Goal: Task Accomplishment & Management: Use online tool/utility

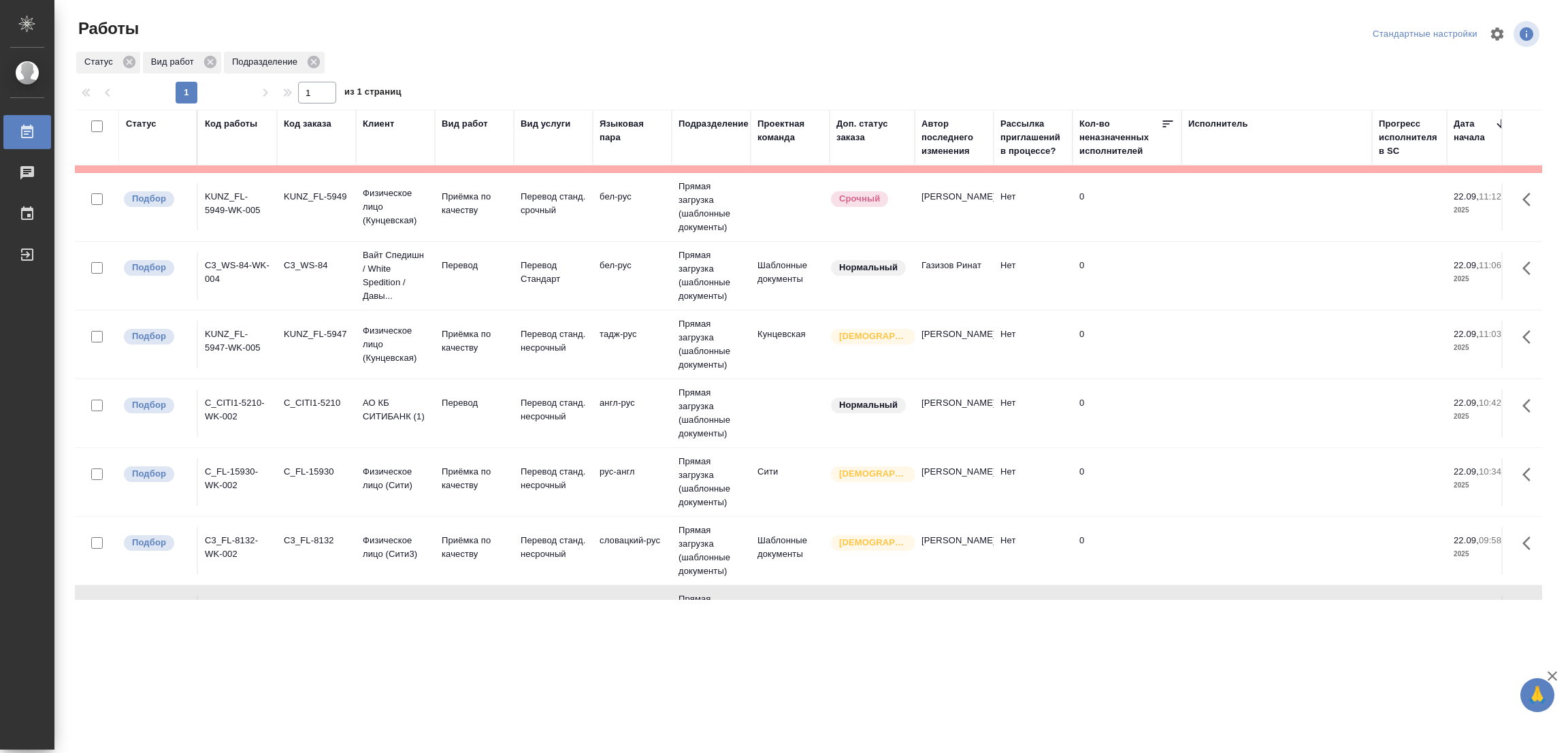
scroll to position [235, 0]
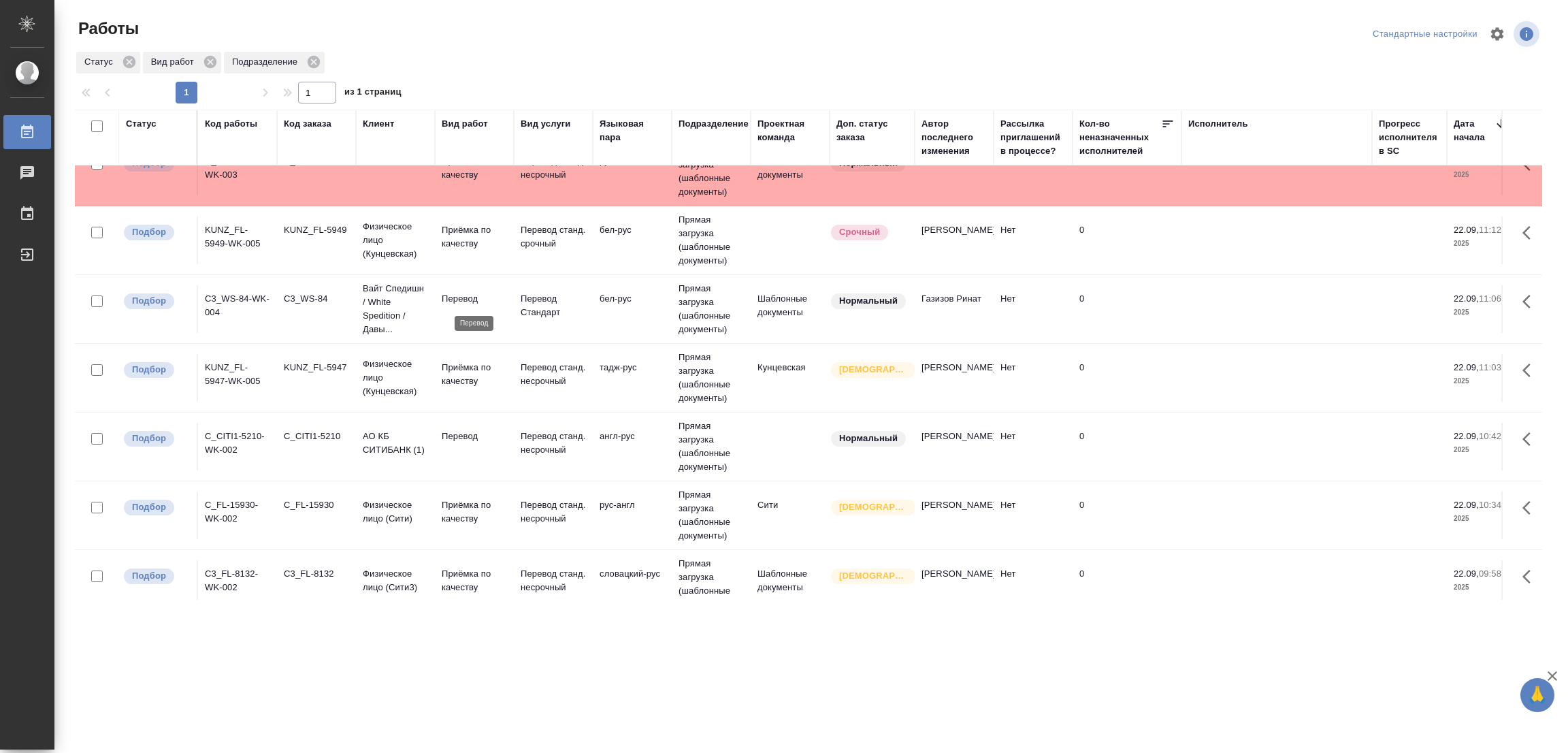
click at [458, 304] on p "Перевод" at bounding box center [474, 299] width 66 height 14
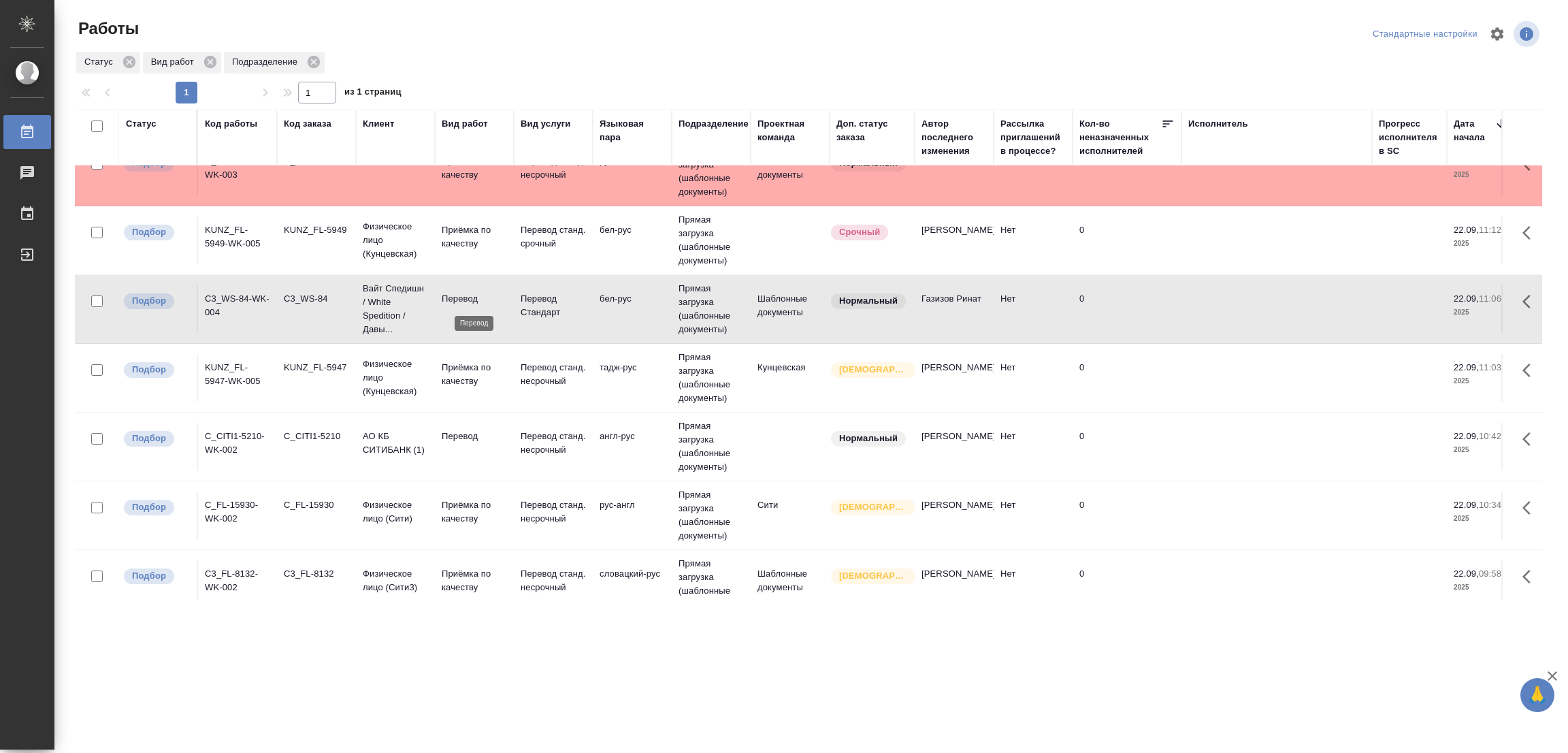
click at [458, 297] on p "Перевод" at bounding box center [474, 299] width 66 height 14
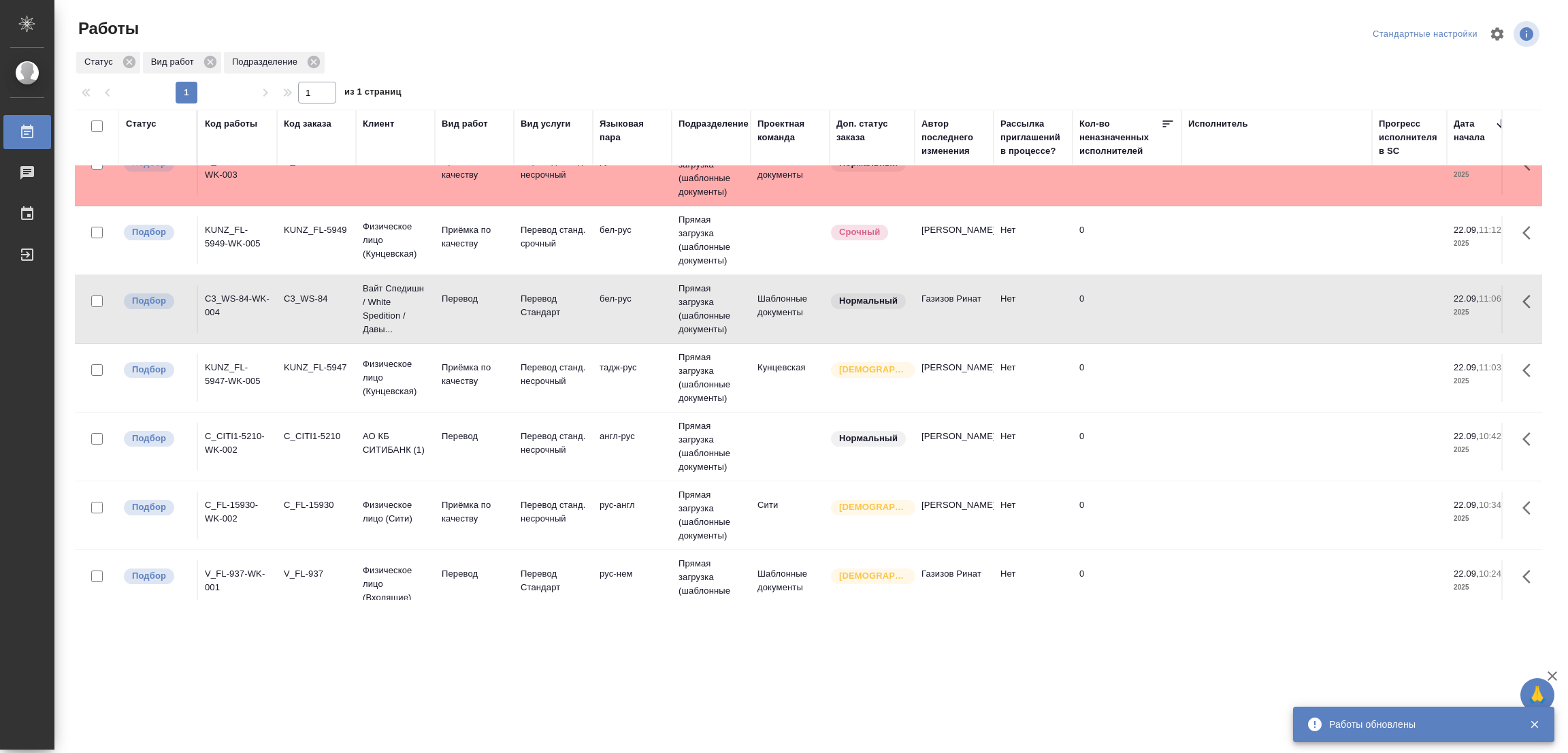
click at [236, 668] on div ".cls-1 fill:#fff; AWATERA Popova Galina Работы 0 Чаты График Выйти Работы Станд…" at bounding box center [784, 376] width 1568 height 753
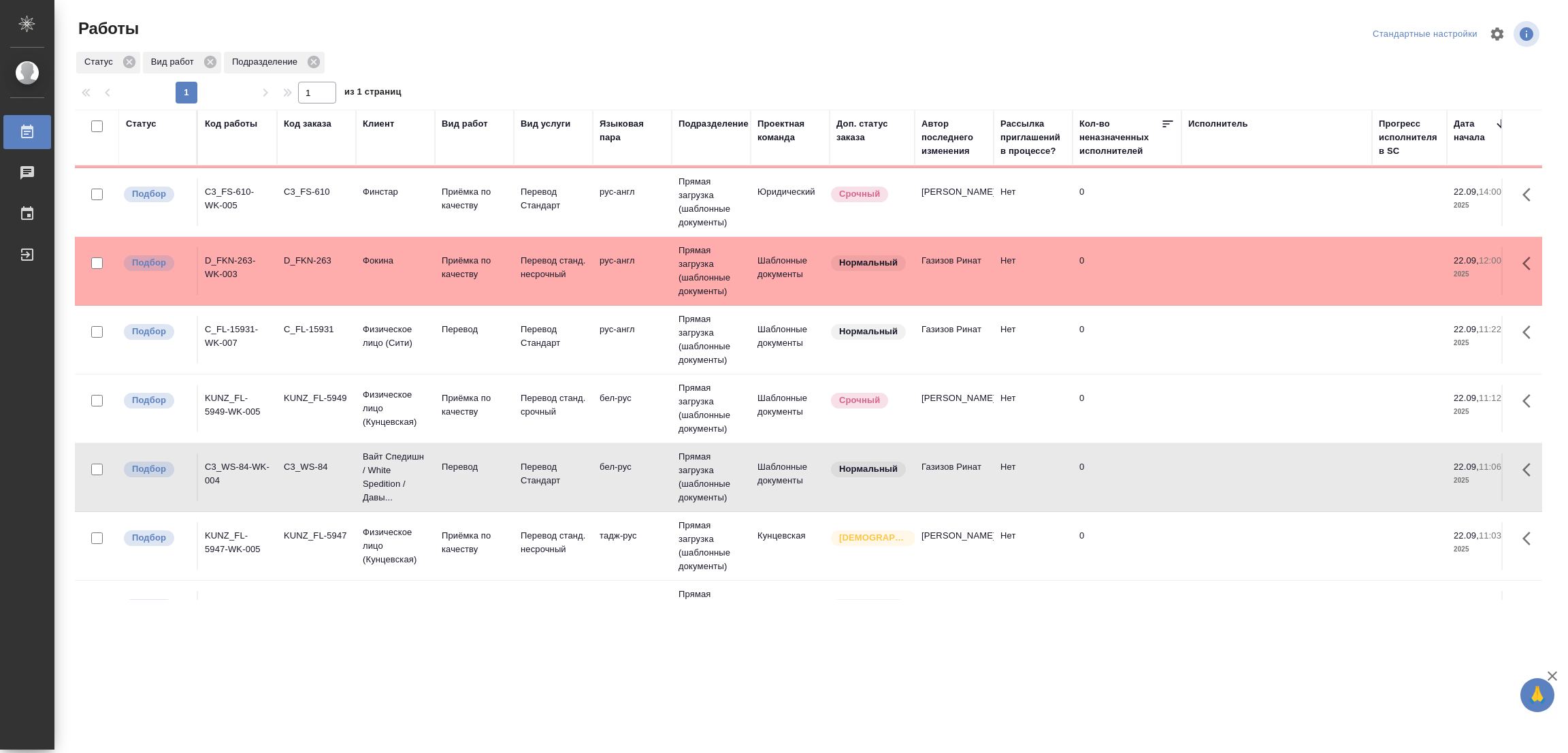
scroll to position [409, 0]
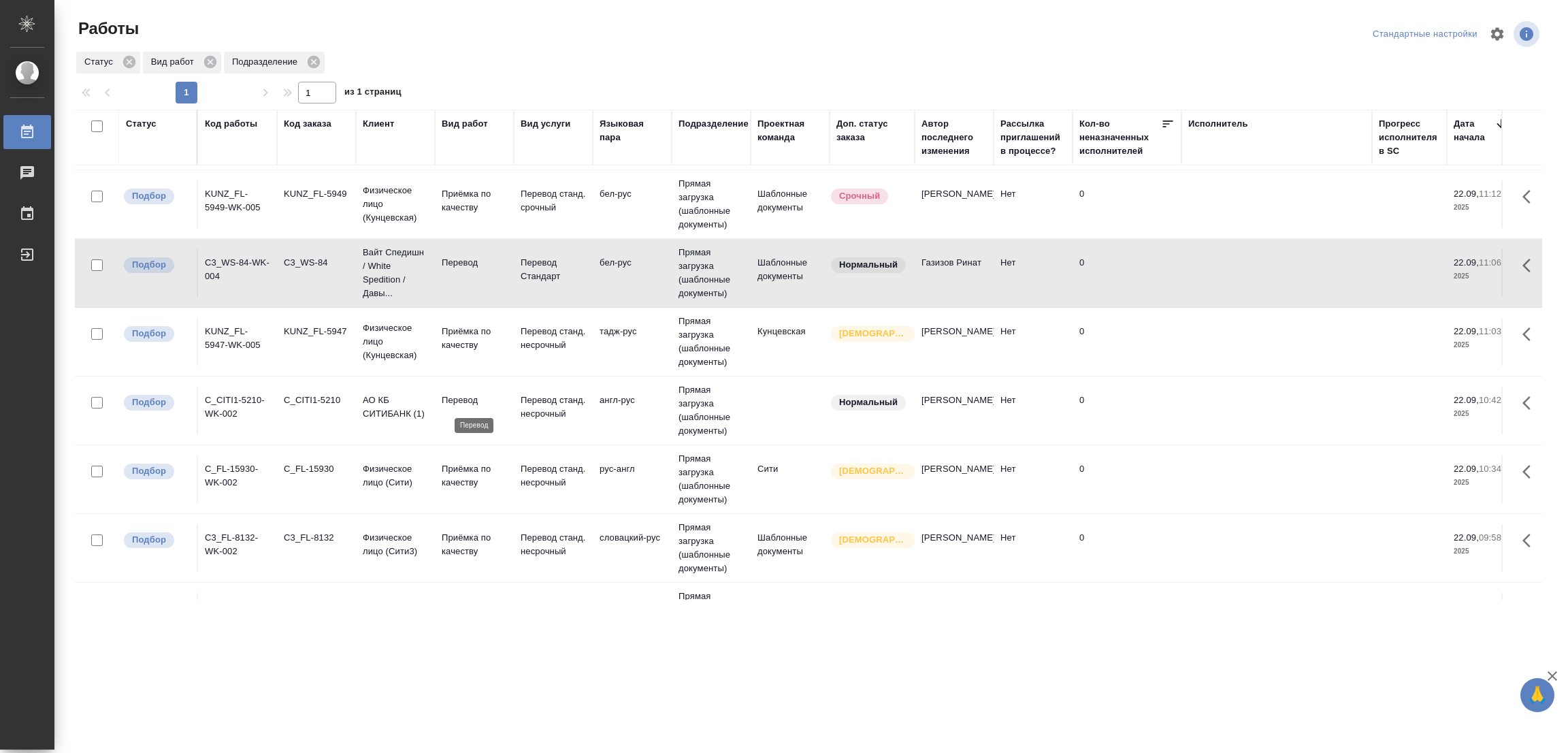
click at [466, 404] on p "Перевод" at bounding box center [474, 400] width 66 height 14
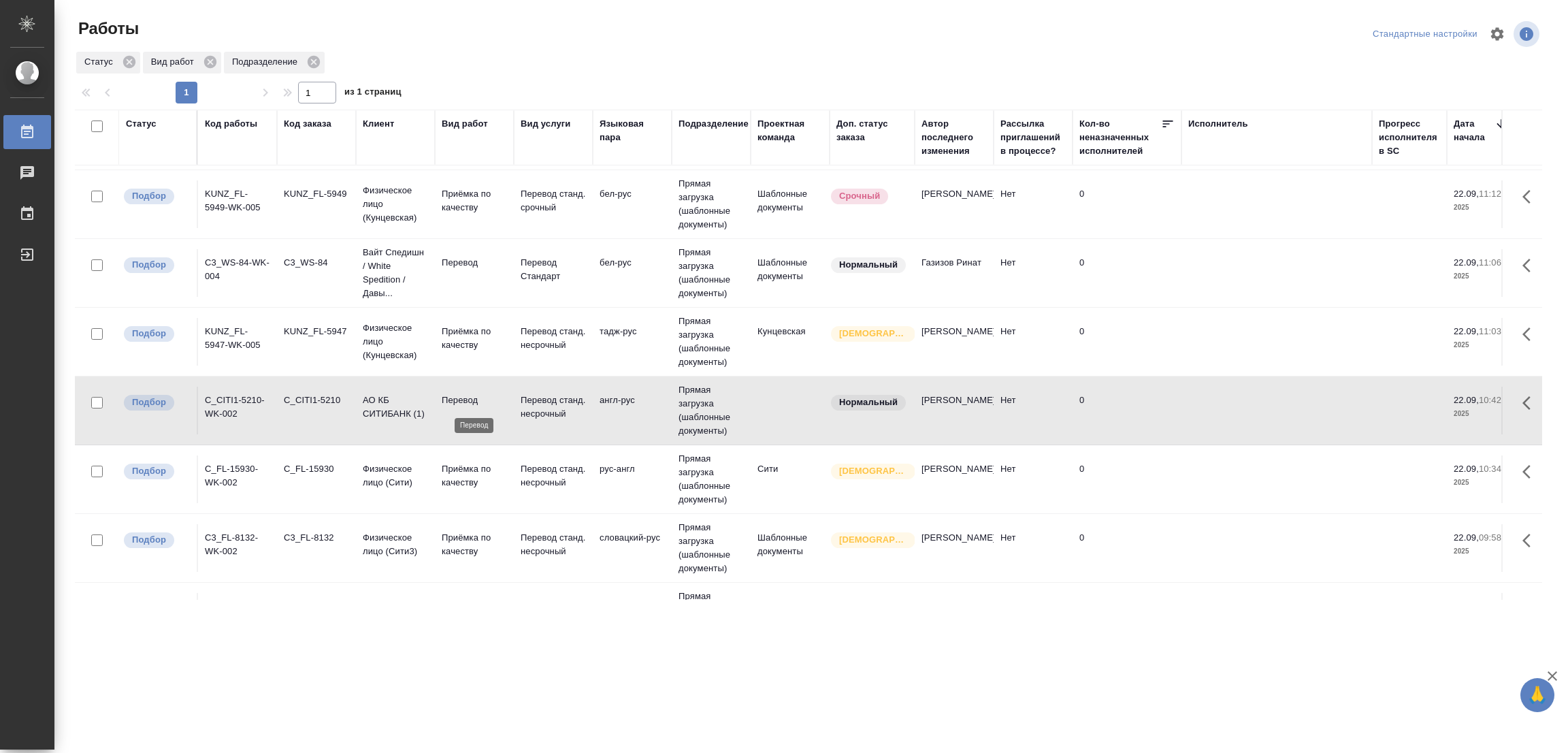
click at [466, 404] on p "Перевод" at bounding box center [474, 400] width 66 height 14
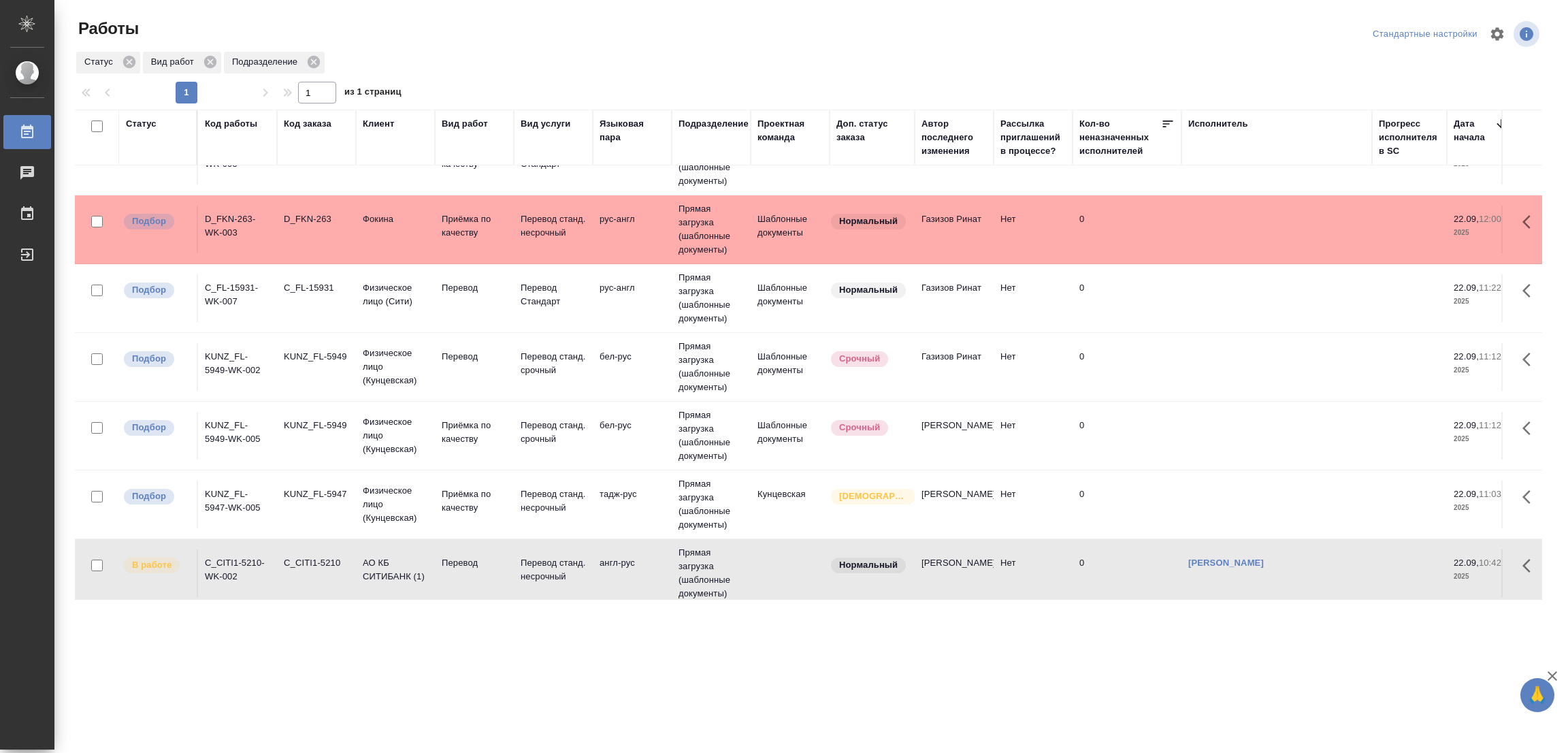
scroll to position [276, 0]
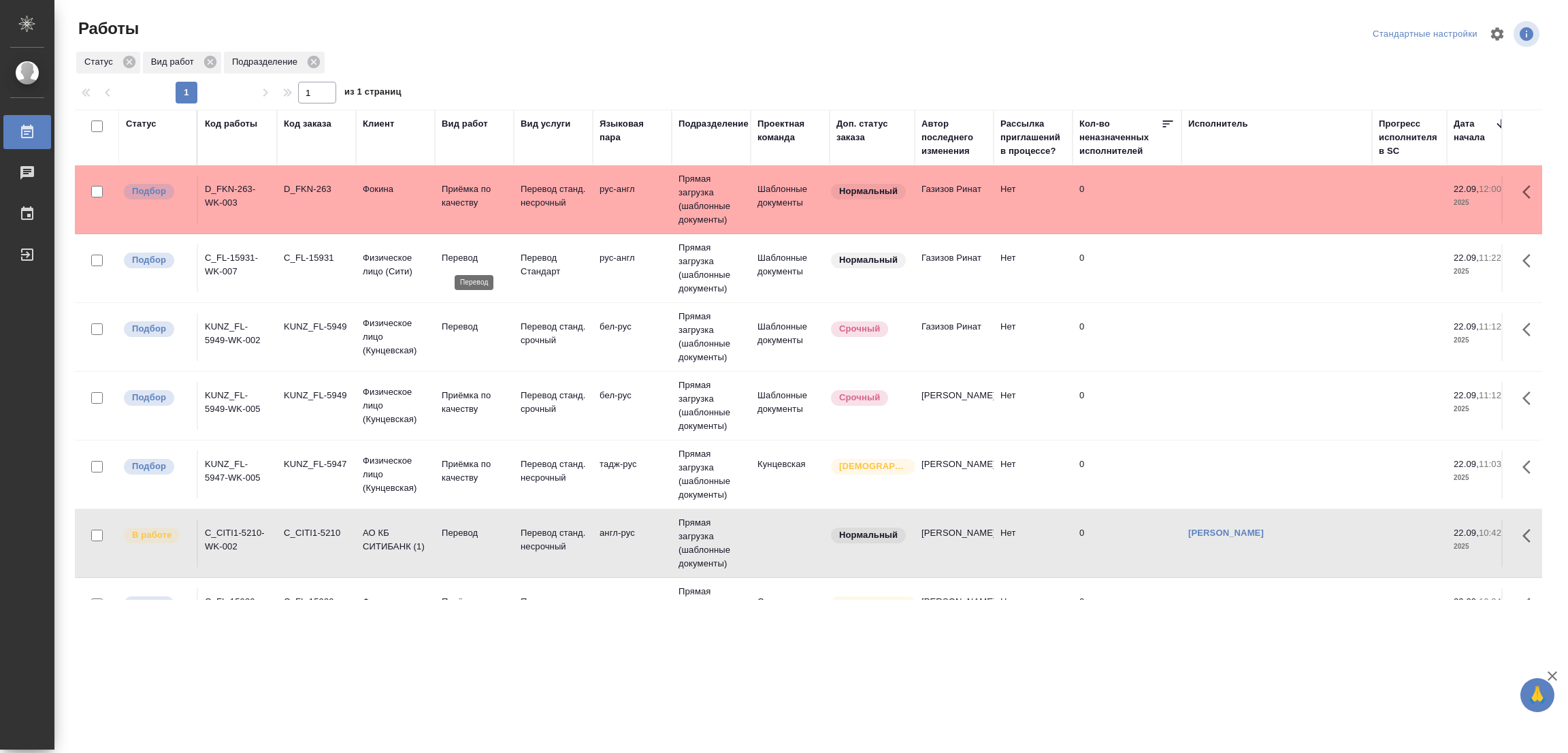
click at [463, 254] on p "Перевод" at bounding box center [474, 258] width 66 height 14
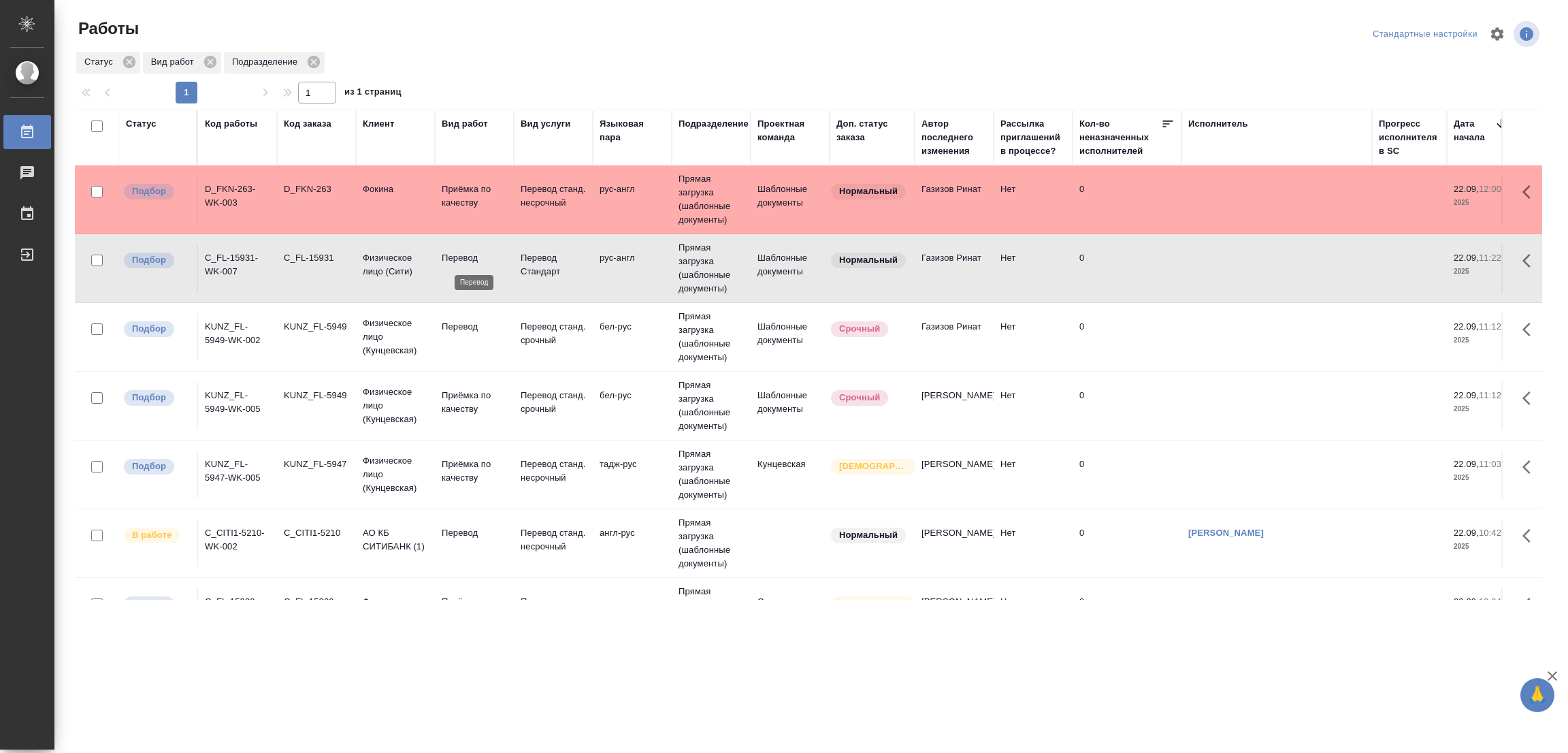
click at [463, 254] on p "Перевод" at bounding box center [474, 258] width 66 height 14
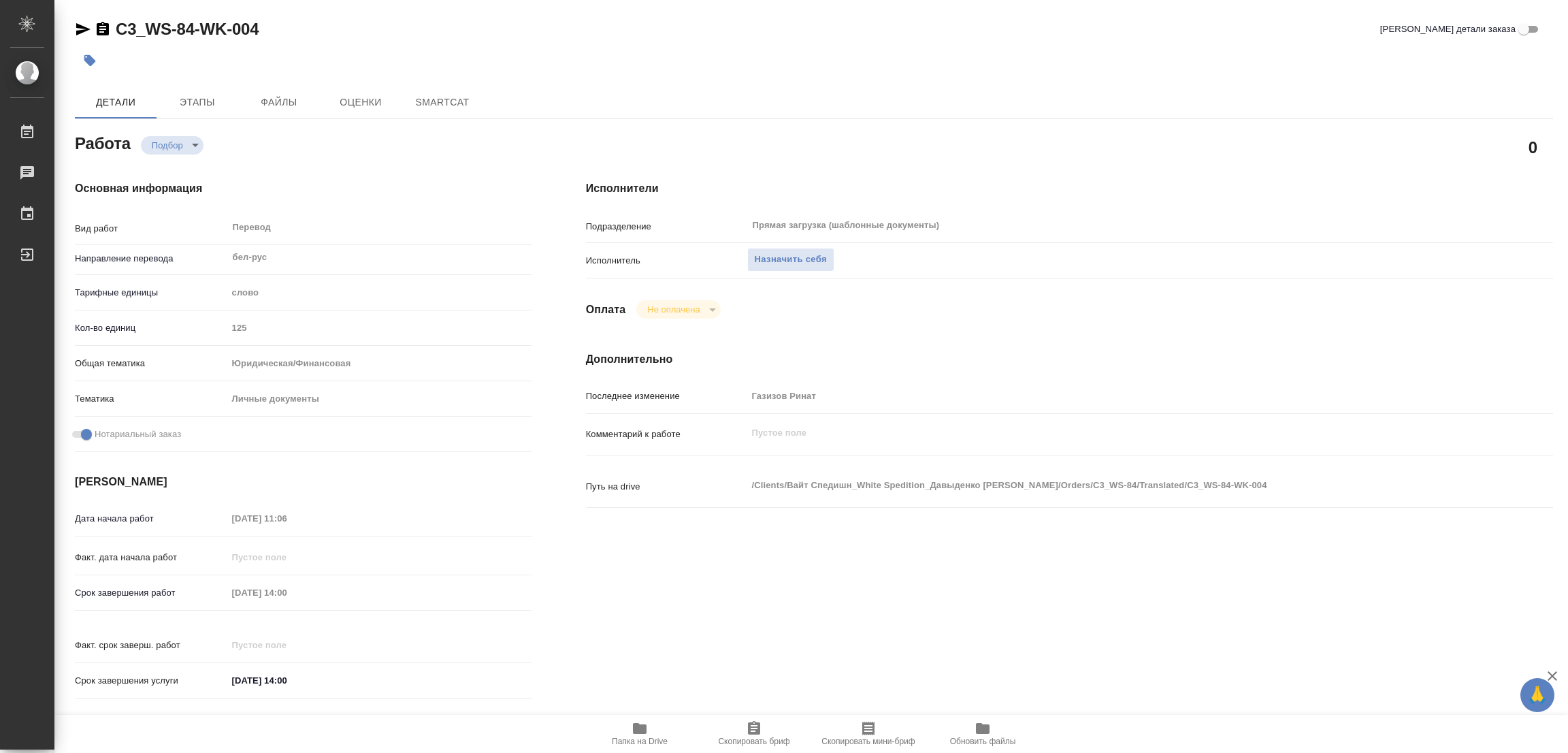
type textarea "x"
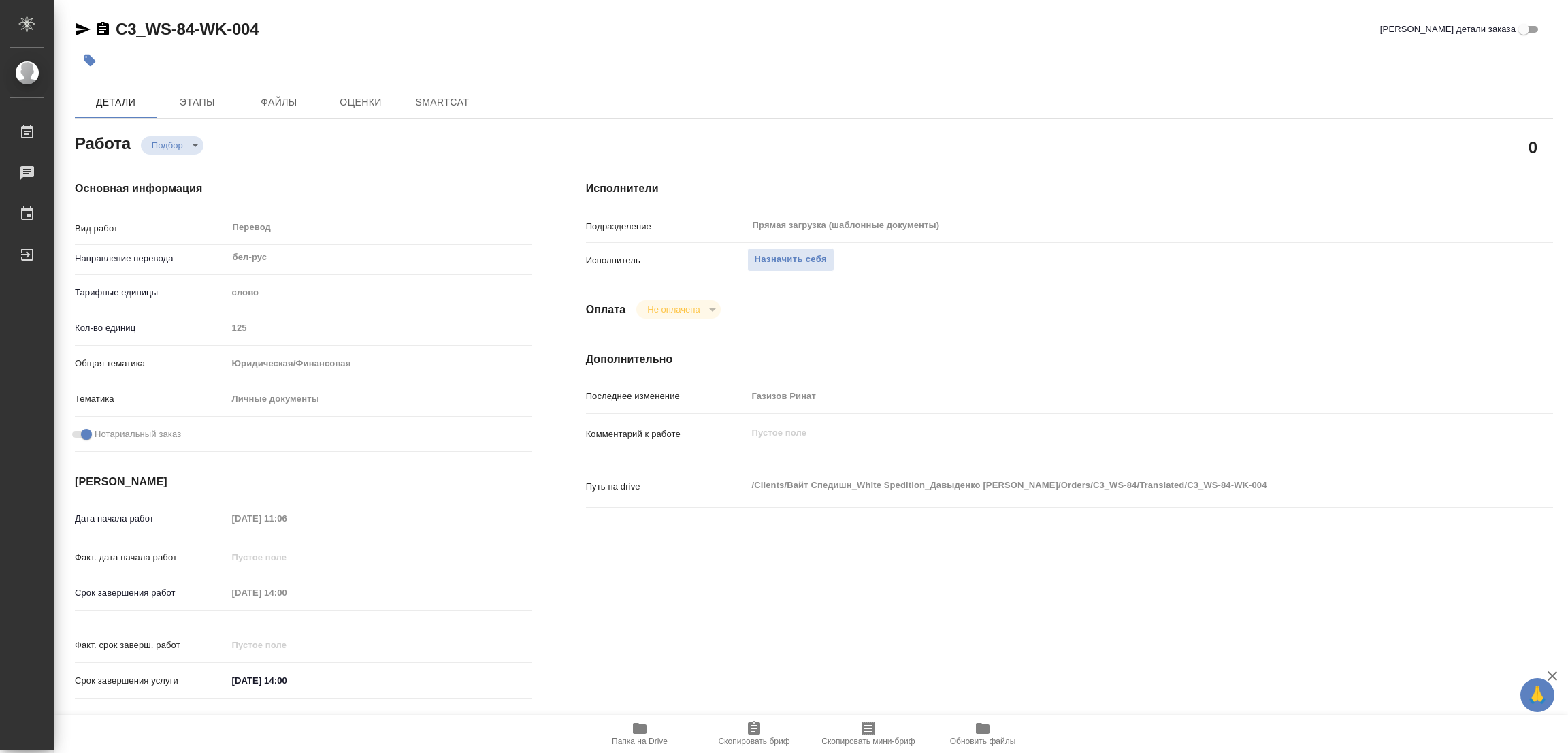
type textarea "x"
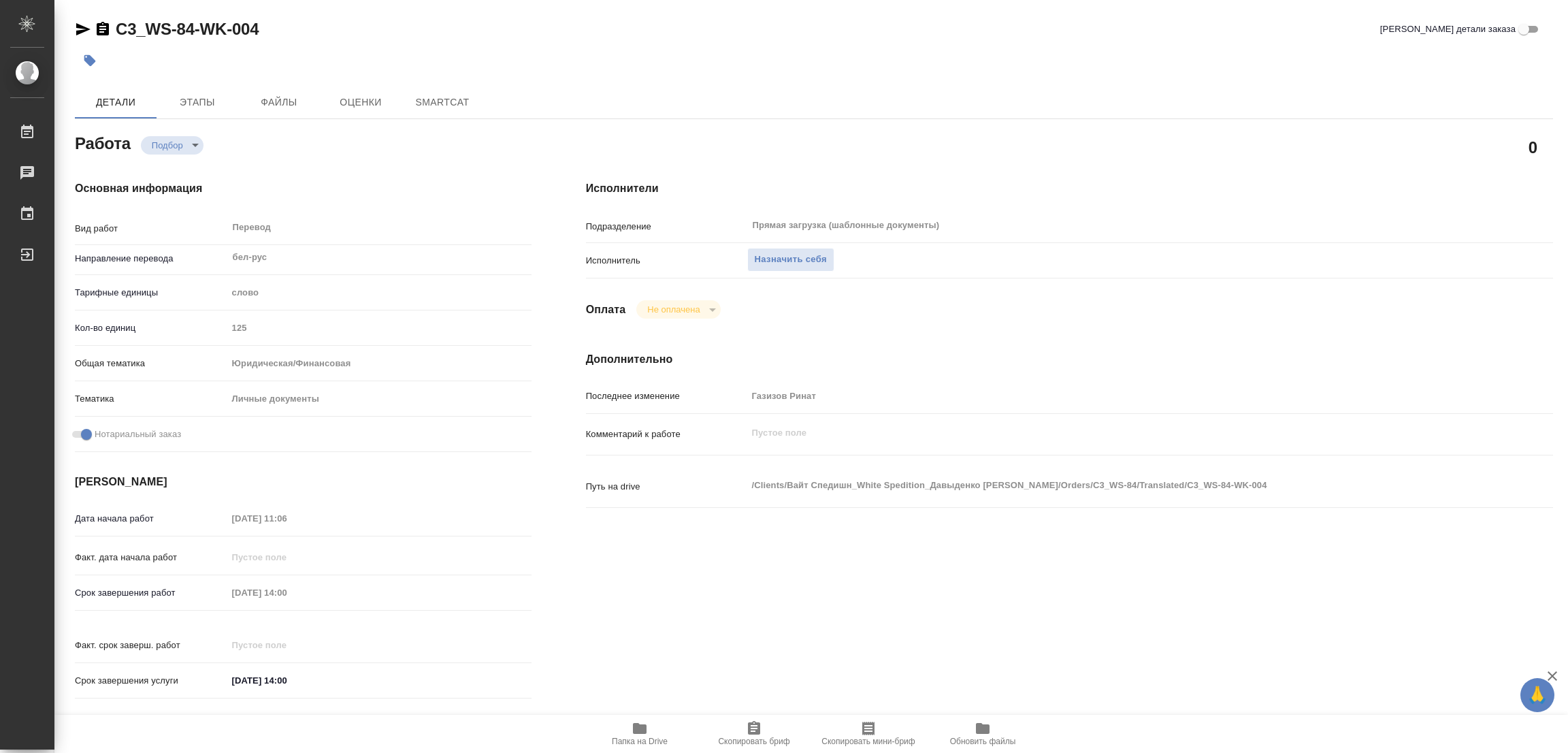
type textarea "x"
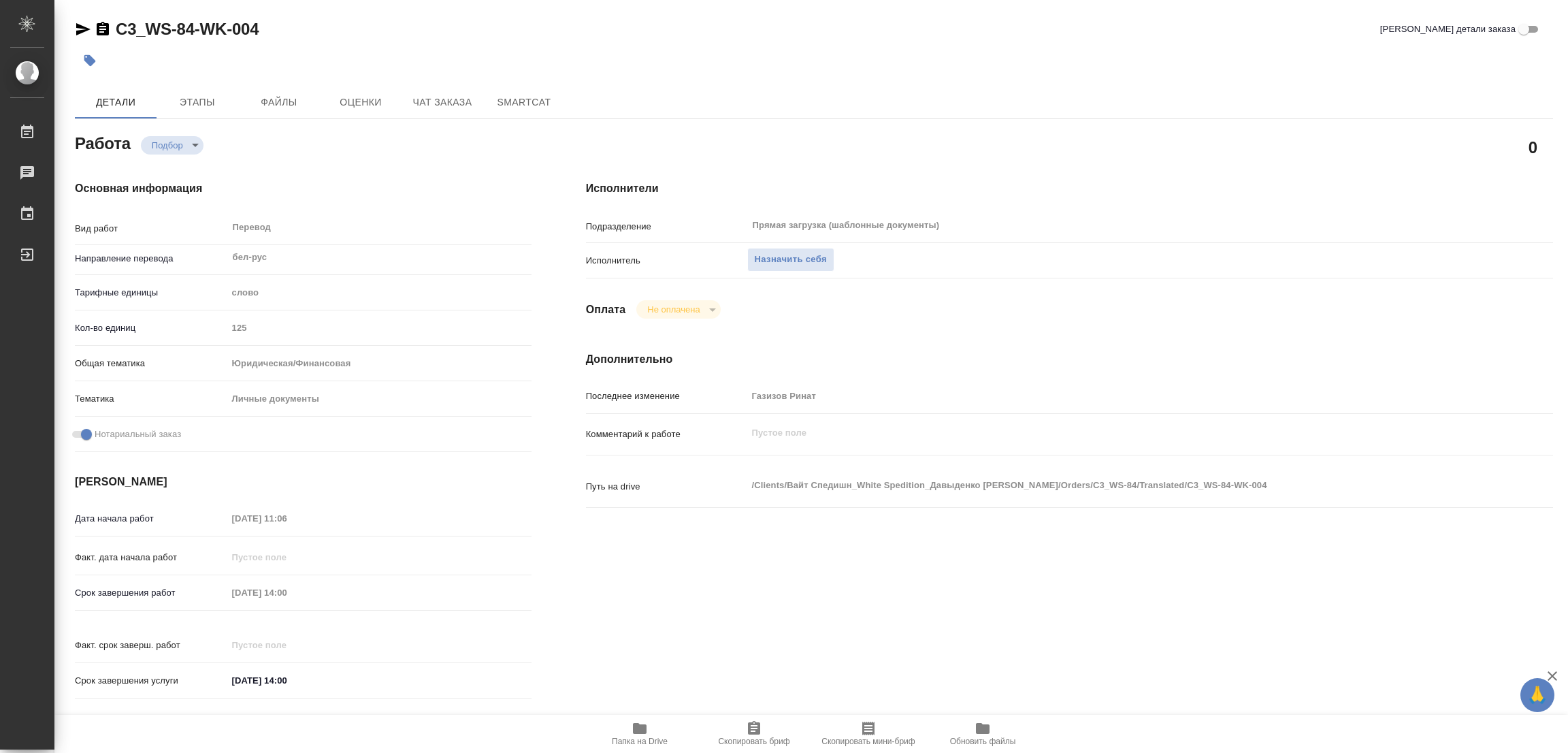
type textarea "x"
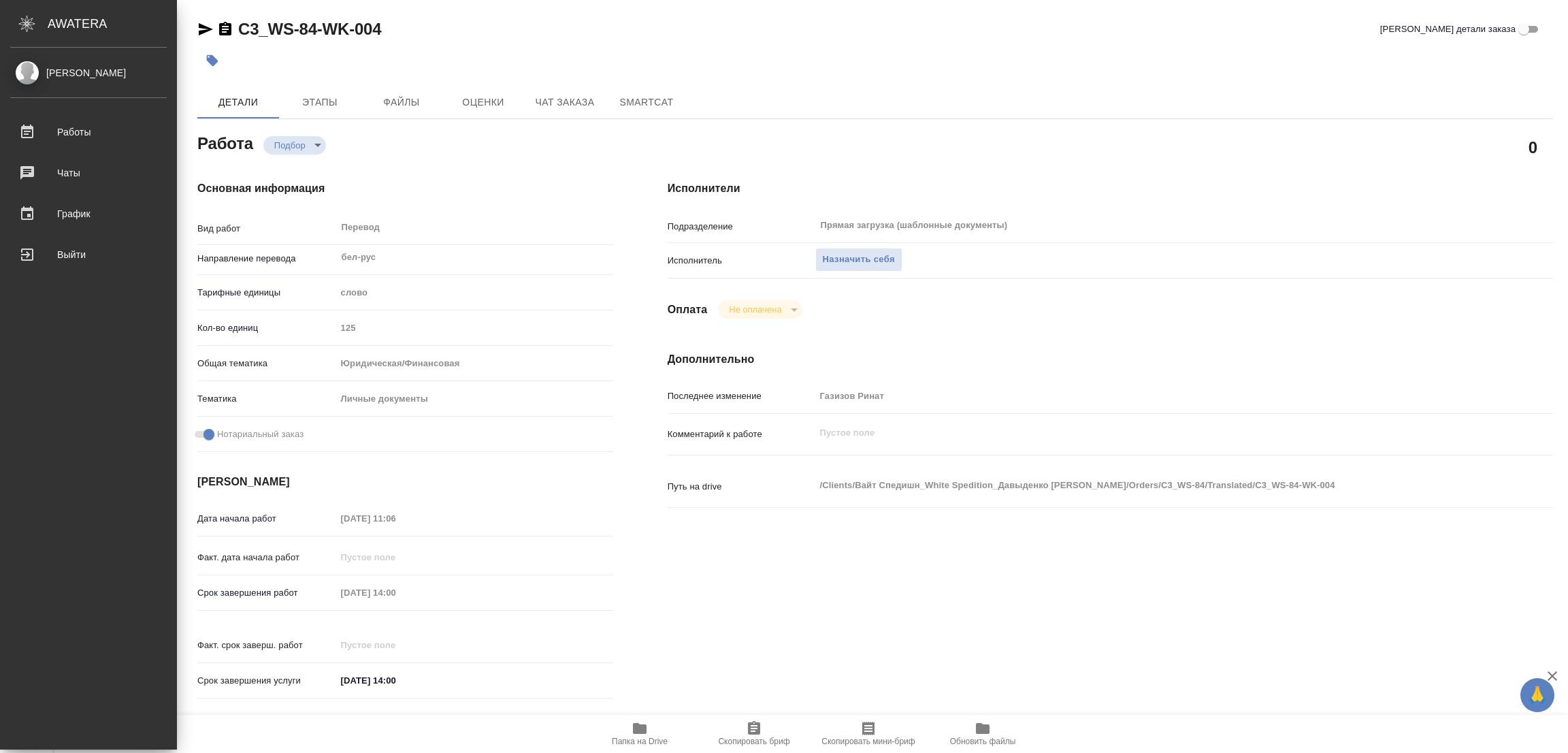
type textarea "x"
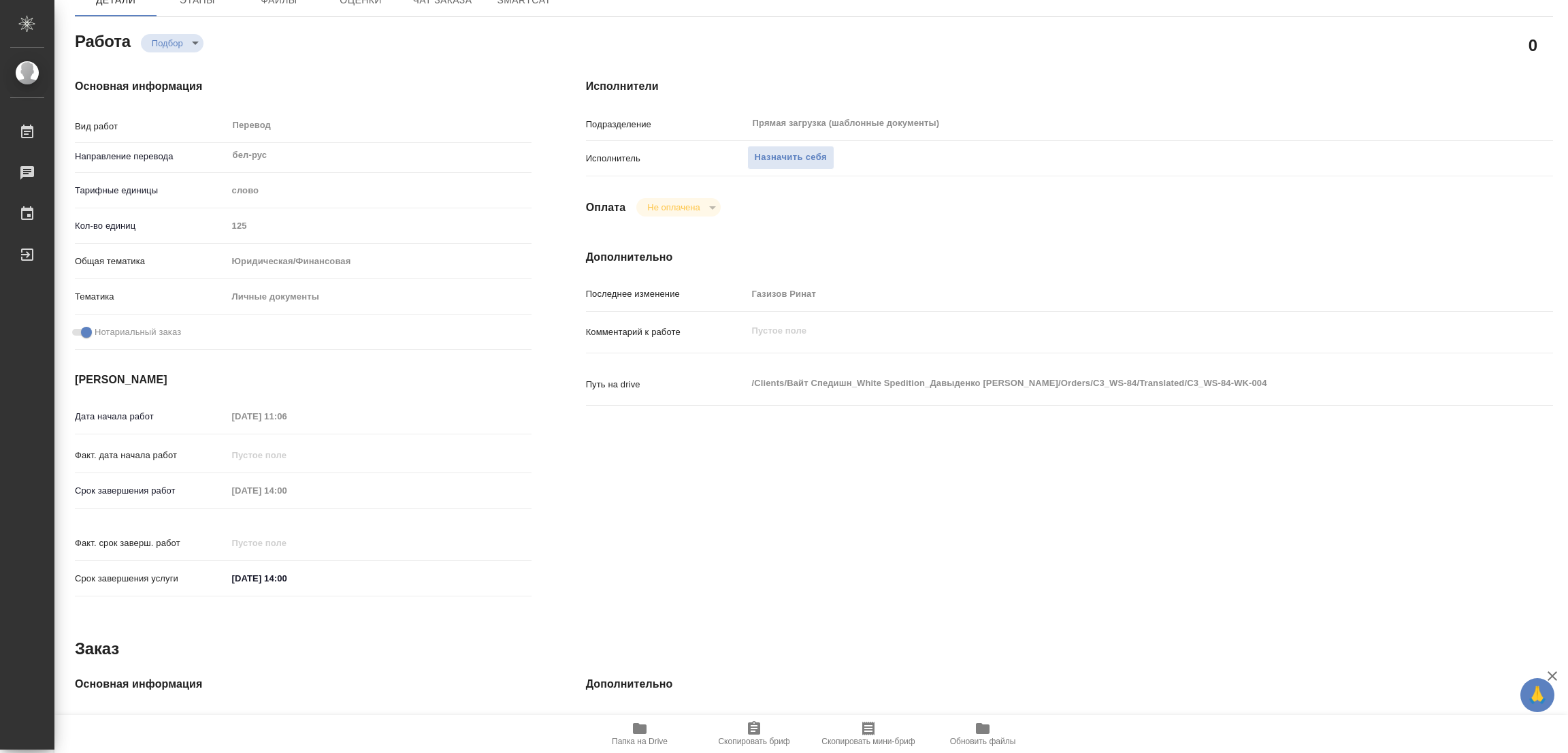
type textarea "x"
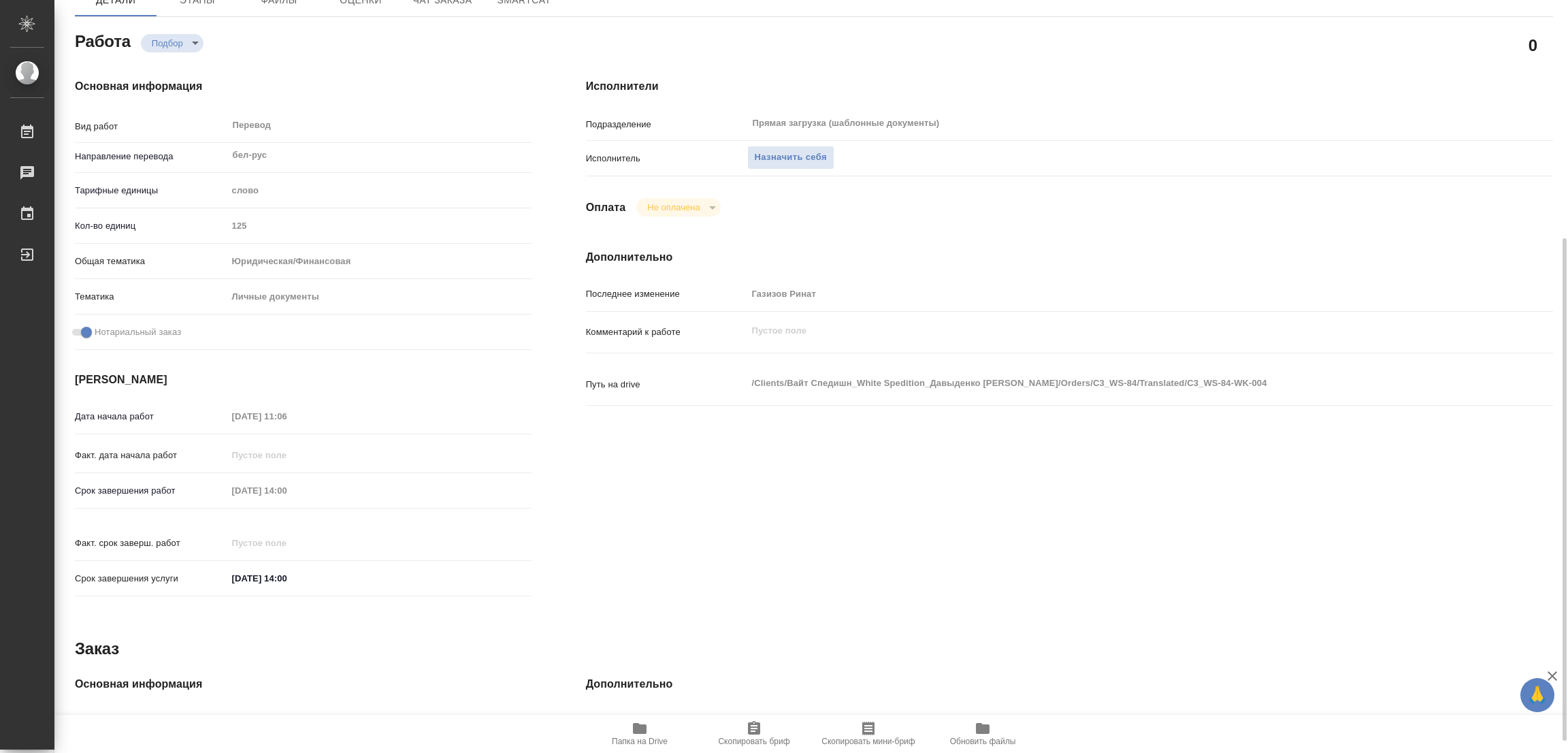
scroll to position [405, 0]
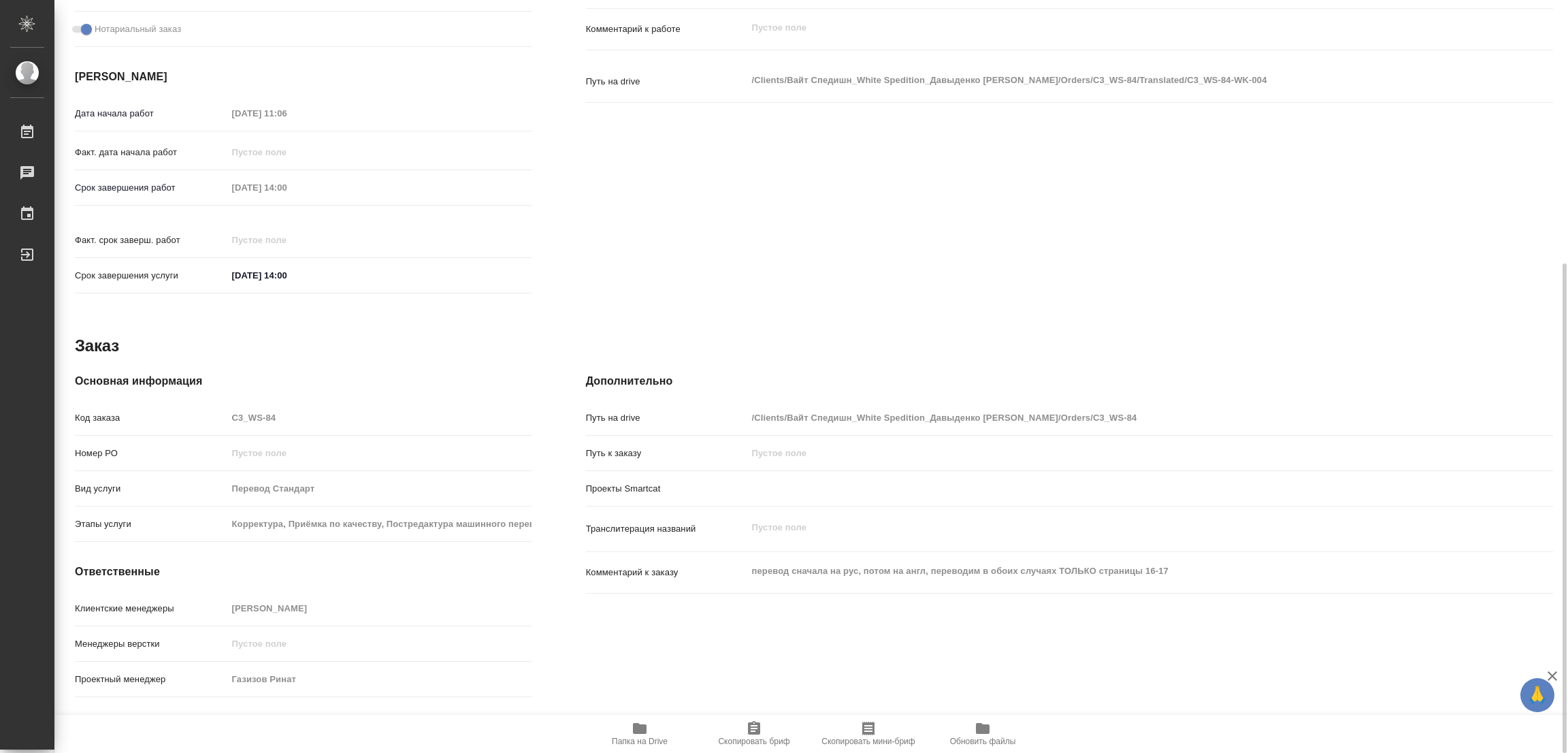
type textarea "x"
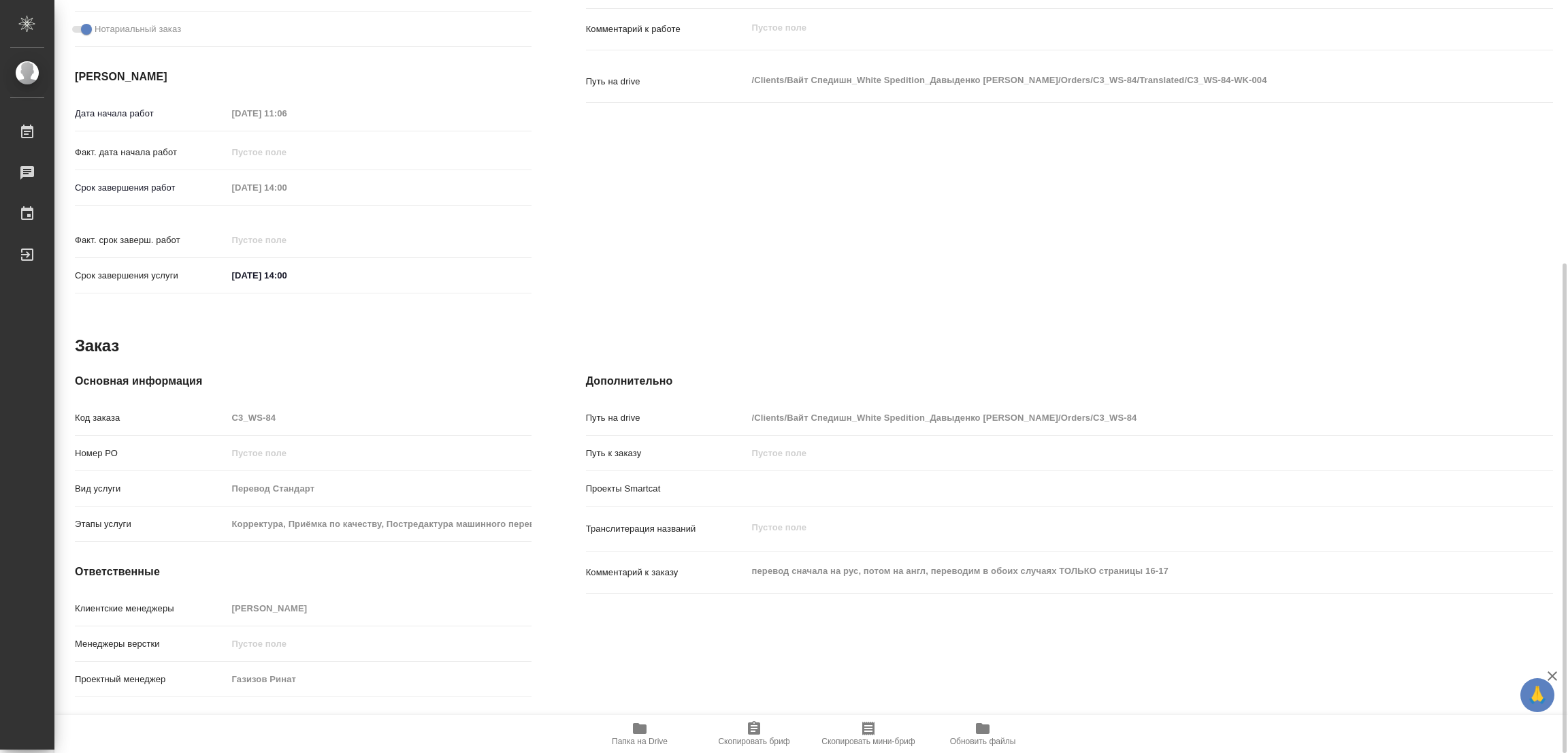
scroll to position [419, 0]
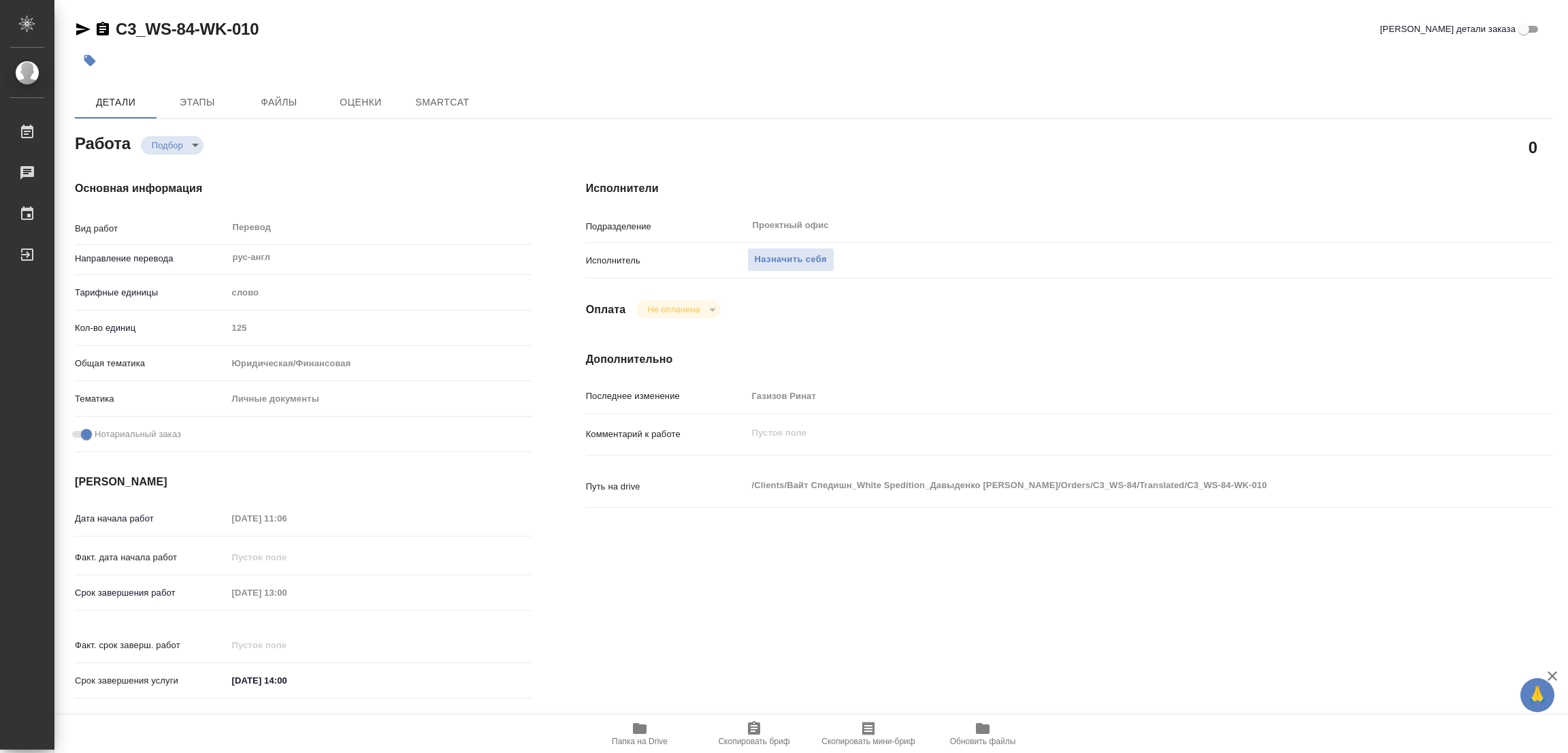
type textarea "x"
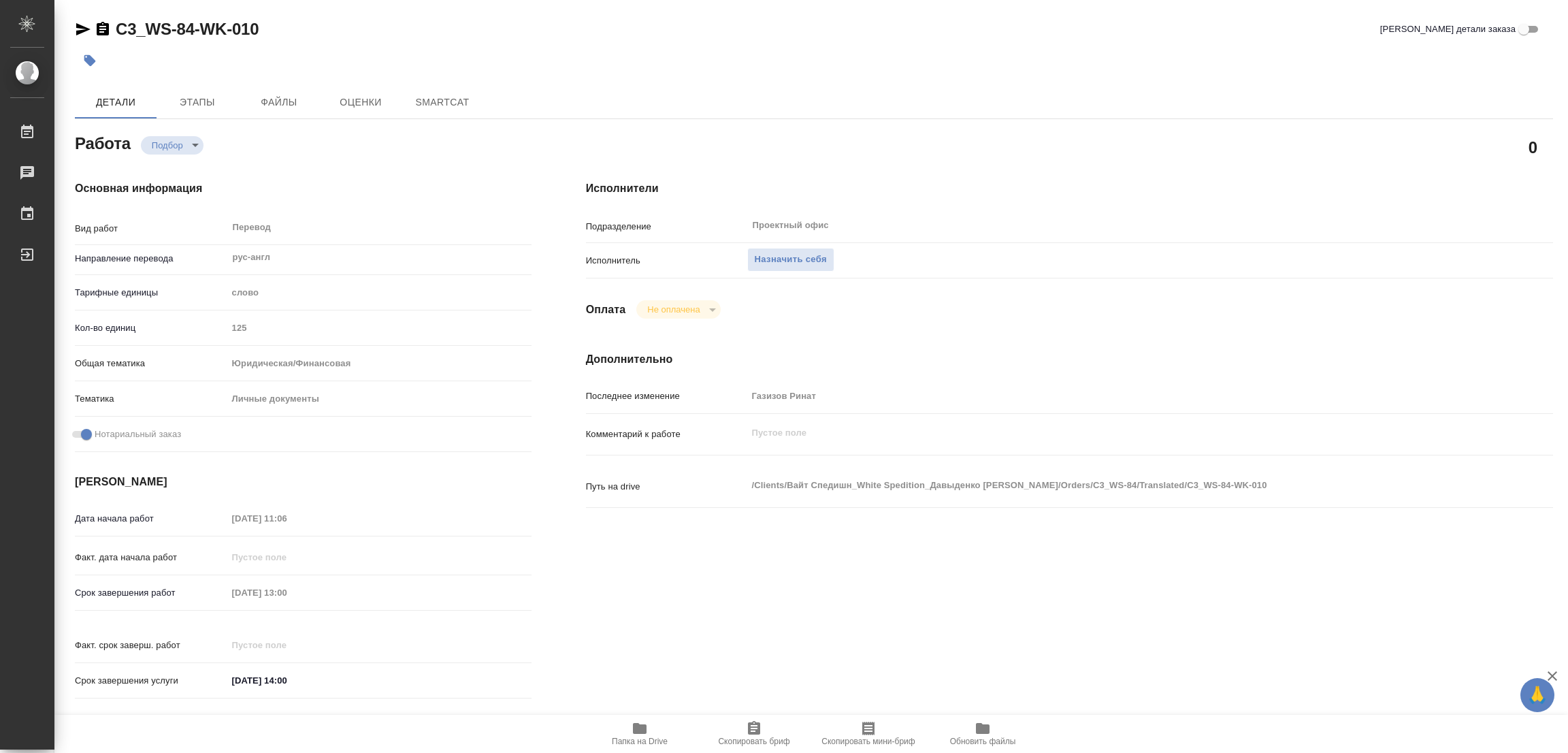
type textarea "x"
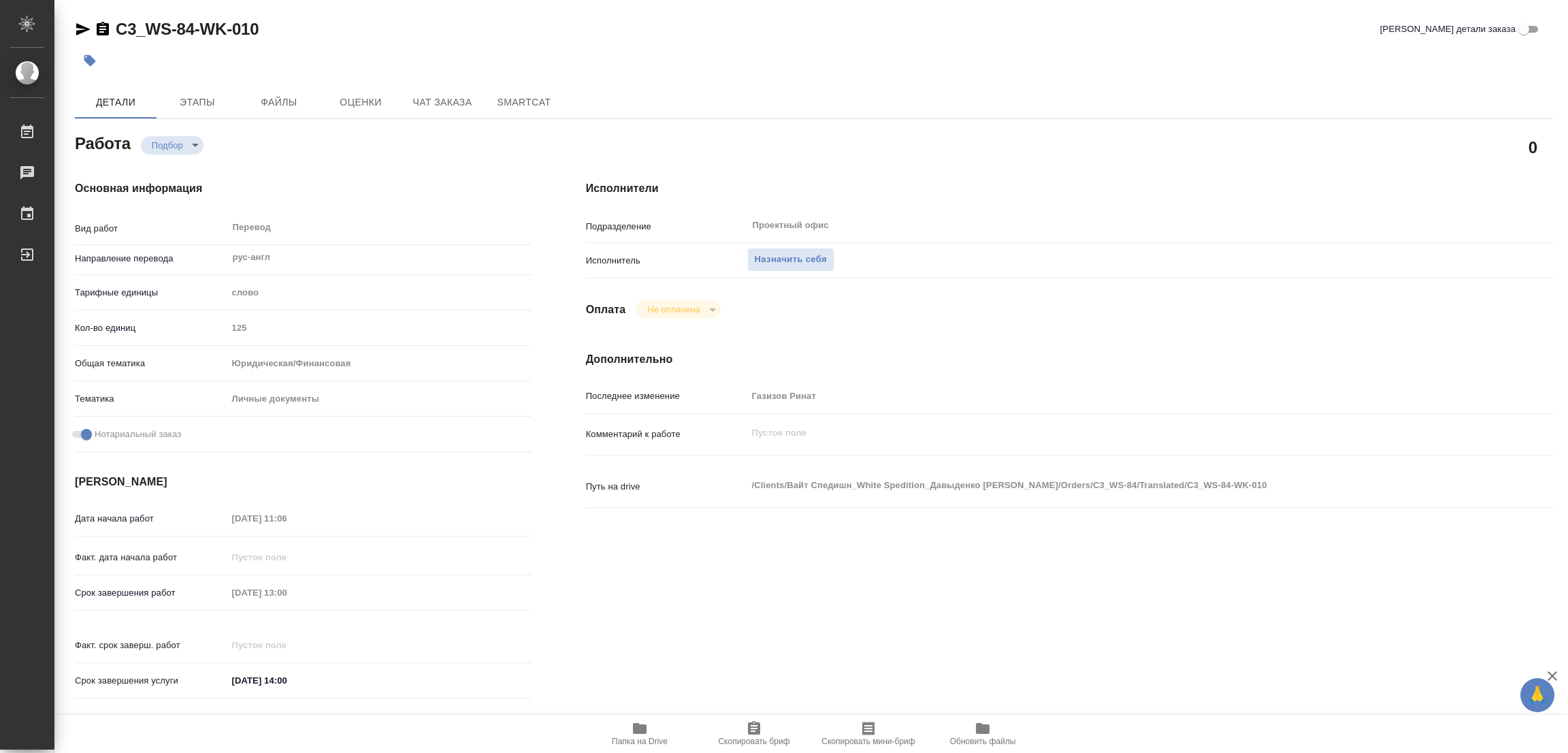
type textarea "x"
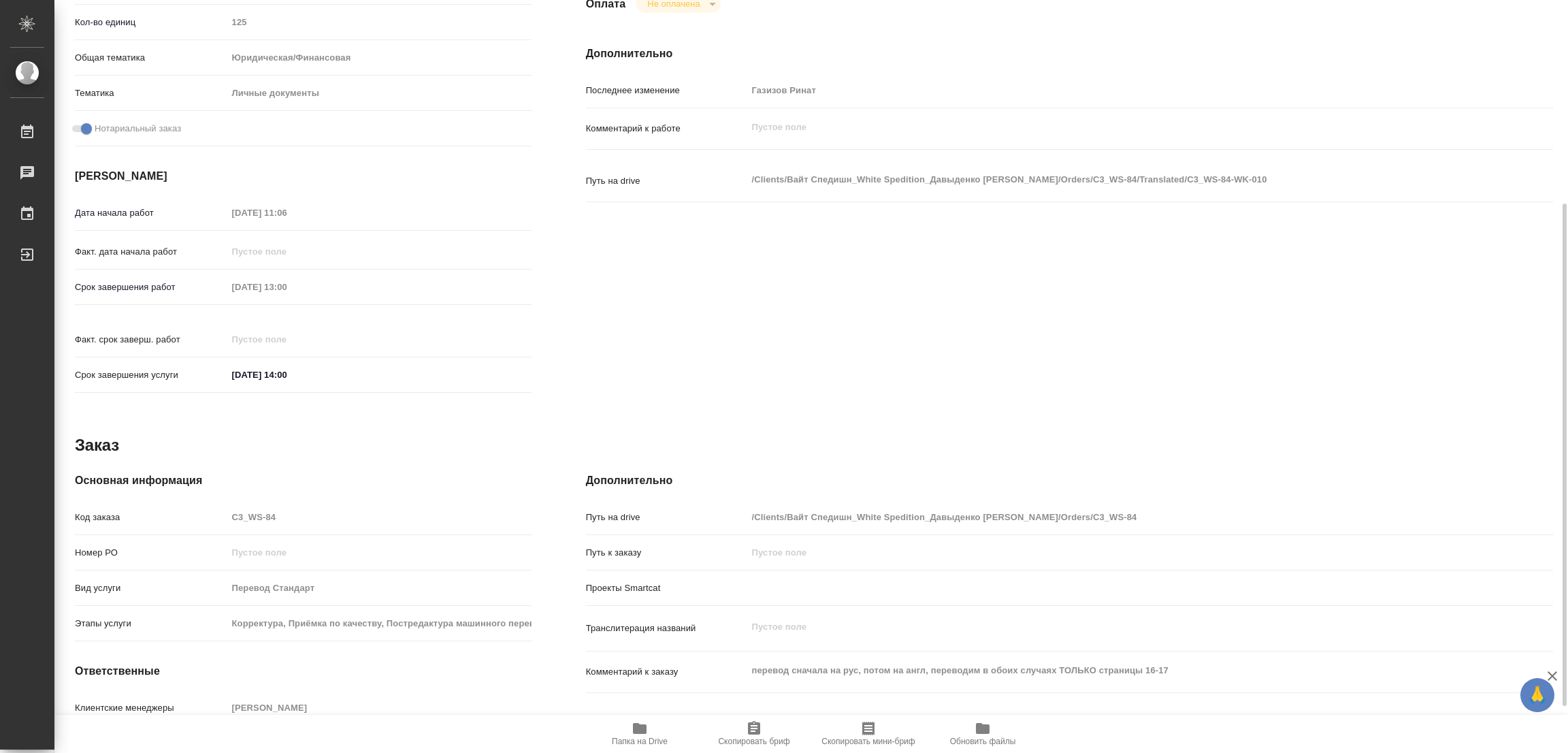
type textarea "x"
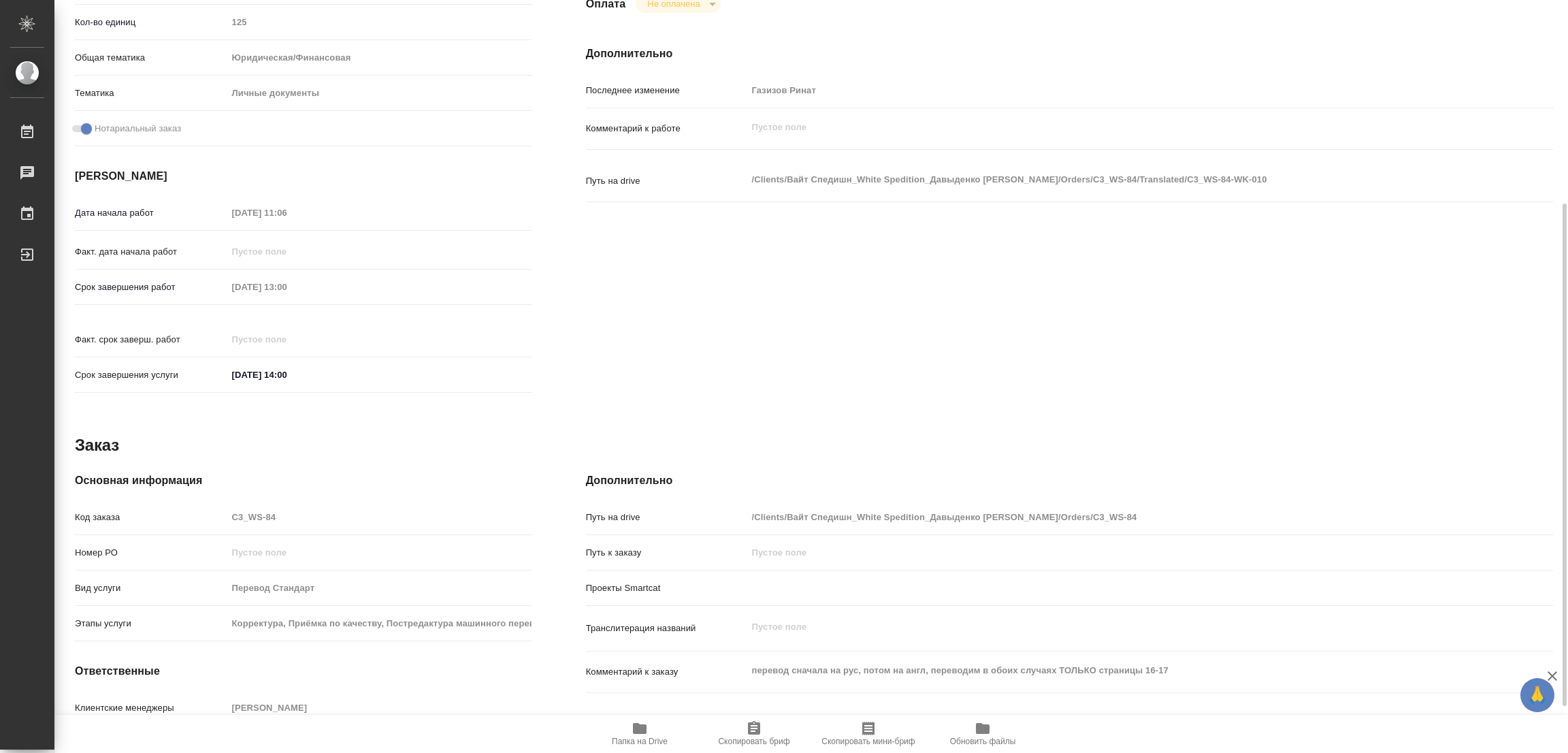
scroll to position [375, 0]
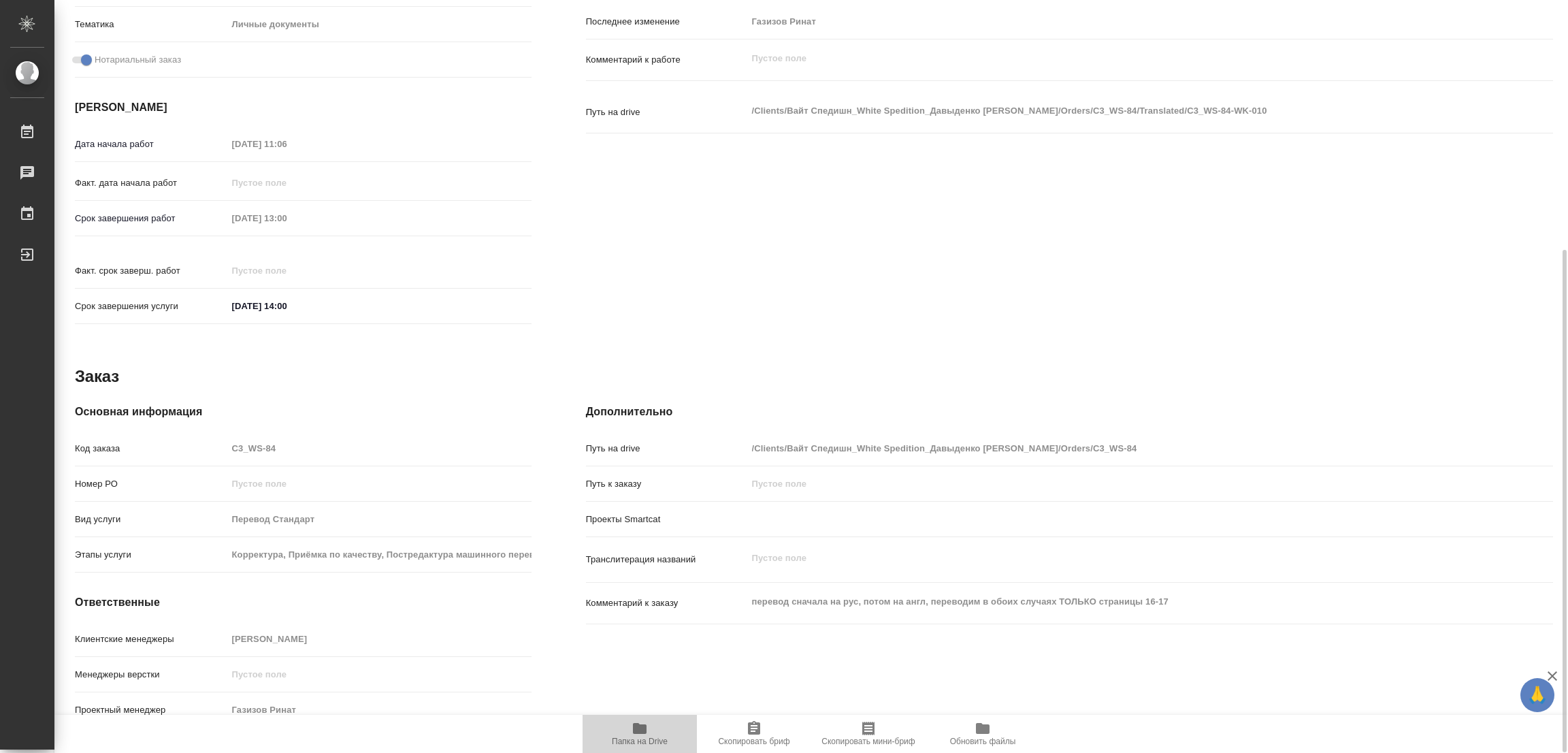
click at [644, 729] on icon "button" at bounding box center [639, 728] width 14 height 11
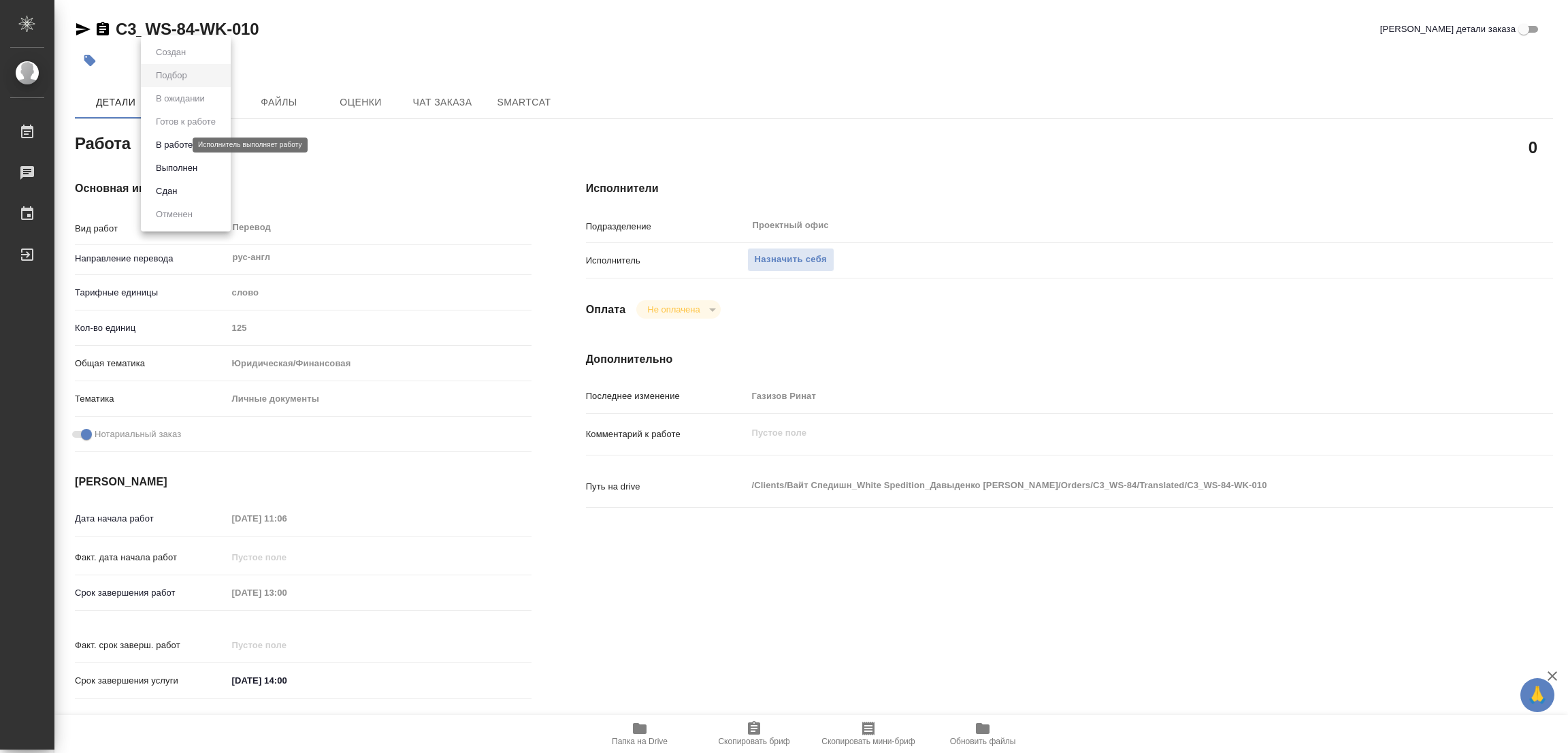
drag, startPoint x: 161, startPoint y: 144, endPoint x: 192, endPoint y: 176, distance: 44.6
click at [174, 155] on body "🙏 .cls-1 fill:#fff; AWATERA Popova Galina Работы 0 Чаты График Выйти C3_WS-84-W…" at bounding box center [784, 376] width 1568 height 753
drag, startPoint x: 192, startPoint y: 176, endPoint x: 268, endPoint y: 253, distance: 108.2
click at [208, 193] on ul "Создан Подбор В ожидании Готов к работе В работе Выполнен Сдан Отменен" at bounding box center [186, 134] width 90 height 196
click at [381, 175] on div at bounding box center [784, 376] width 1568 height 753
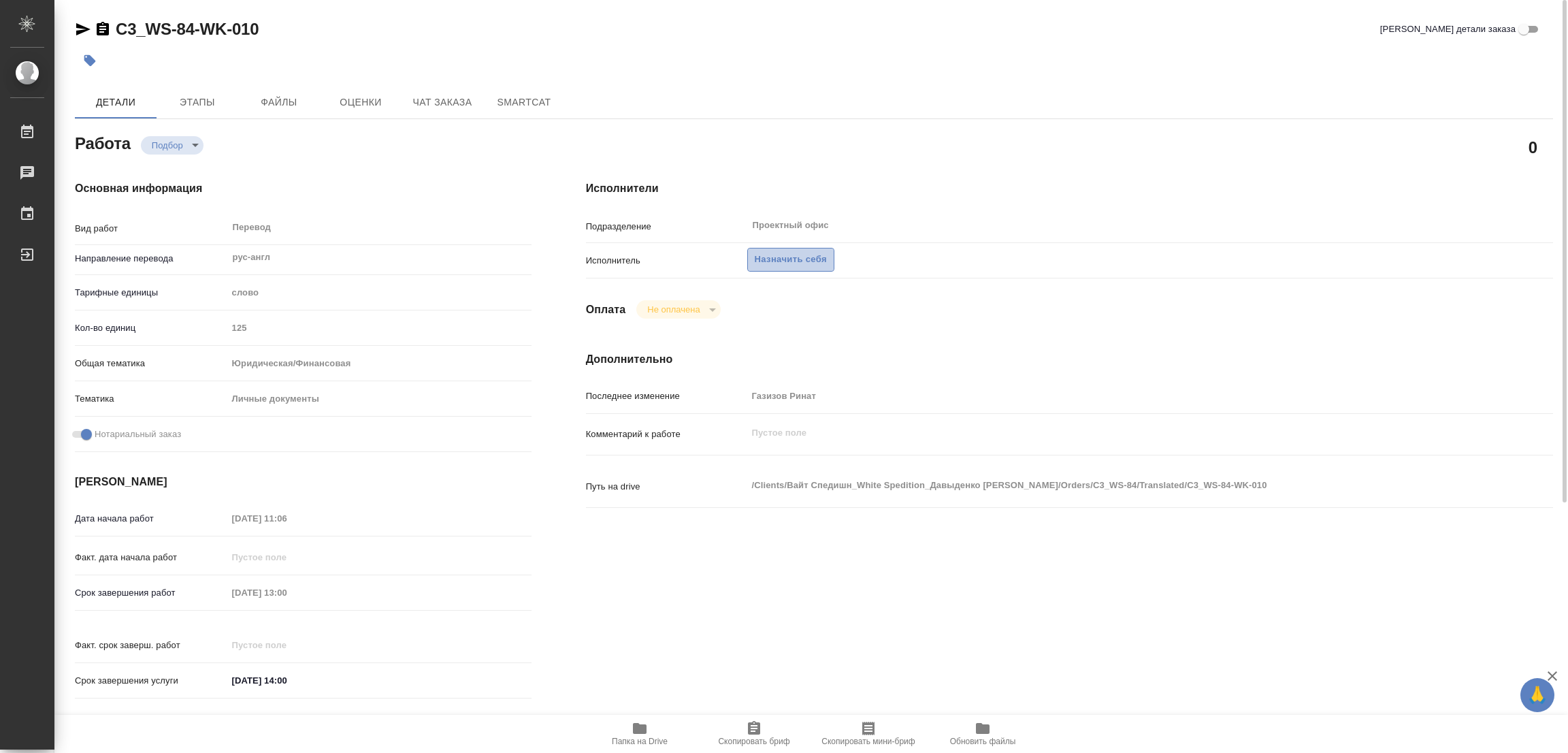
click at [796, 262] on span "Назначить себя" at bounding box center [791, 260] width 72 height 15
type textarea "x"
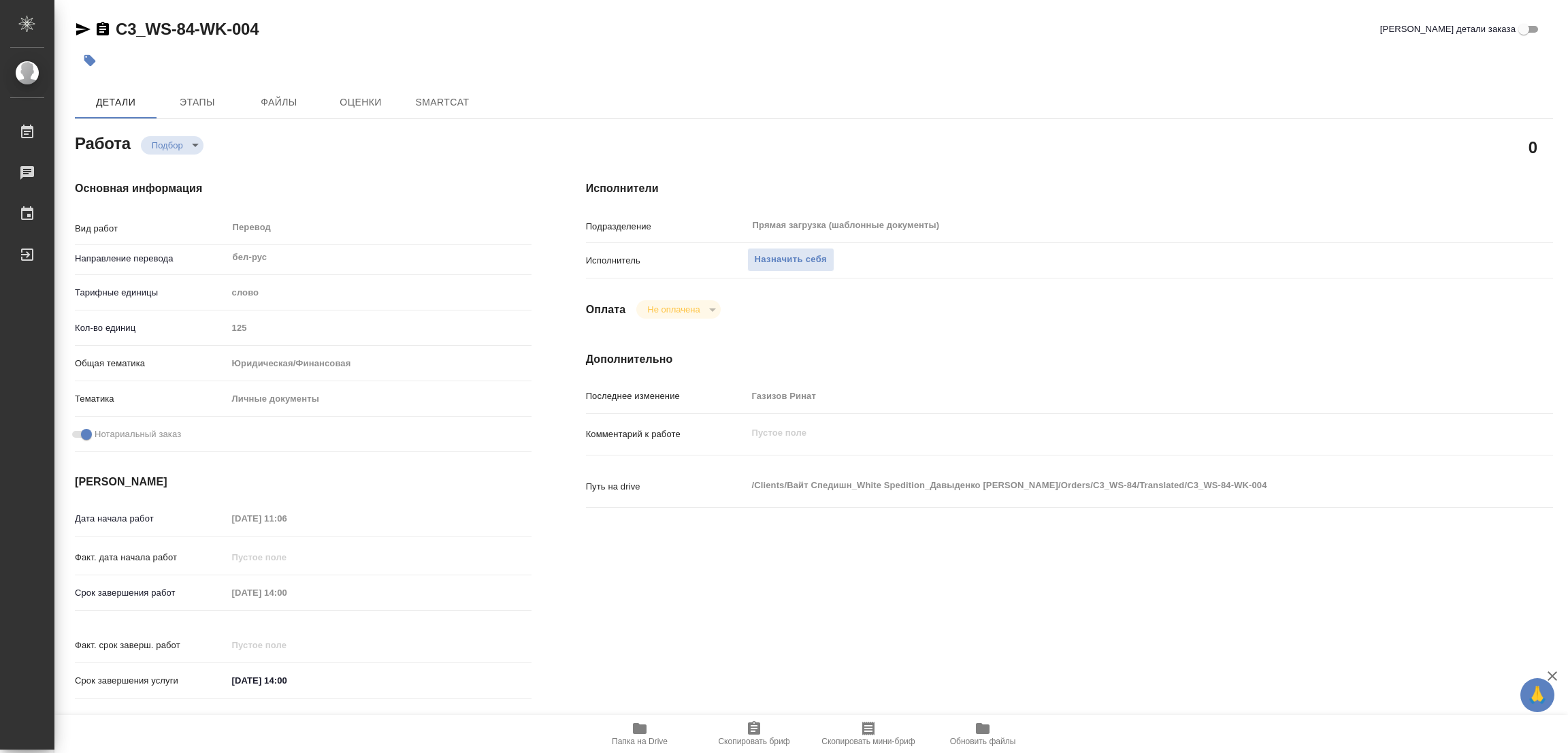
type textarea "x"
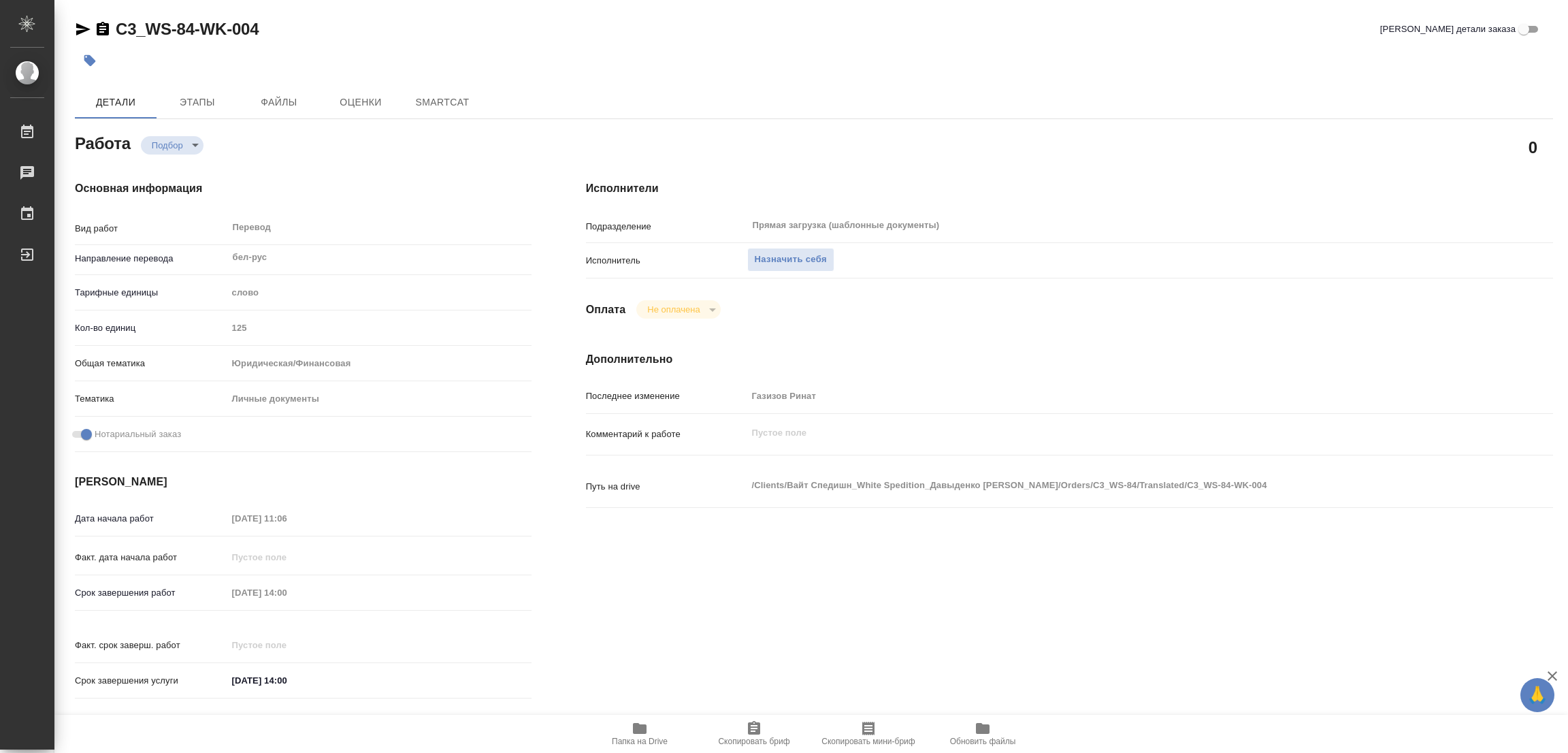
type textarea "x"
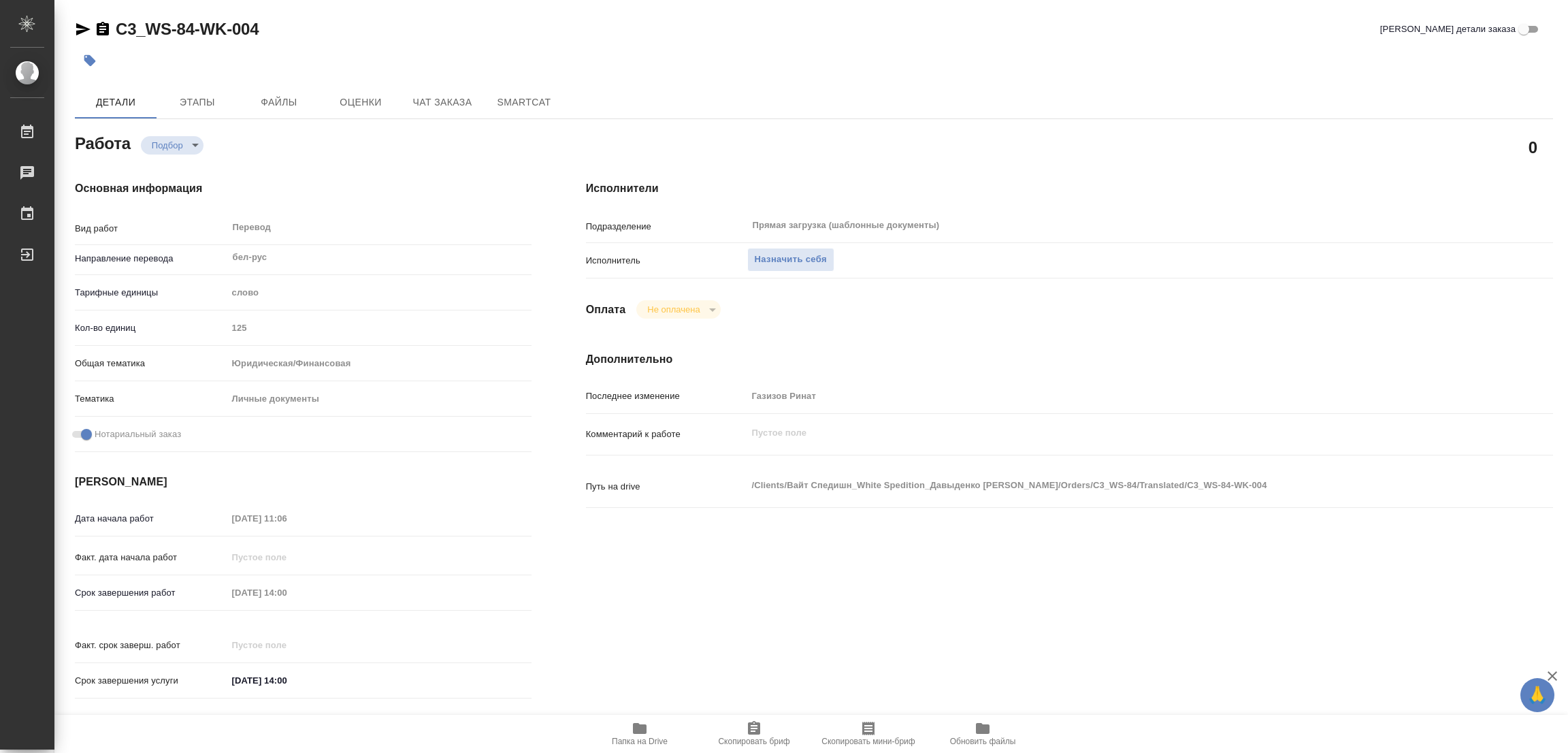
type textarea "x"
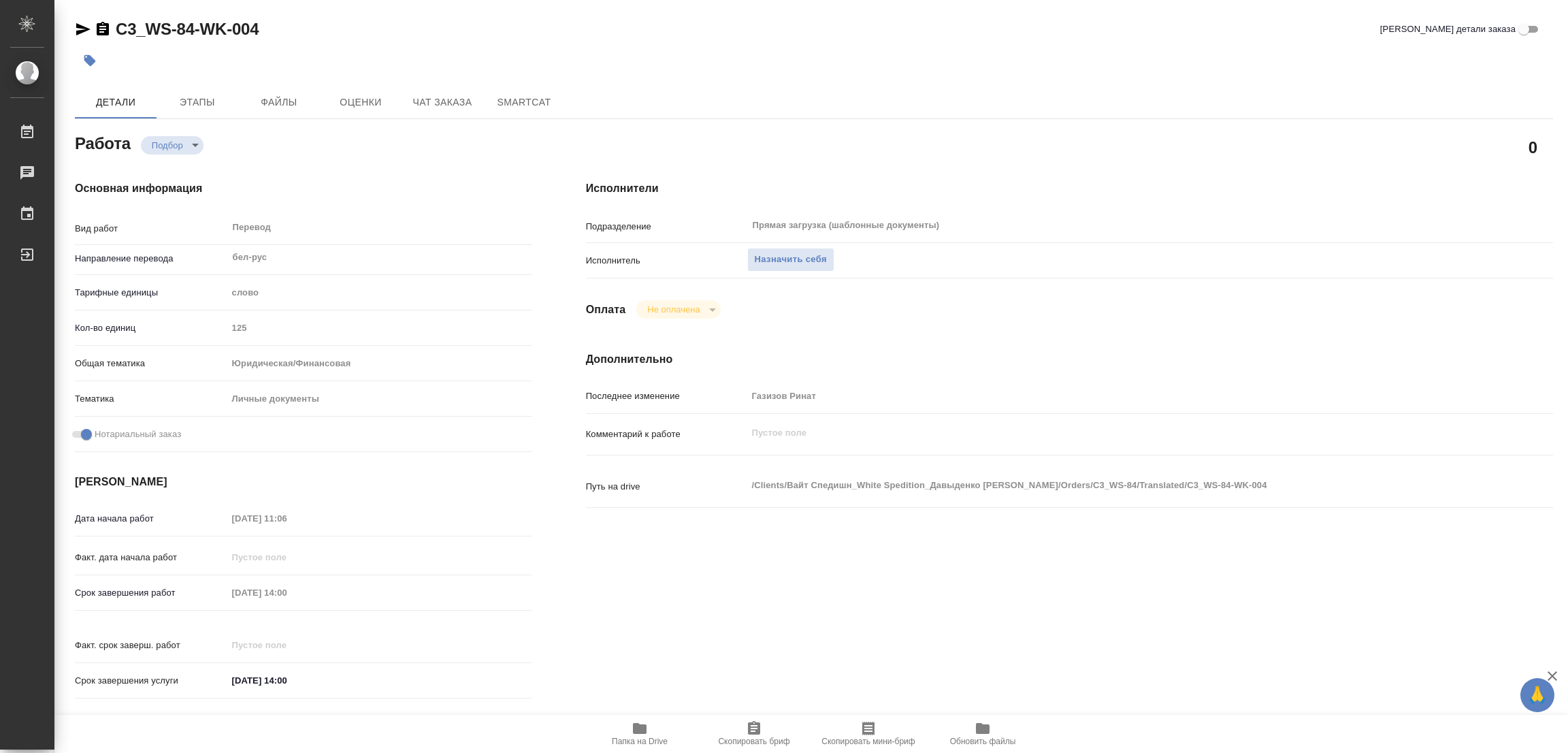
type textarea "x"
click at [791, 260] on span "Назначить себя" at bounding box center [791, 260] width 72 height 15
type textarea "x"
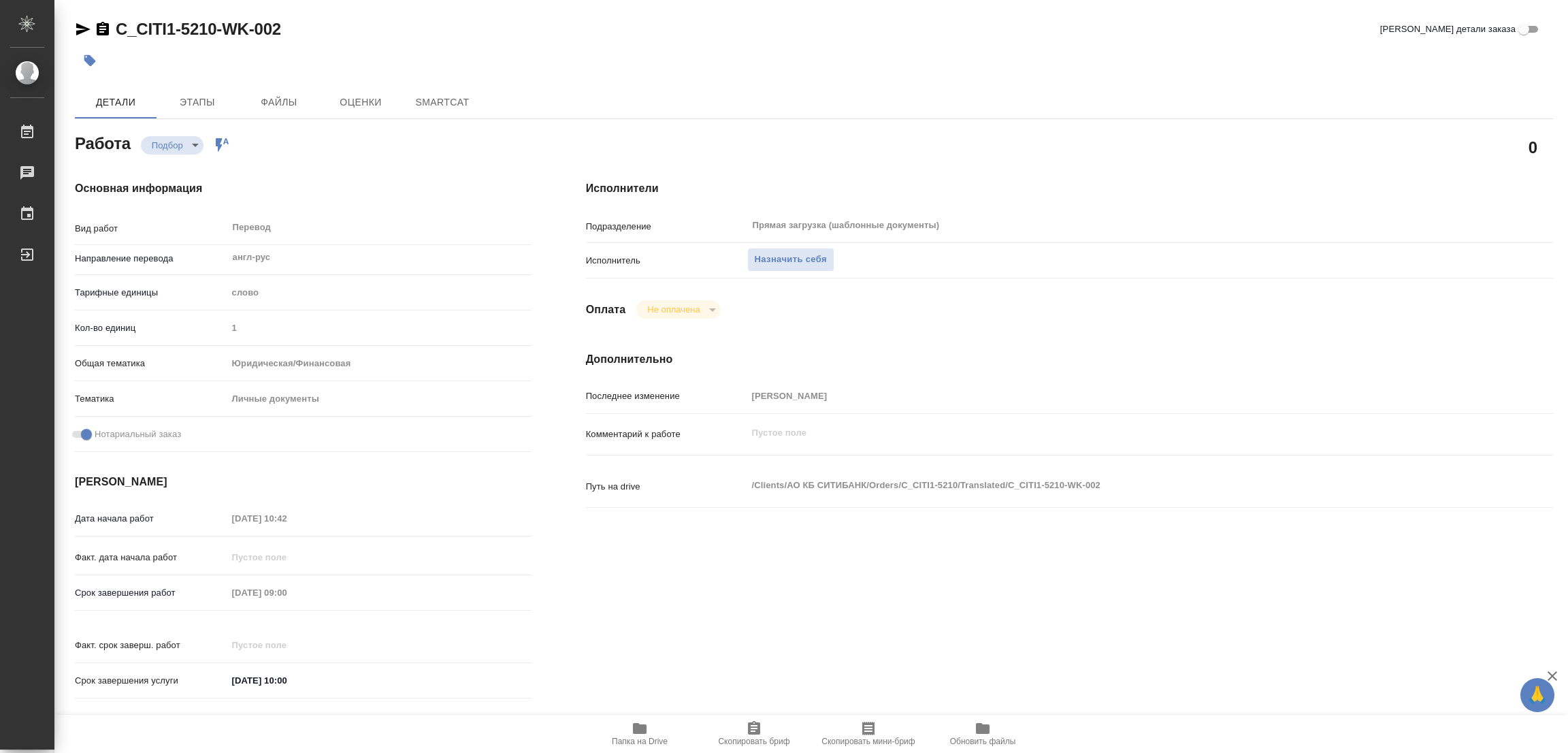
type textarea "x"
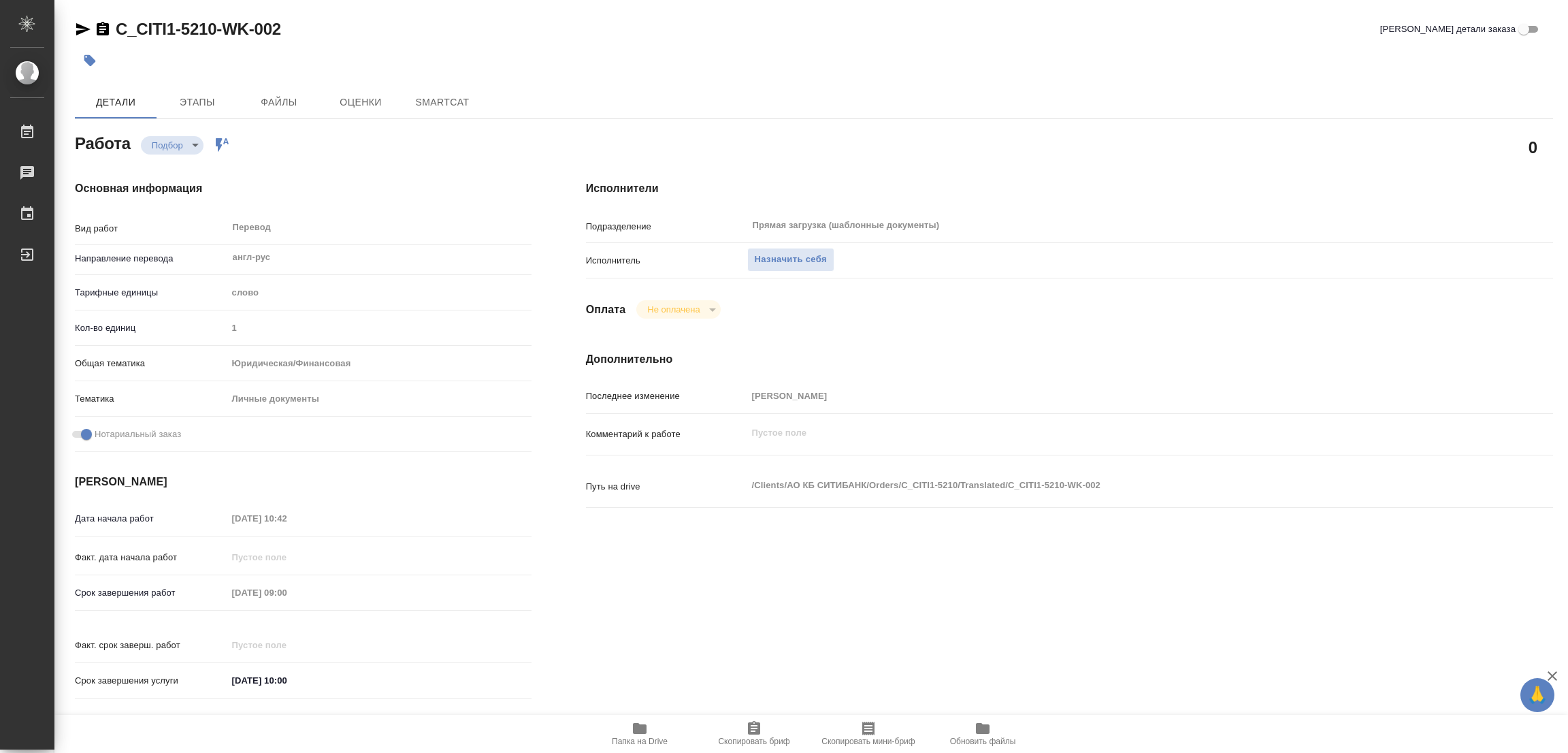
type textarea "x"
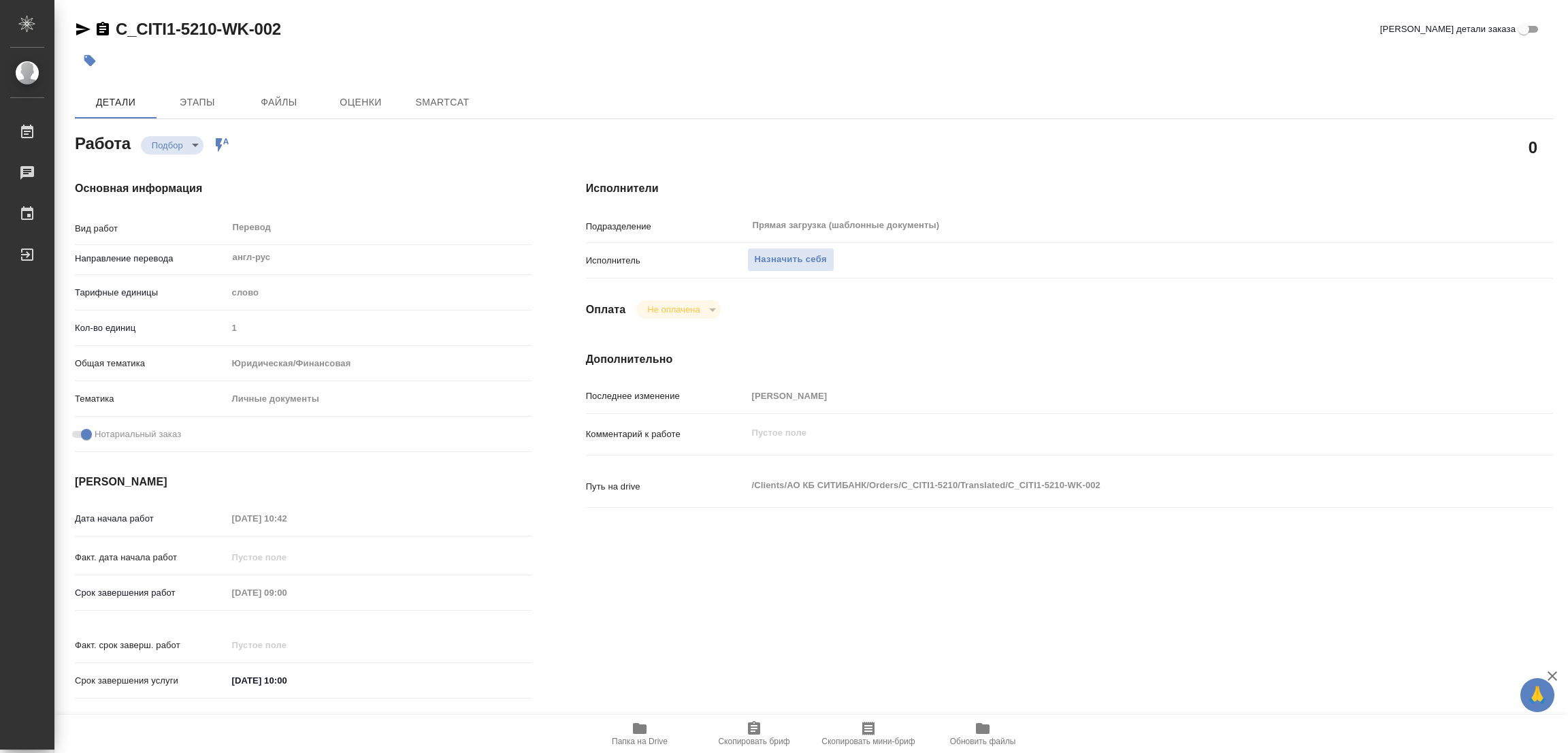
type textarea "x"
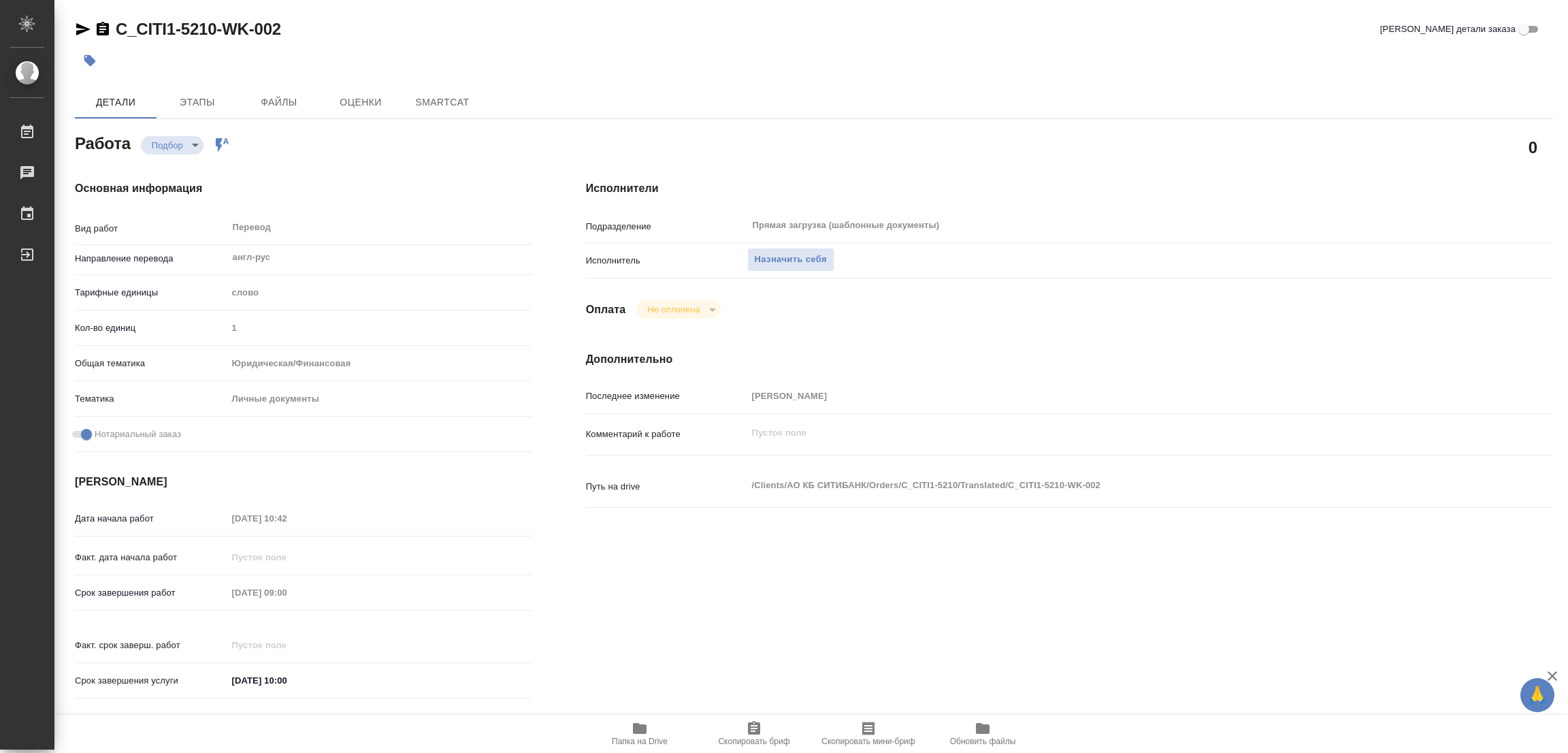
type textarea "x"
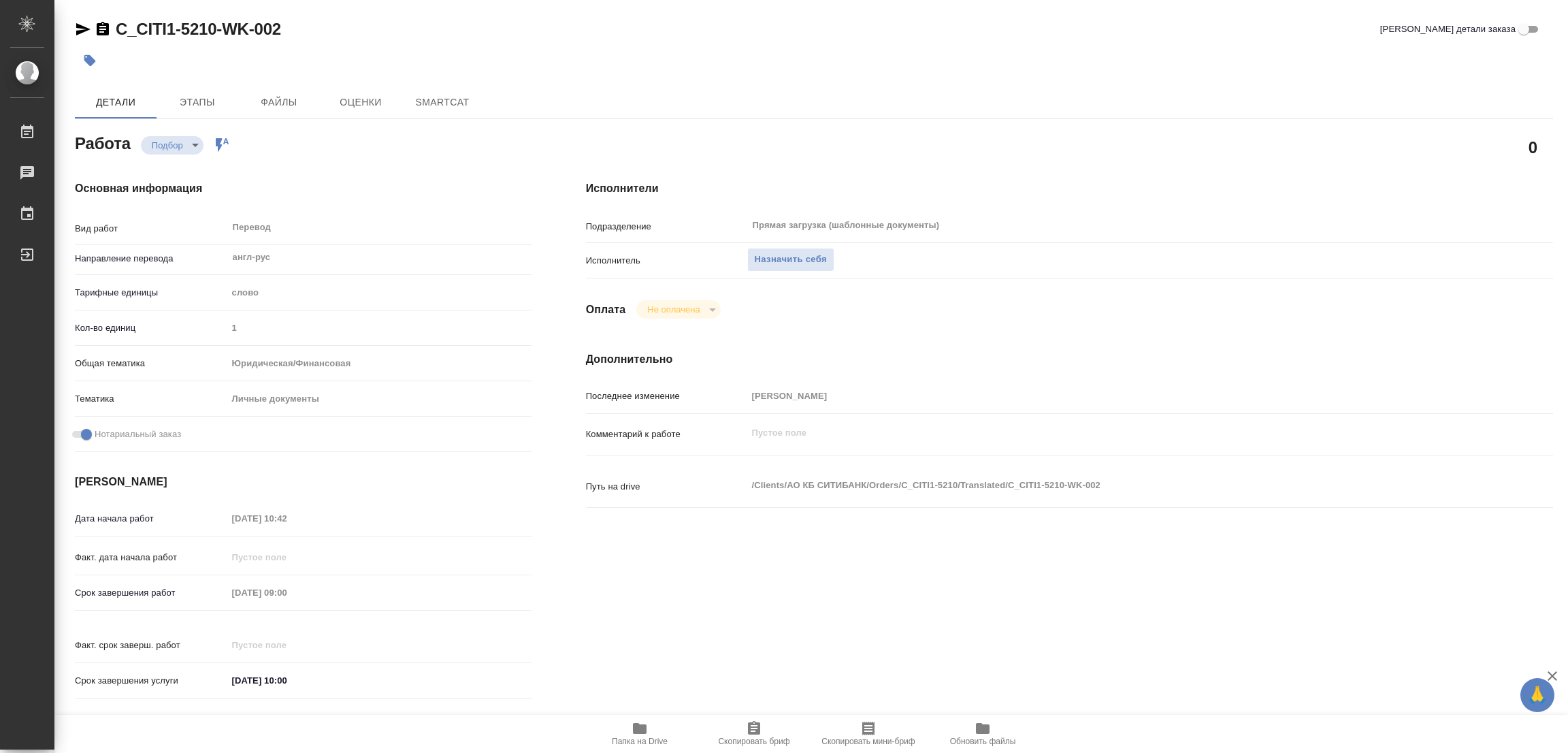
type textarea "x"
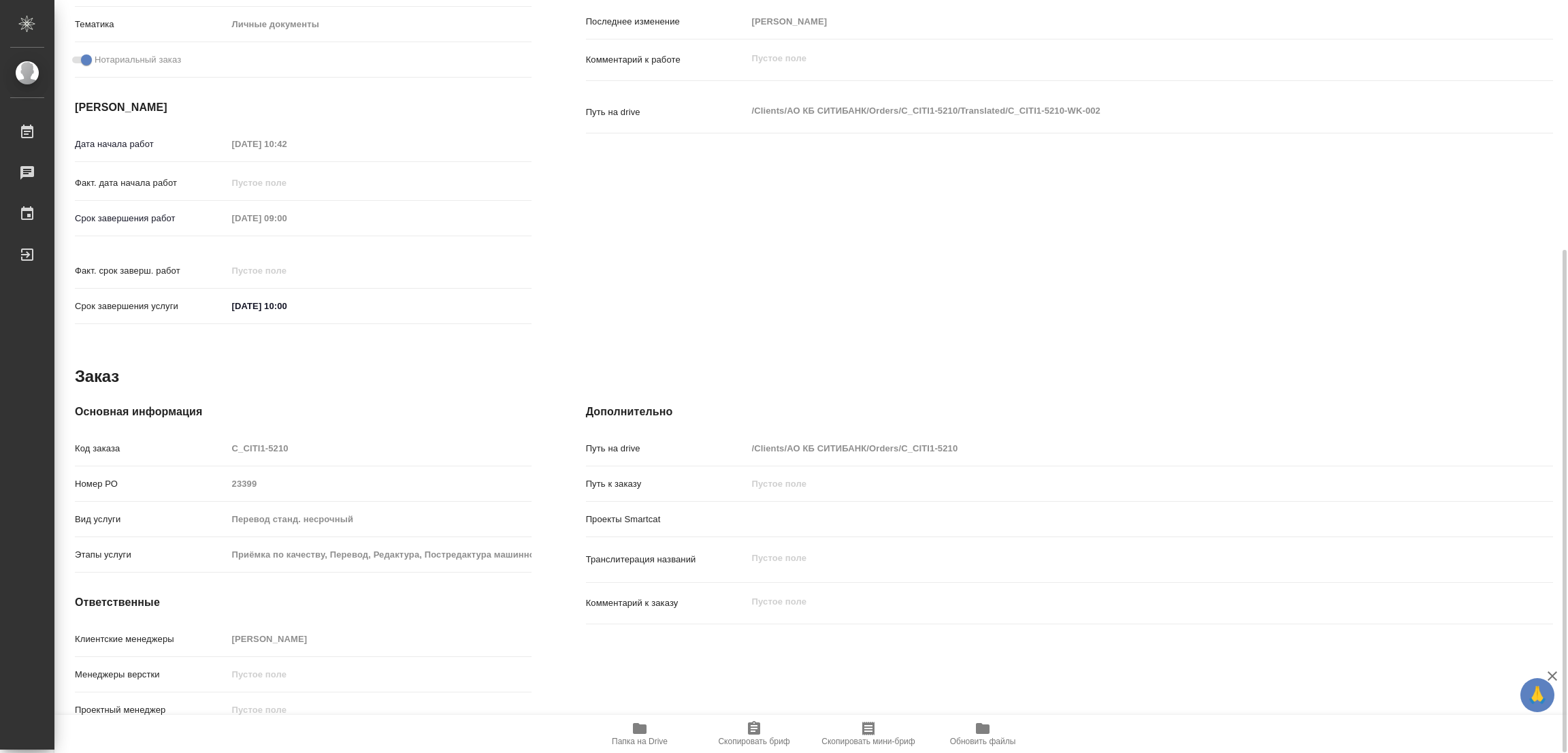
type textarea "x"
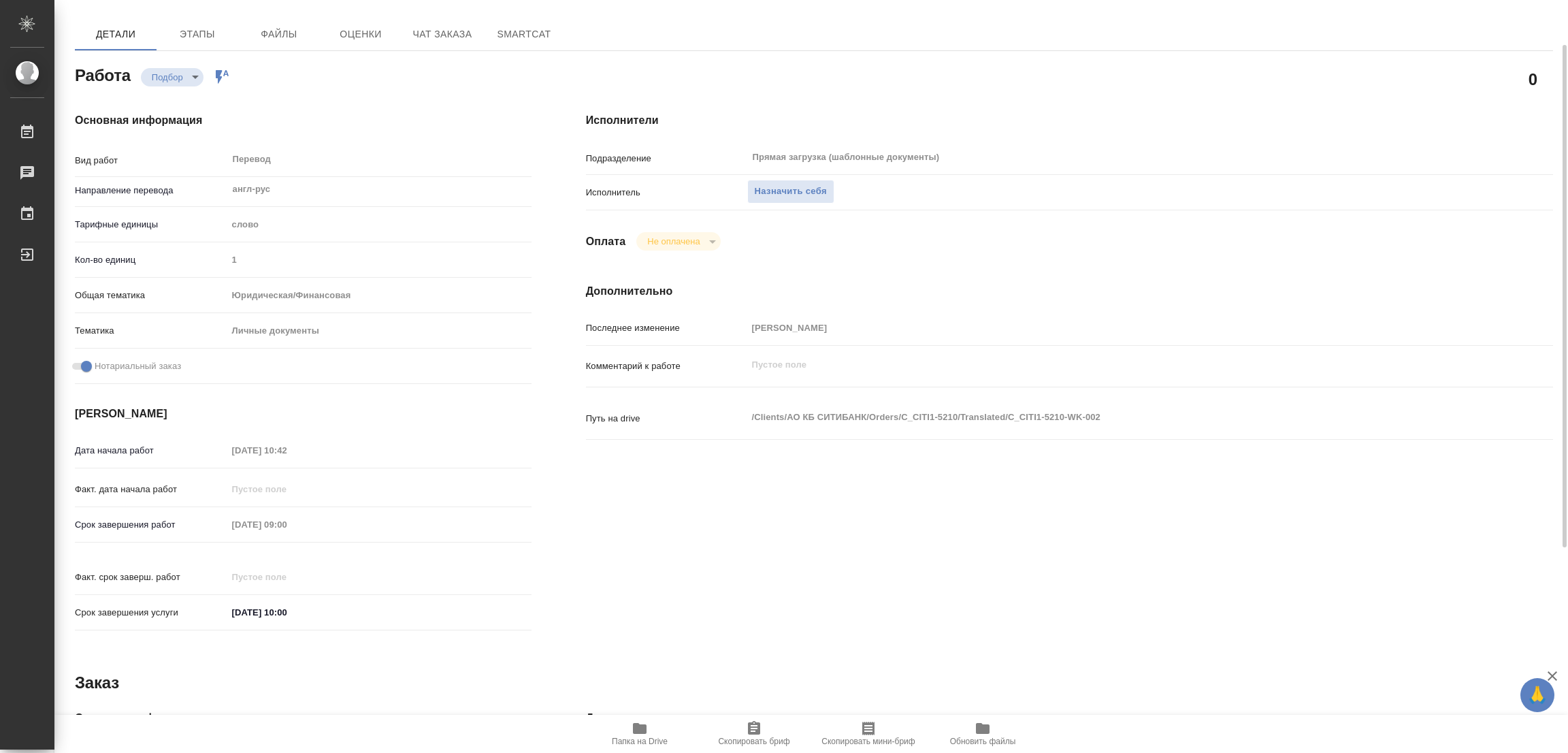
type textarea "x"
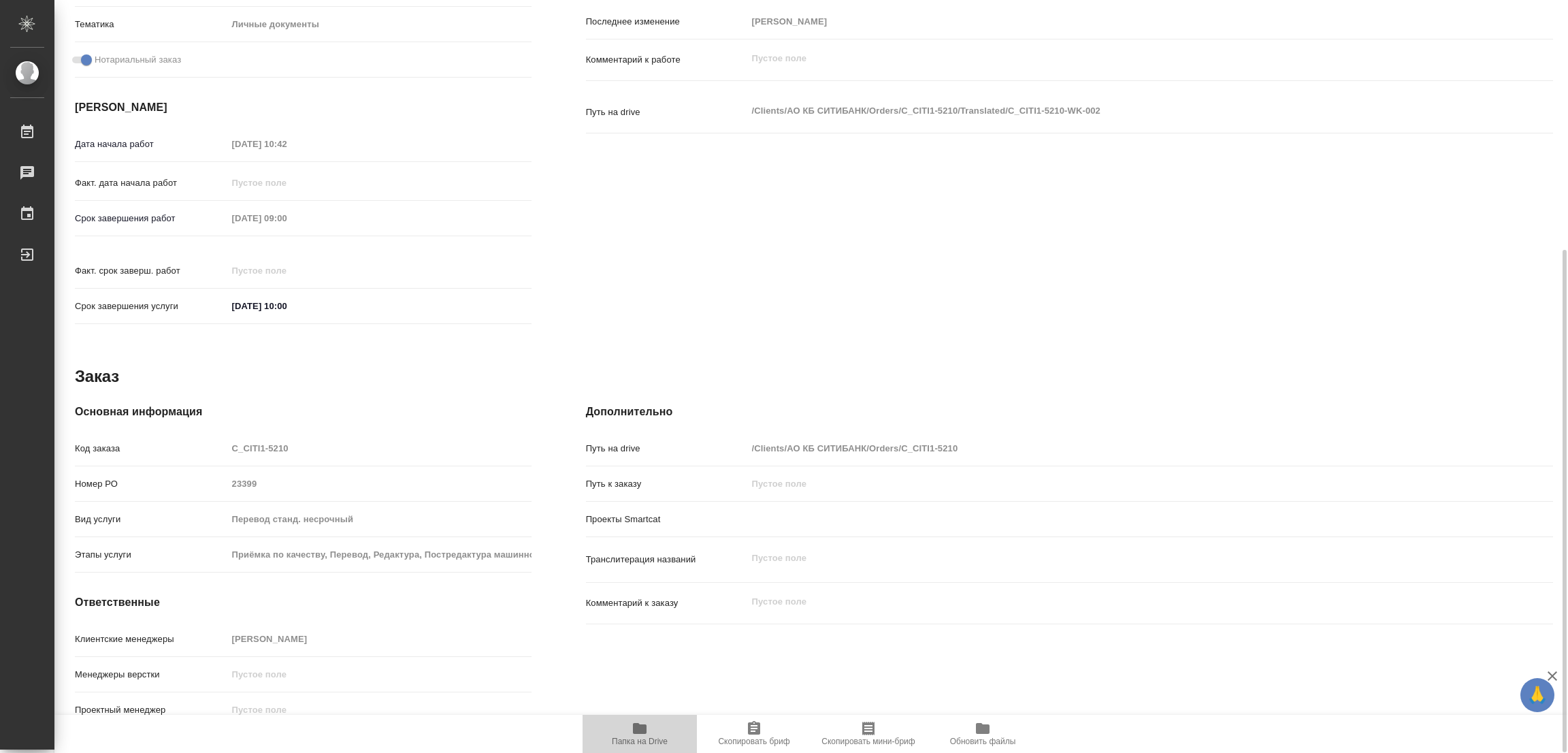
click at [638, 729] on icon "button" at bounding box center [639, 728] width 14 height 11
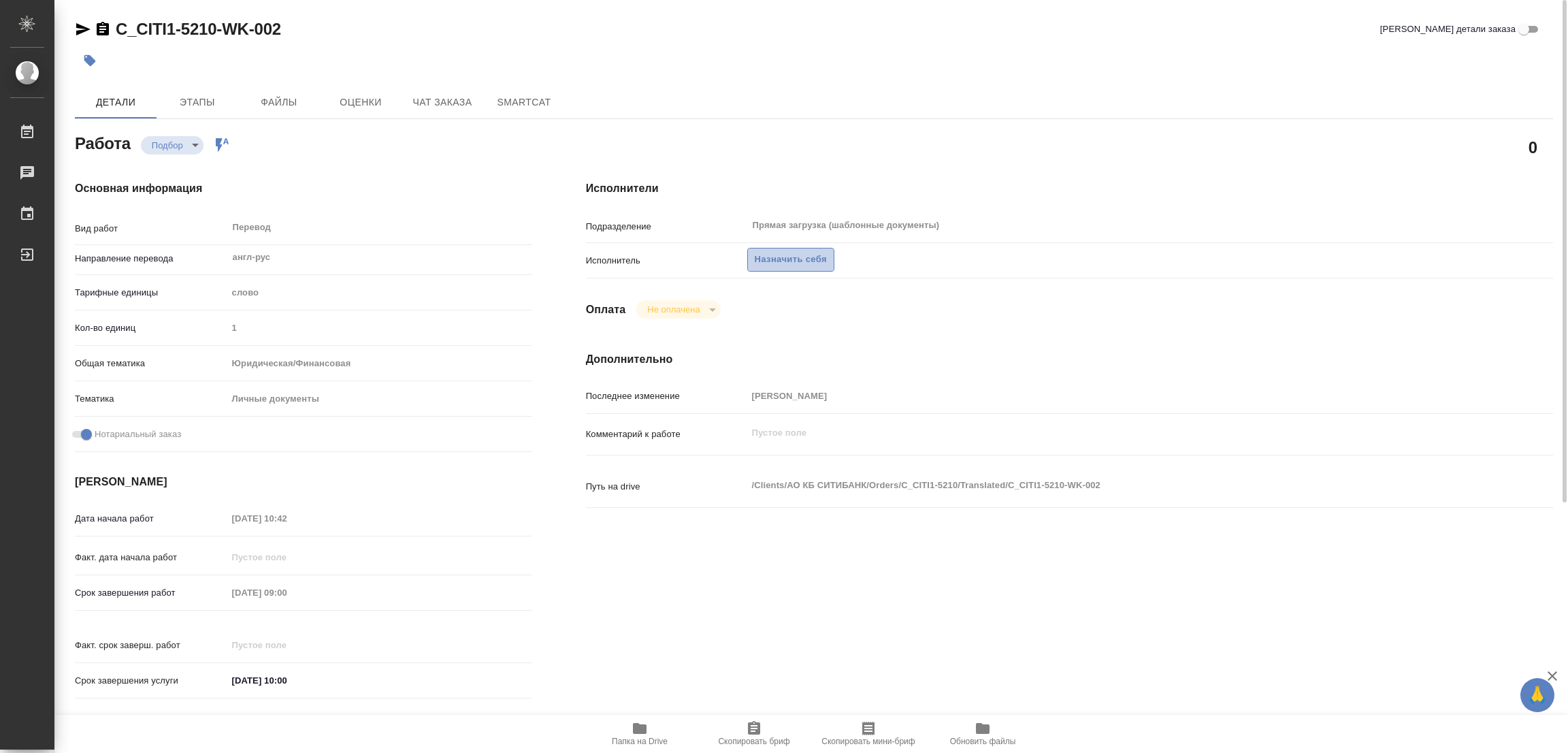
click at [791, 256] on span "Назначить себя" at bounding box center [791, 260] width 72 height 15
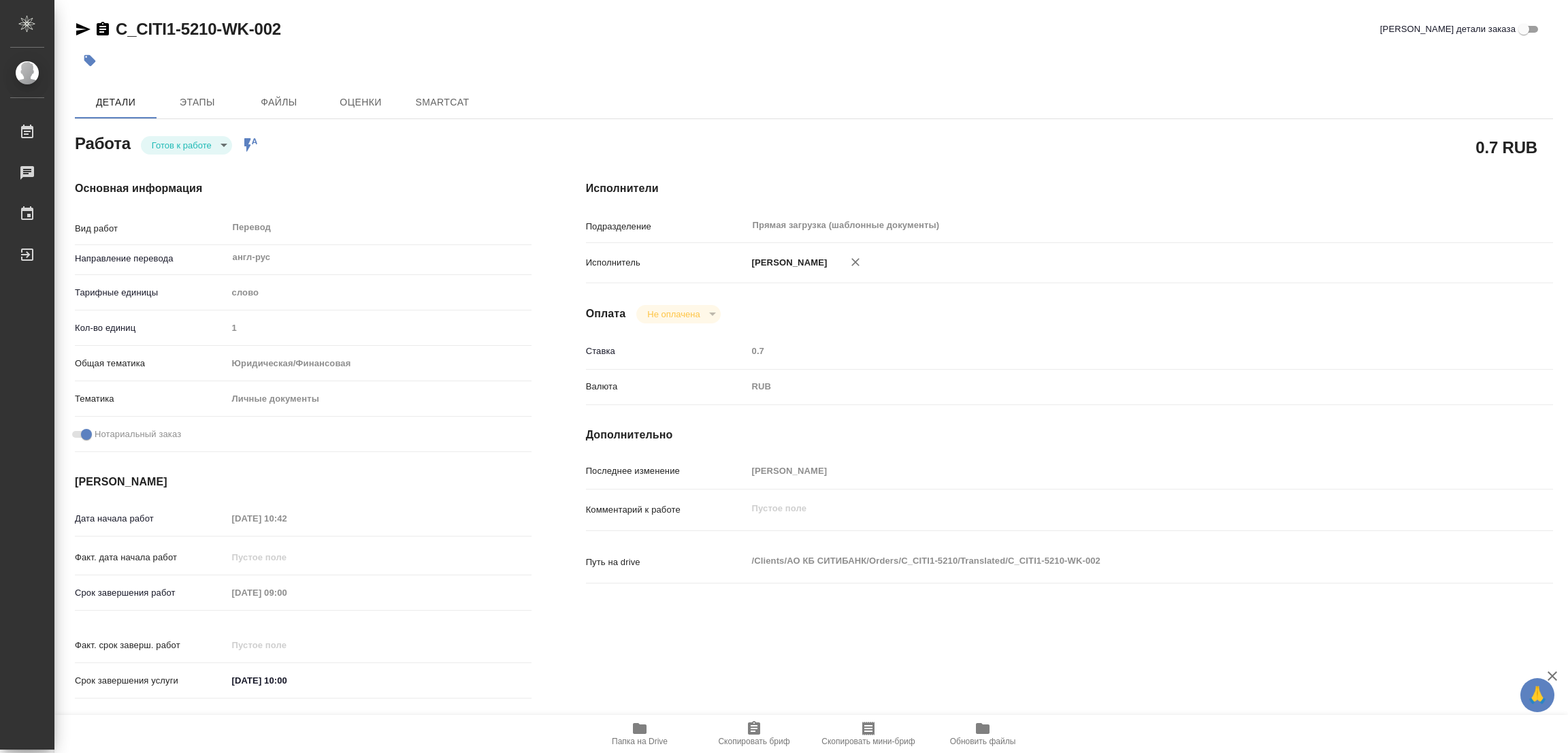
type textarea "x"
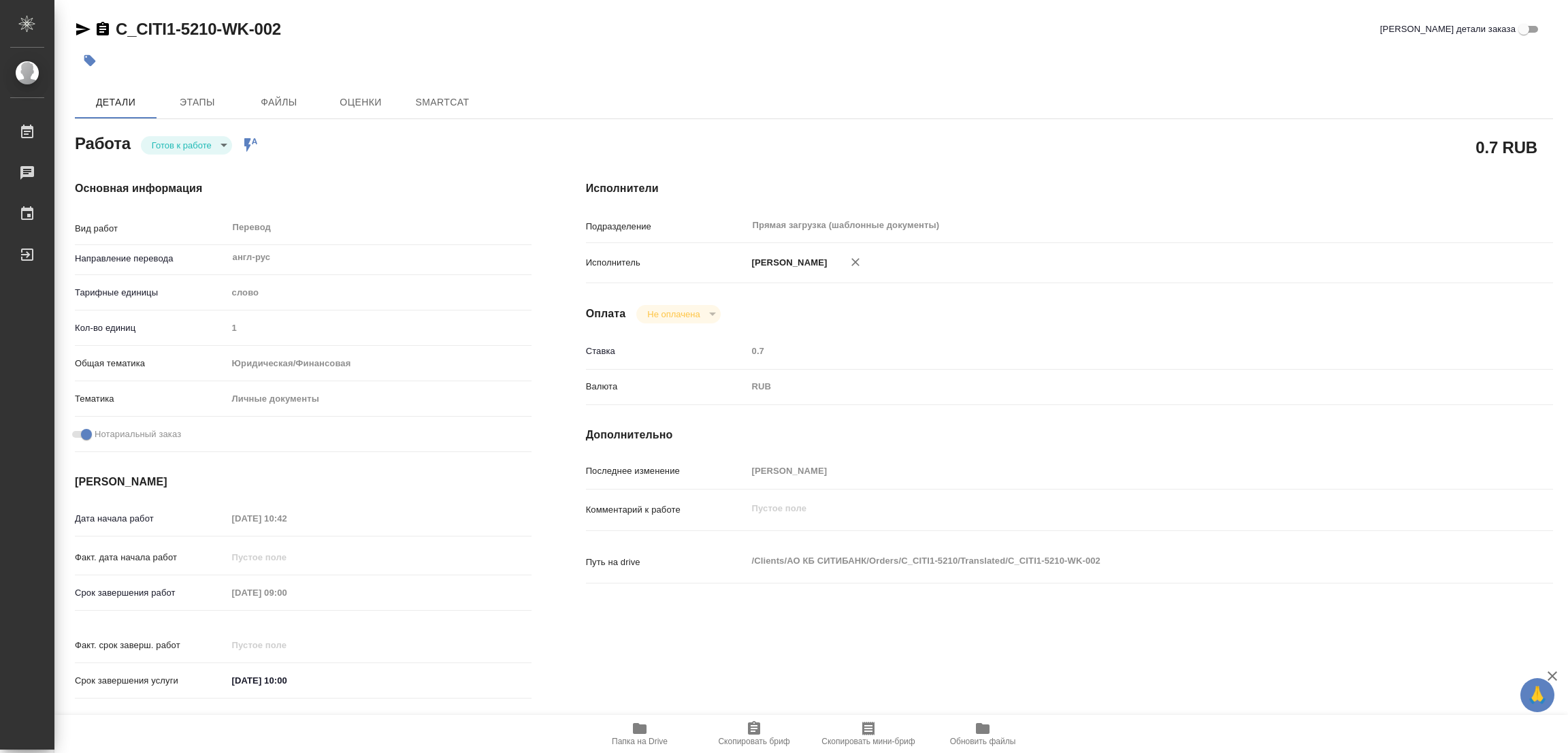
type textarea "x"
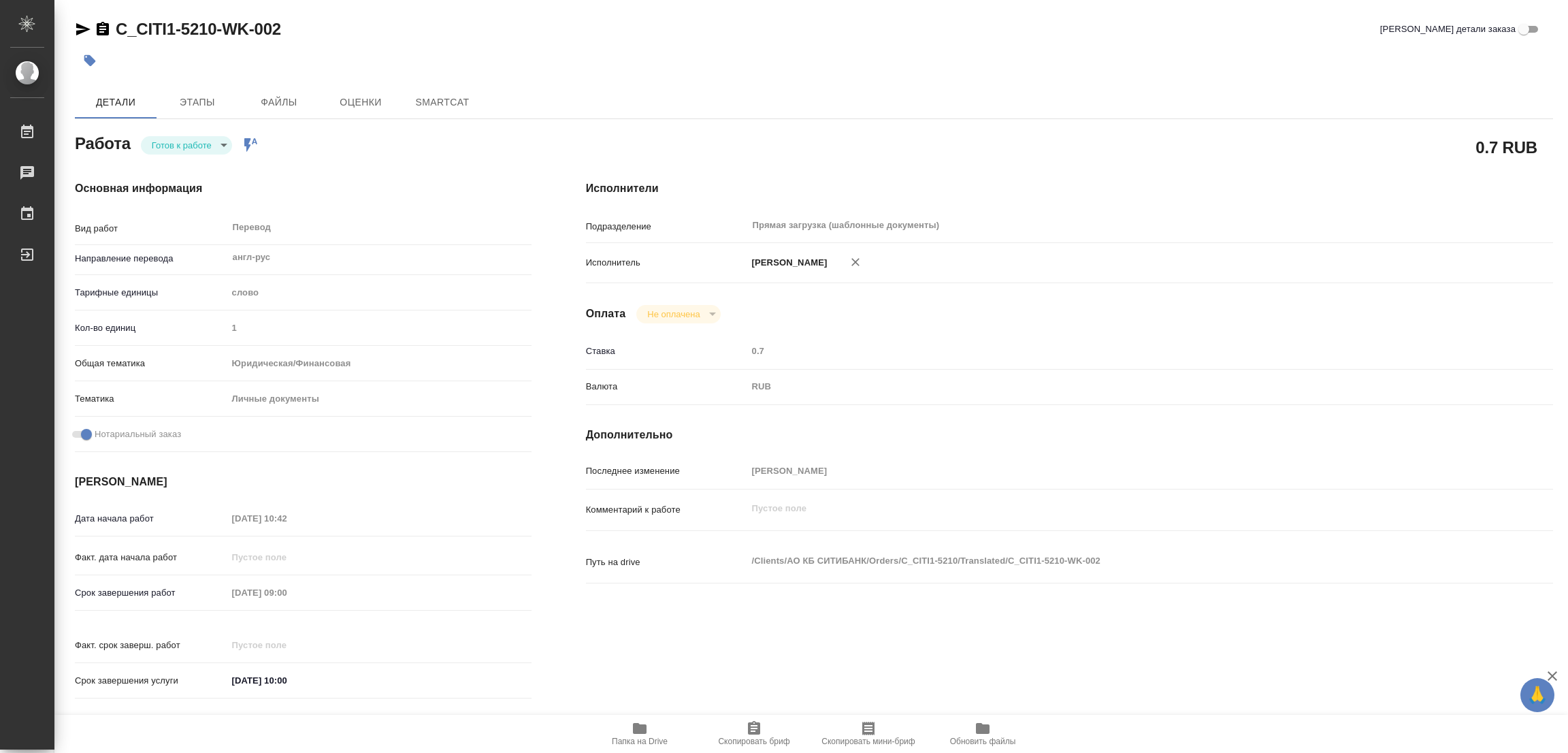
type textarea "x"
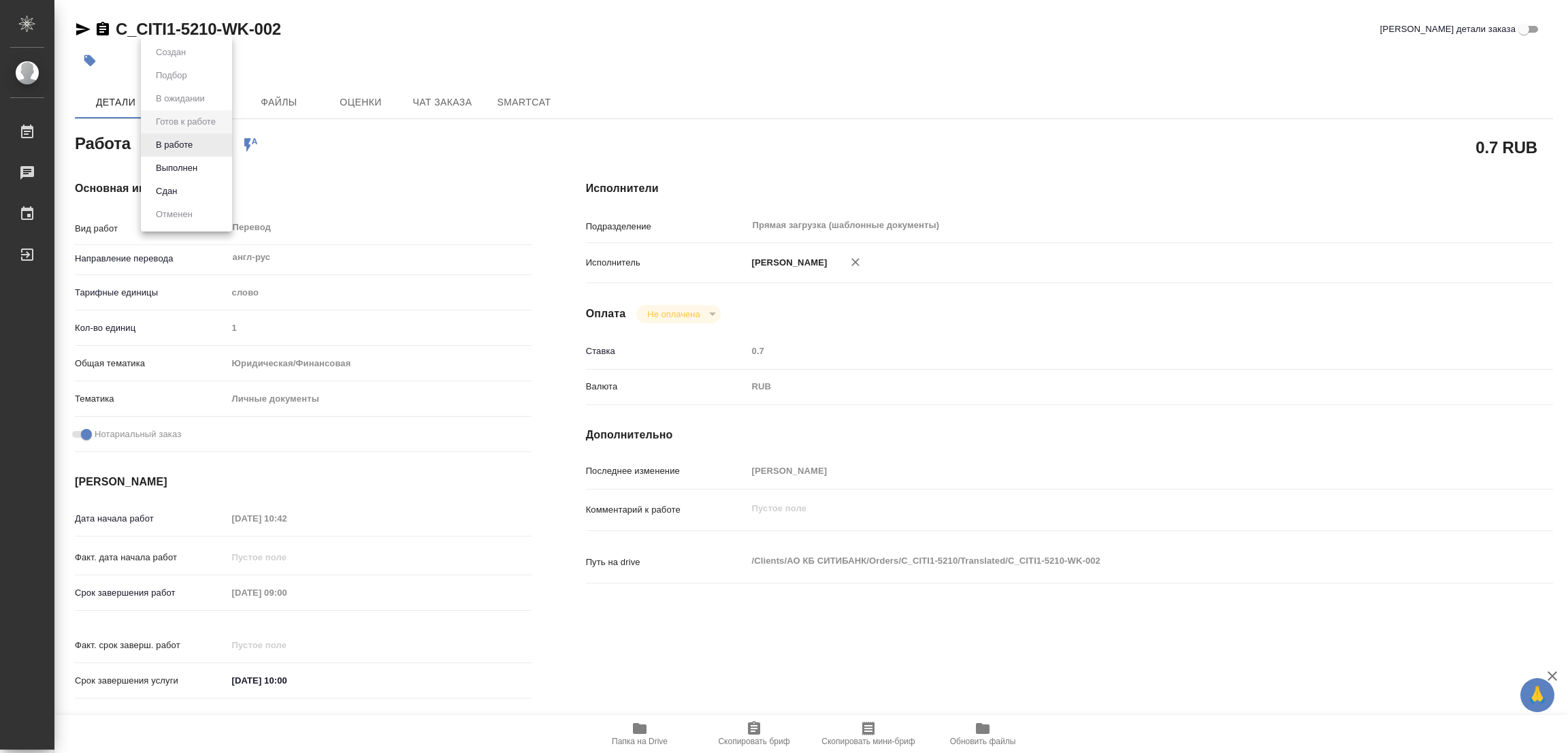
click at [178, 152] on body "🙏 .cls-1 fill:#fff; AWATERA Popova Galina Работы Чаты График Выйти C_CITI1-5210…" at bounding box center [784, 376] width 1568 height 753
type textarea "x"
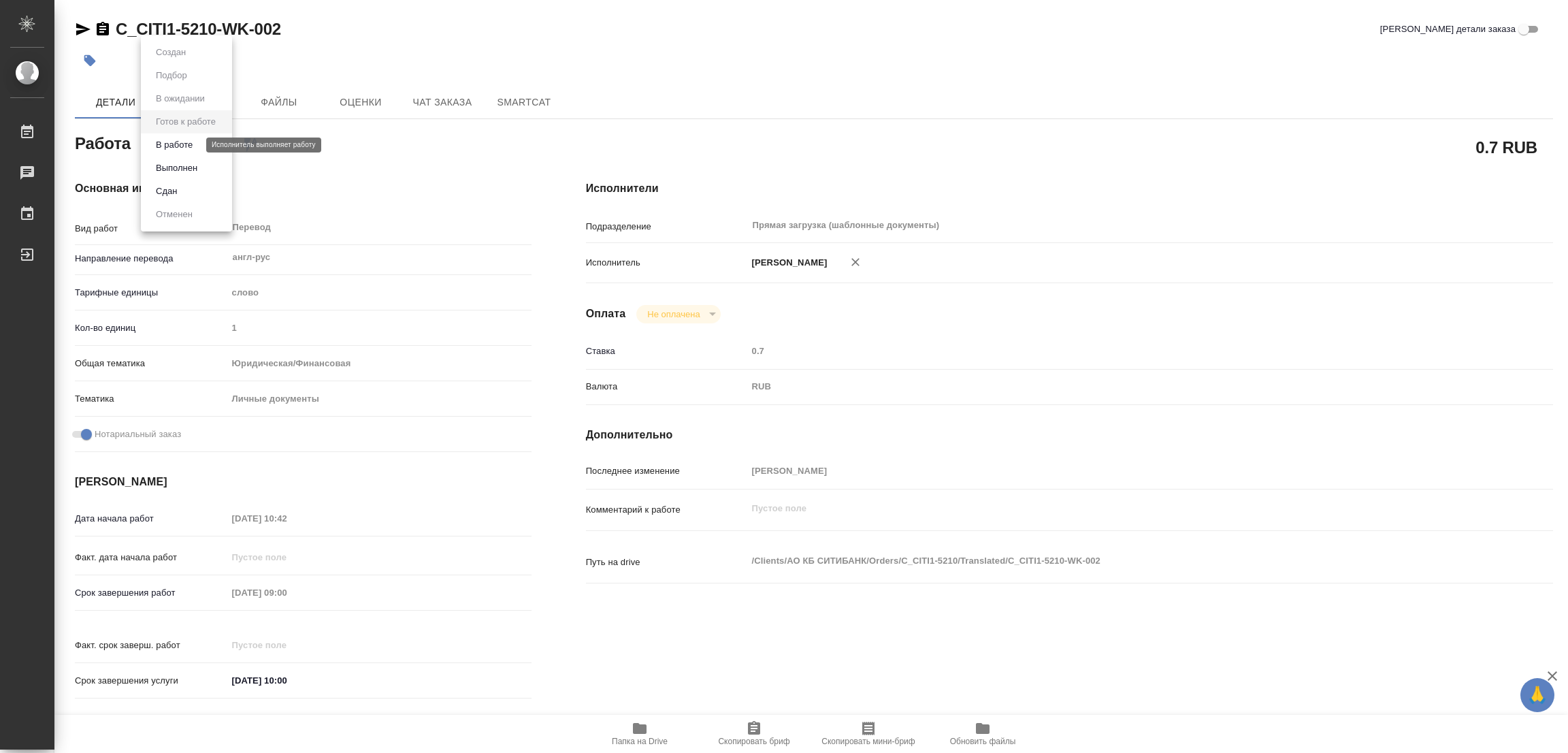
type textarea "x"
click at [178, 142] on button "В работе" at bounding box center [174, 145] width 45 height 15
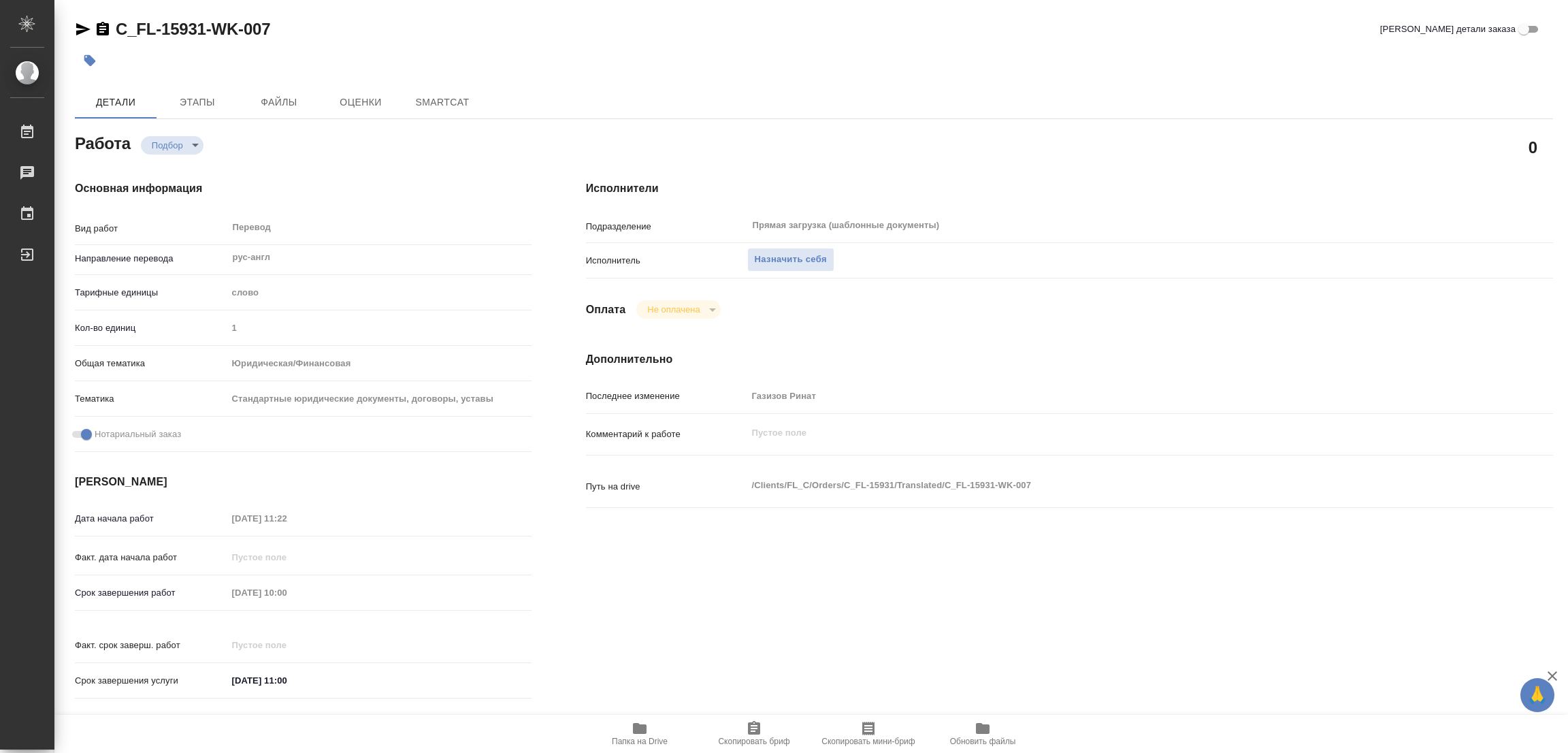
type textarea "x"
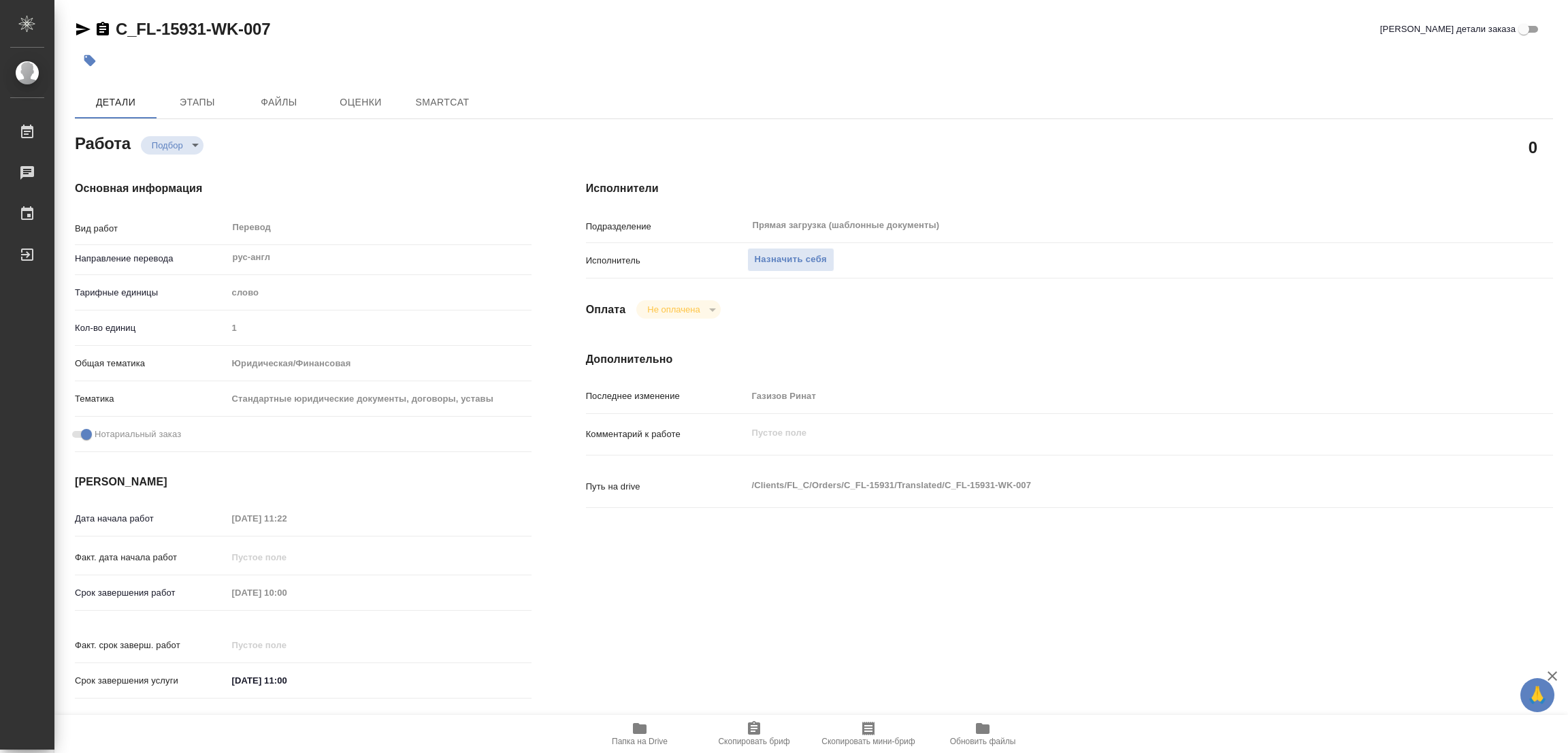
type textarea "x"
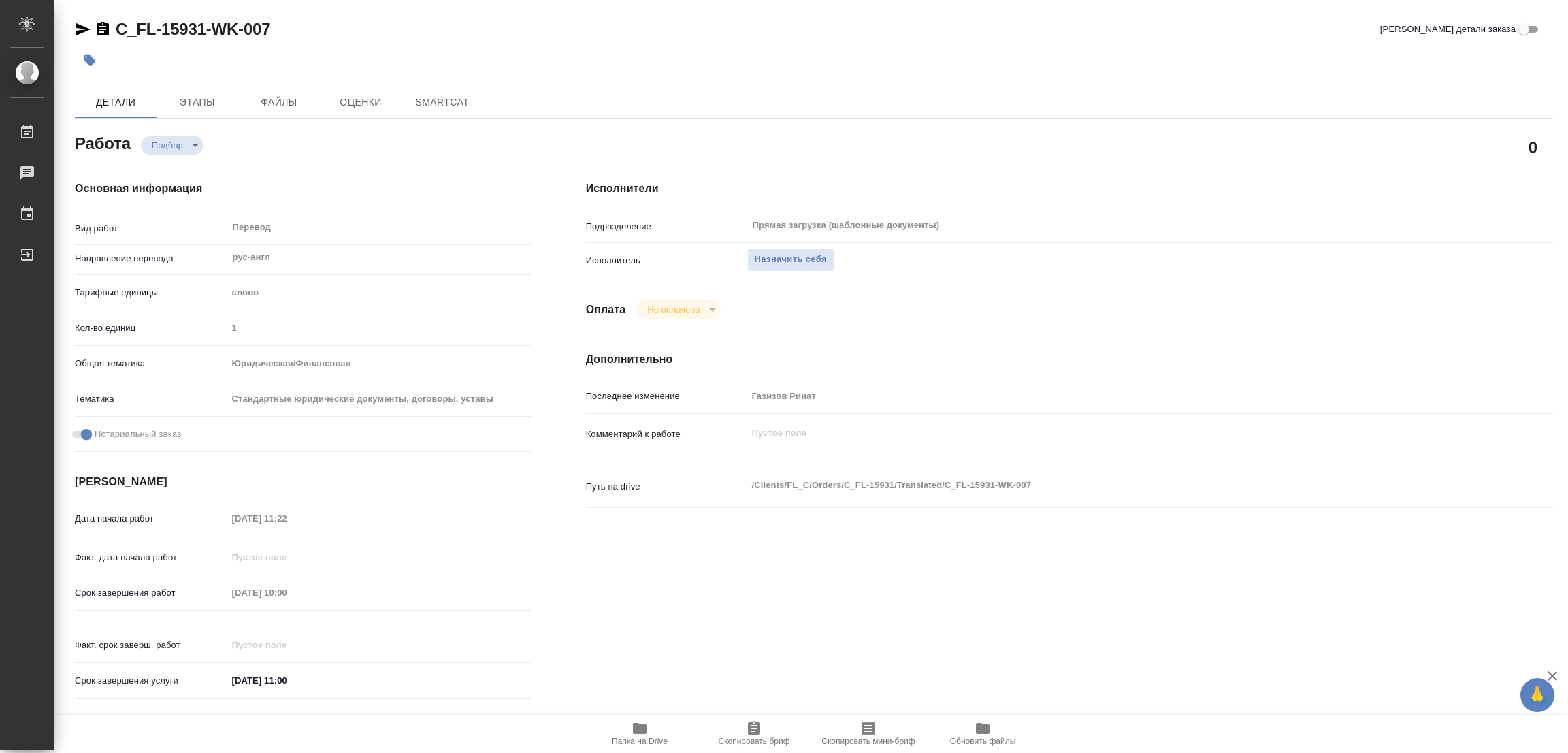
type textarea "x"
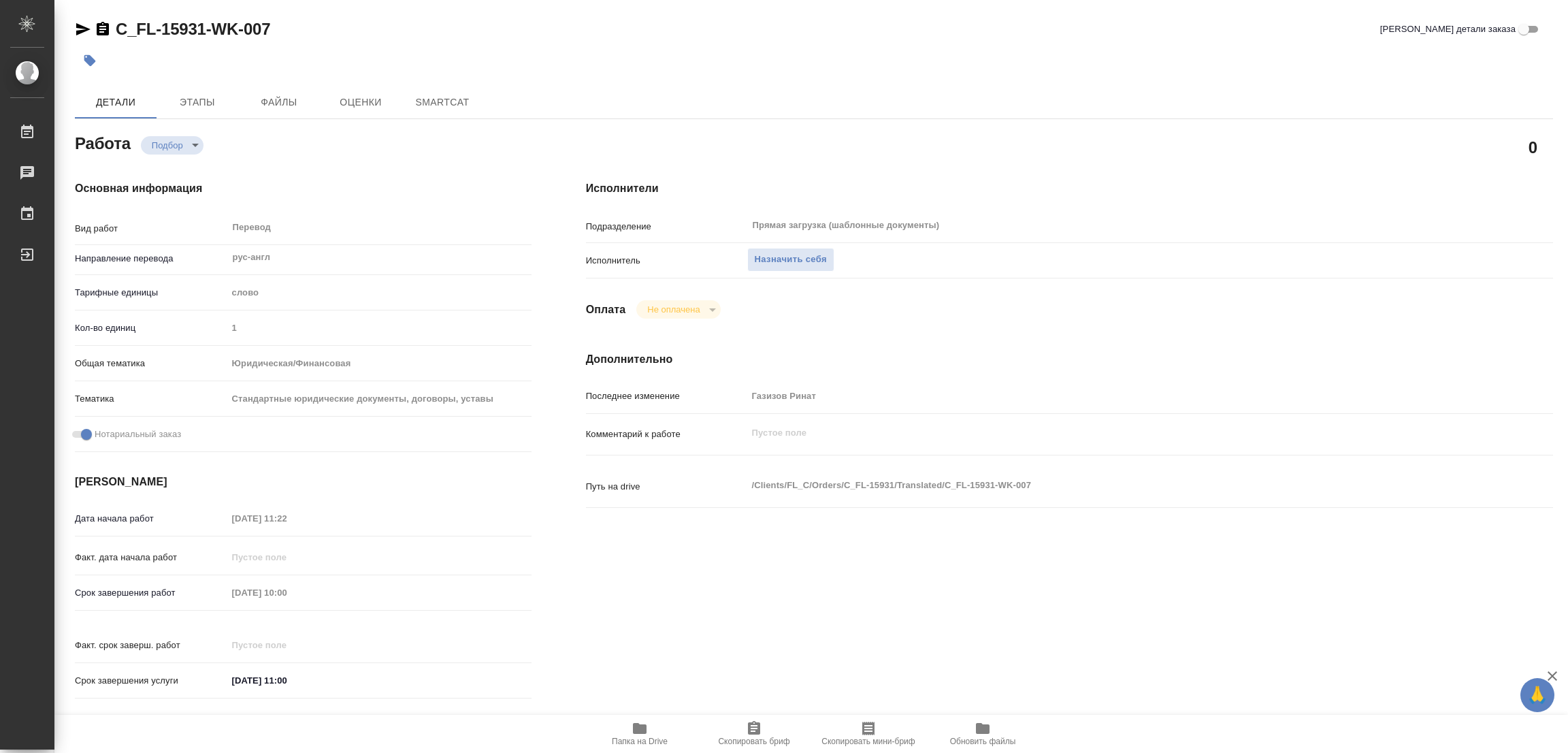
type textarea "x"
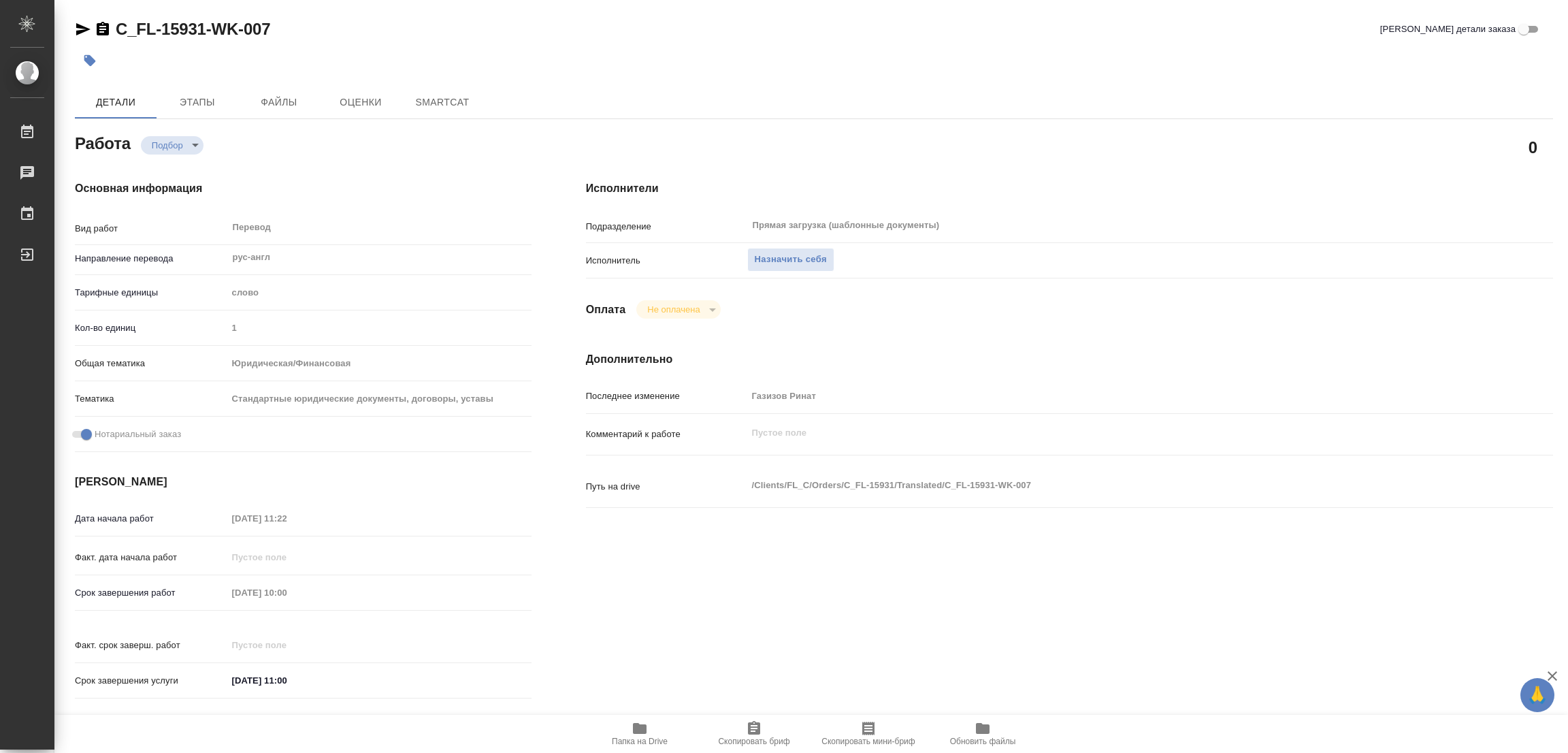
type textarea "x"
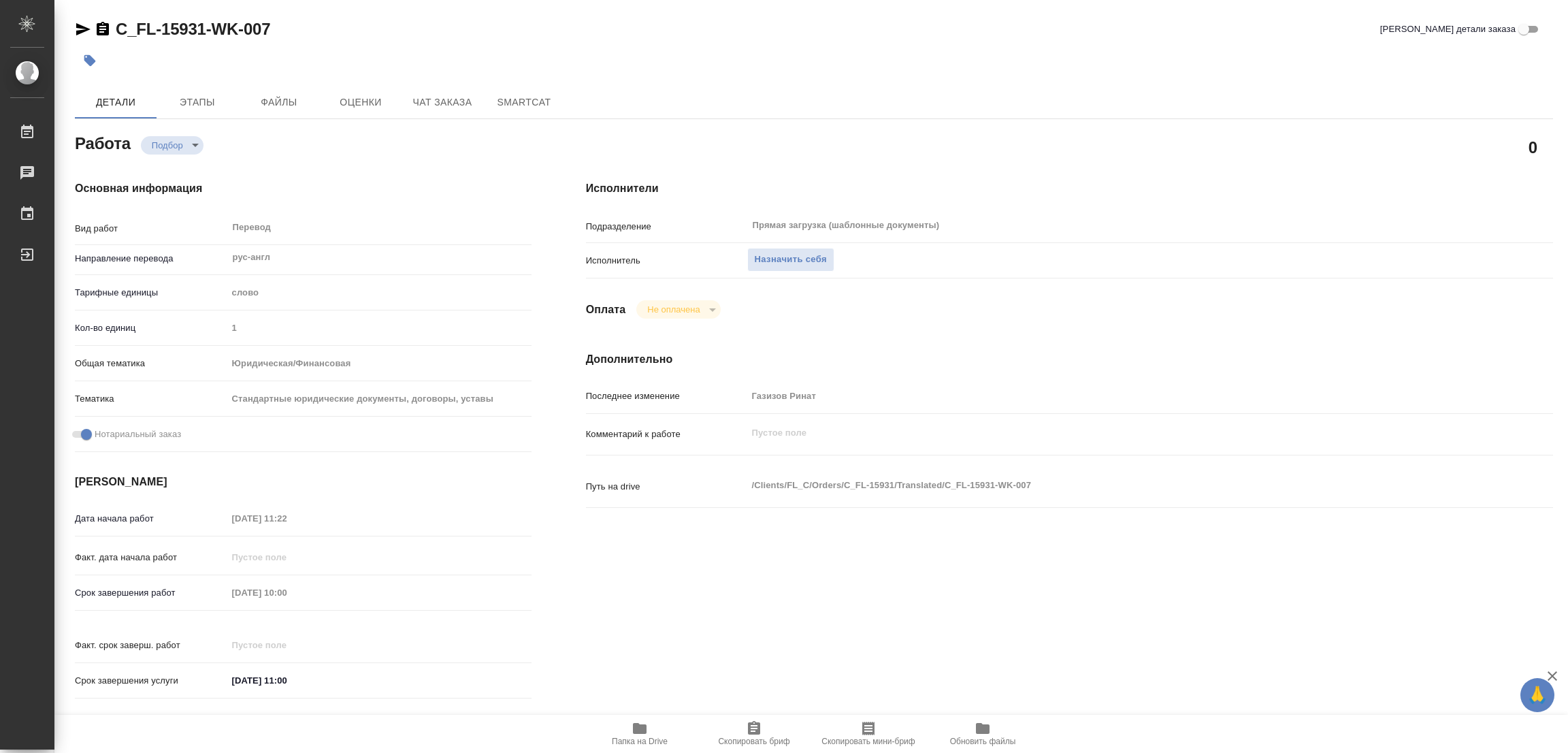
scroll to position [375, 0]
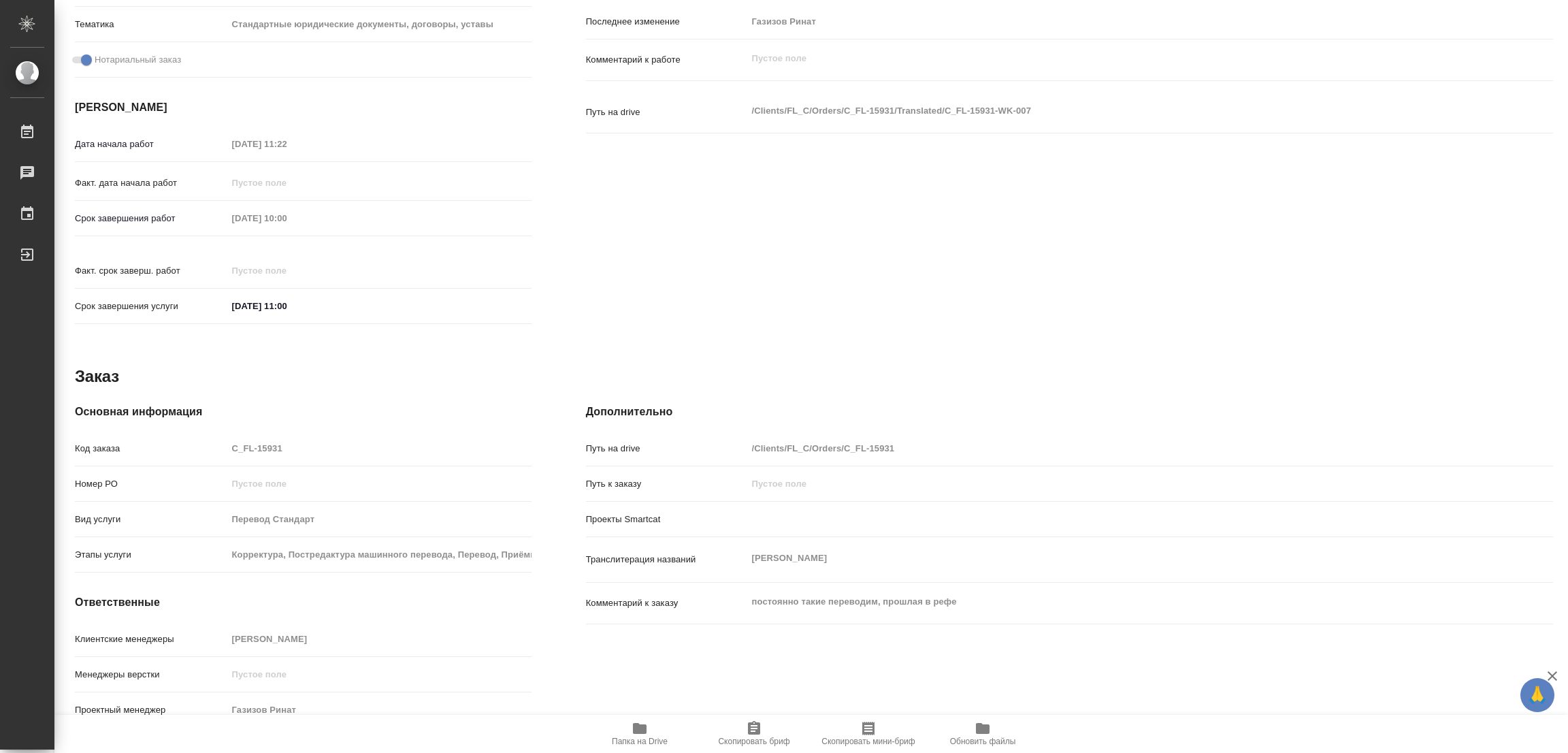
type textarea "x"
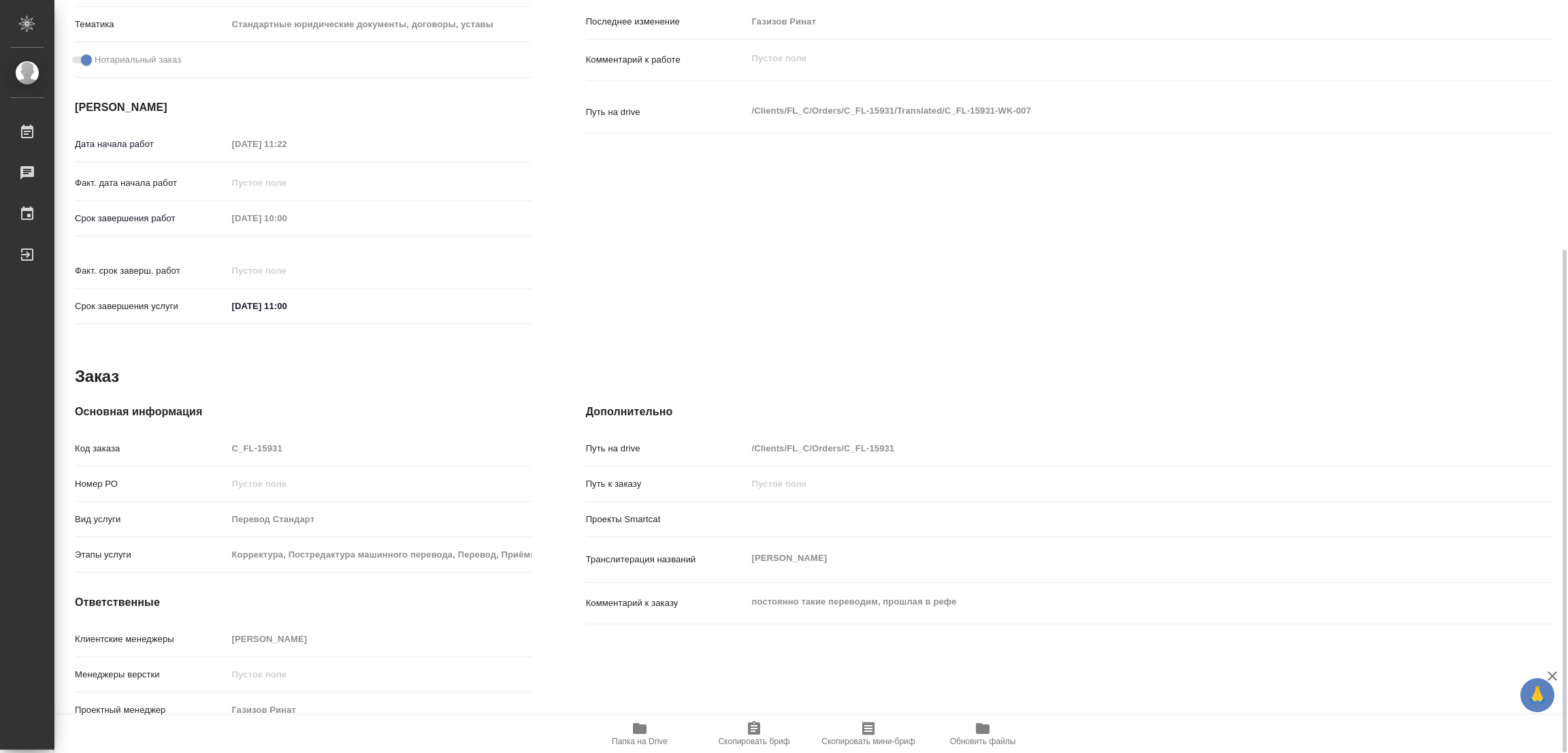
type textarea "x"
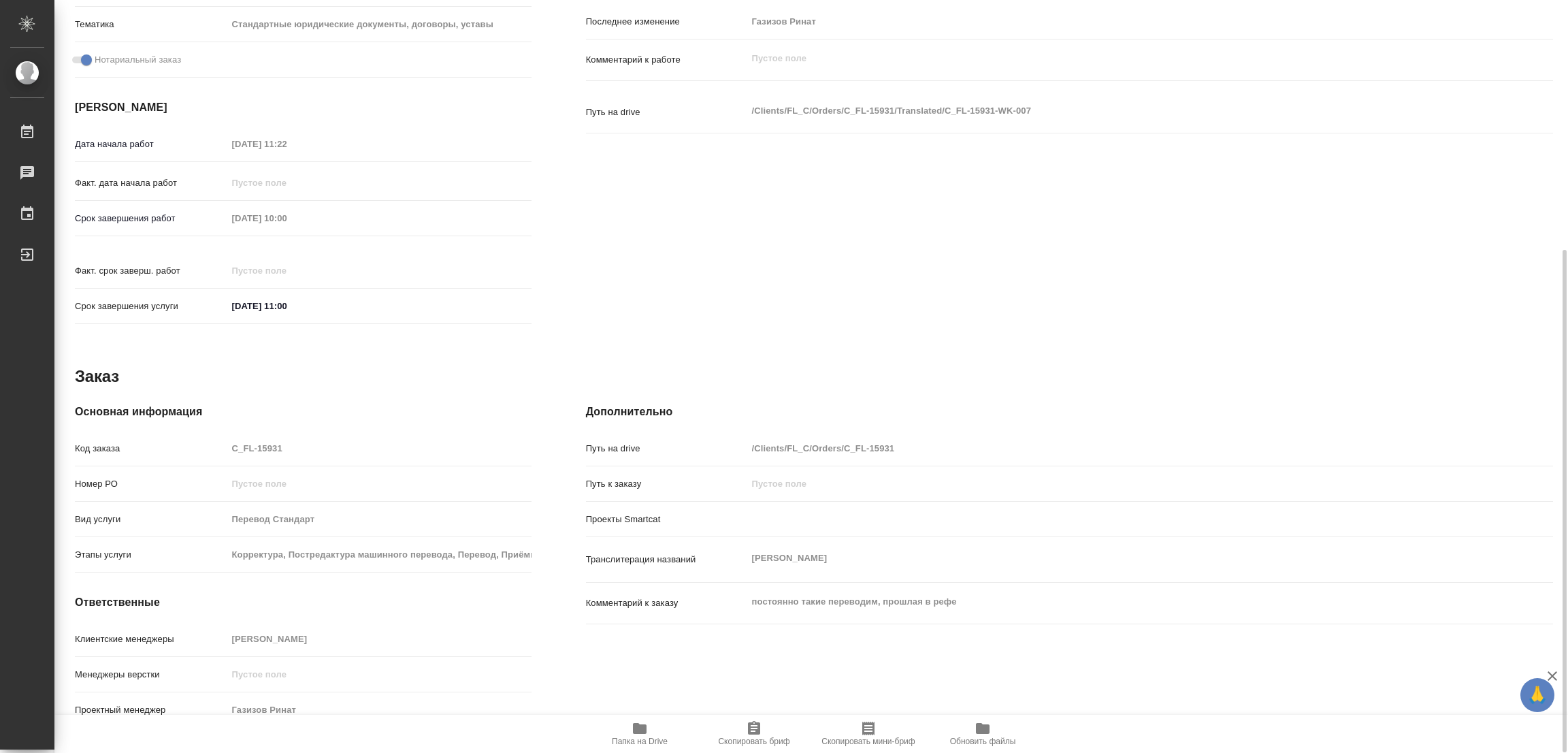
click at [638, 728] on icon "button" at bounding box center [639, 728] width 14 height 11
type textarea "x"
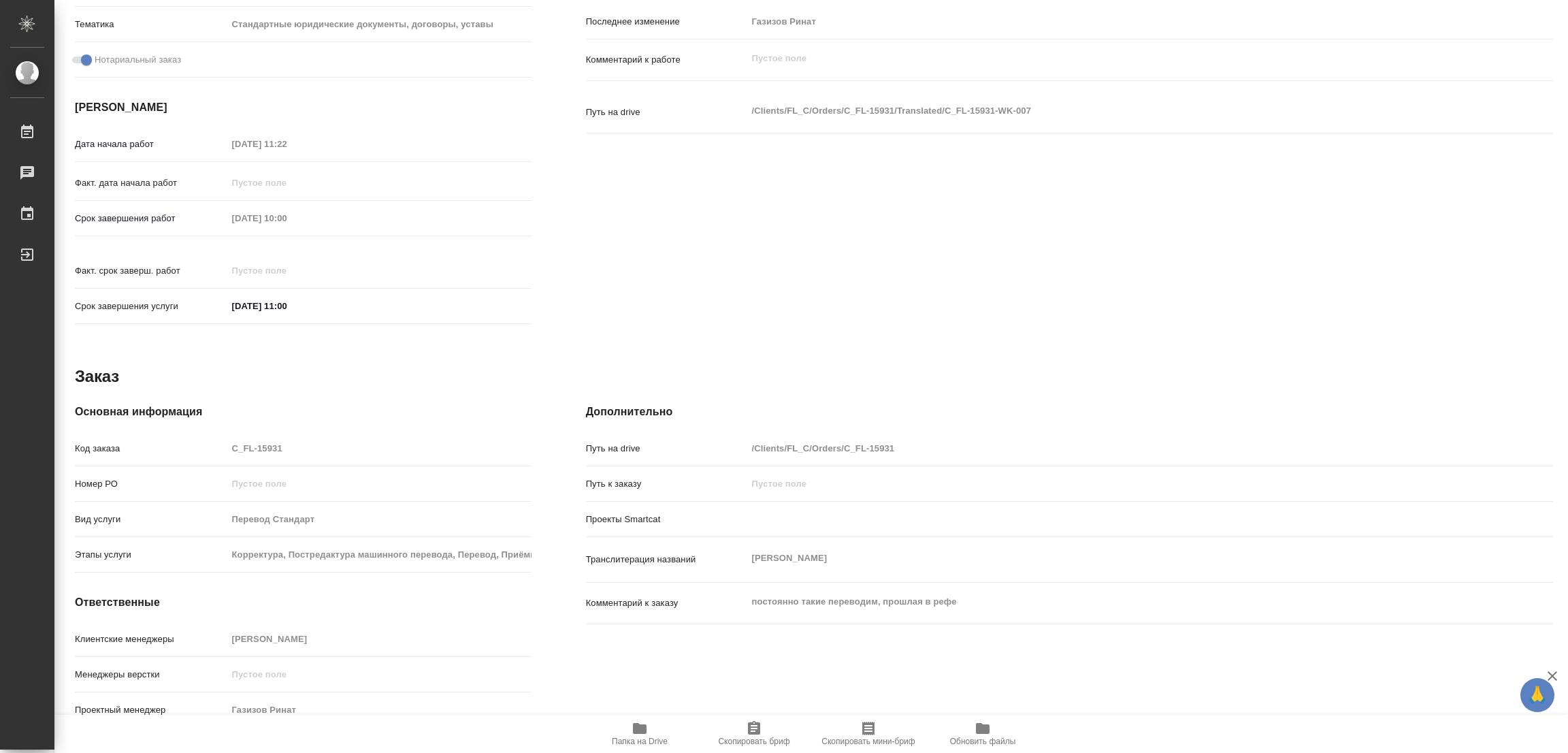
type textarea "x"
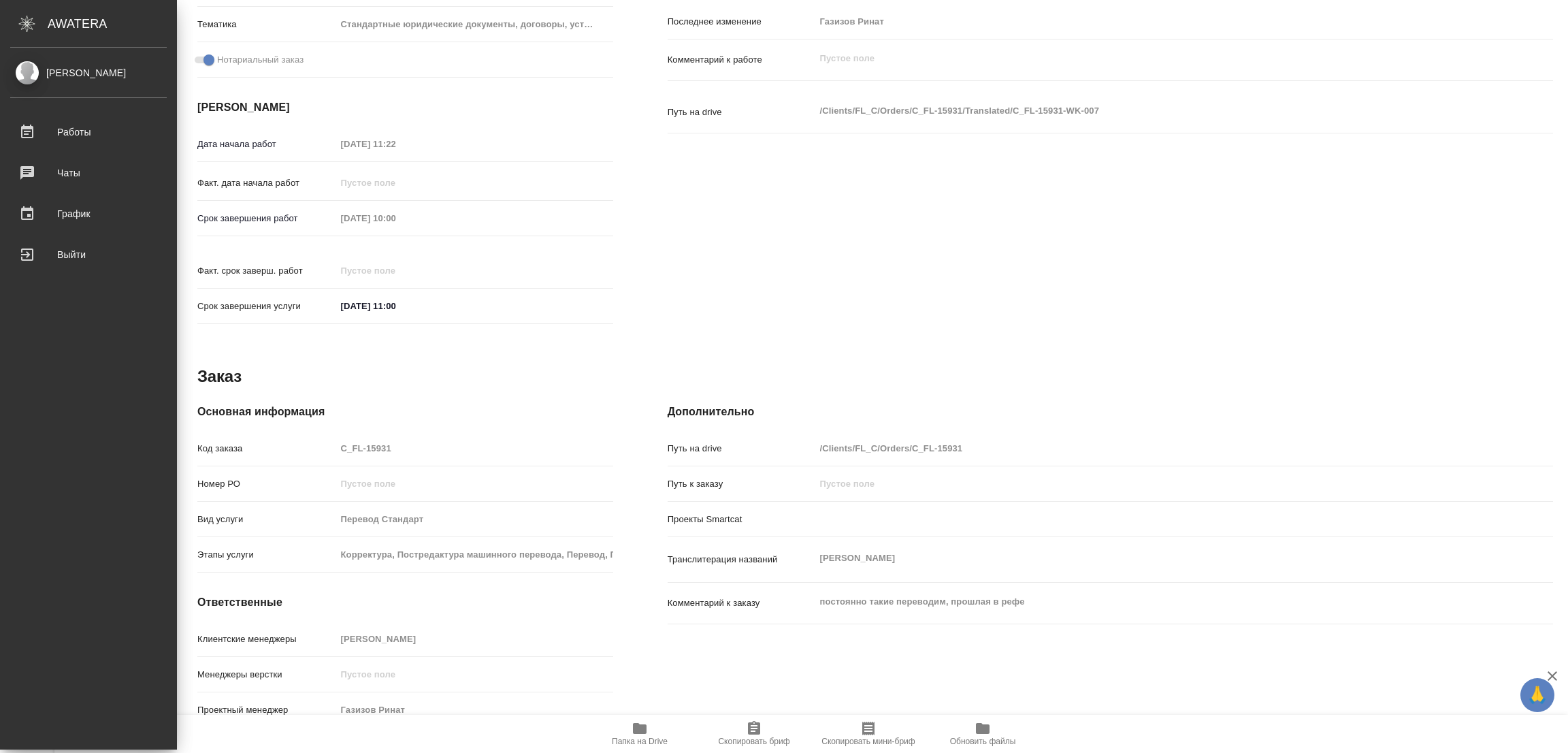
type textarea "x"
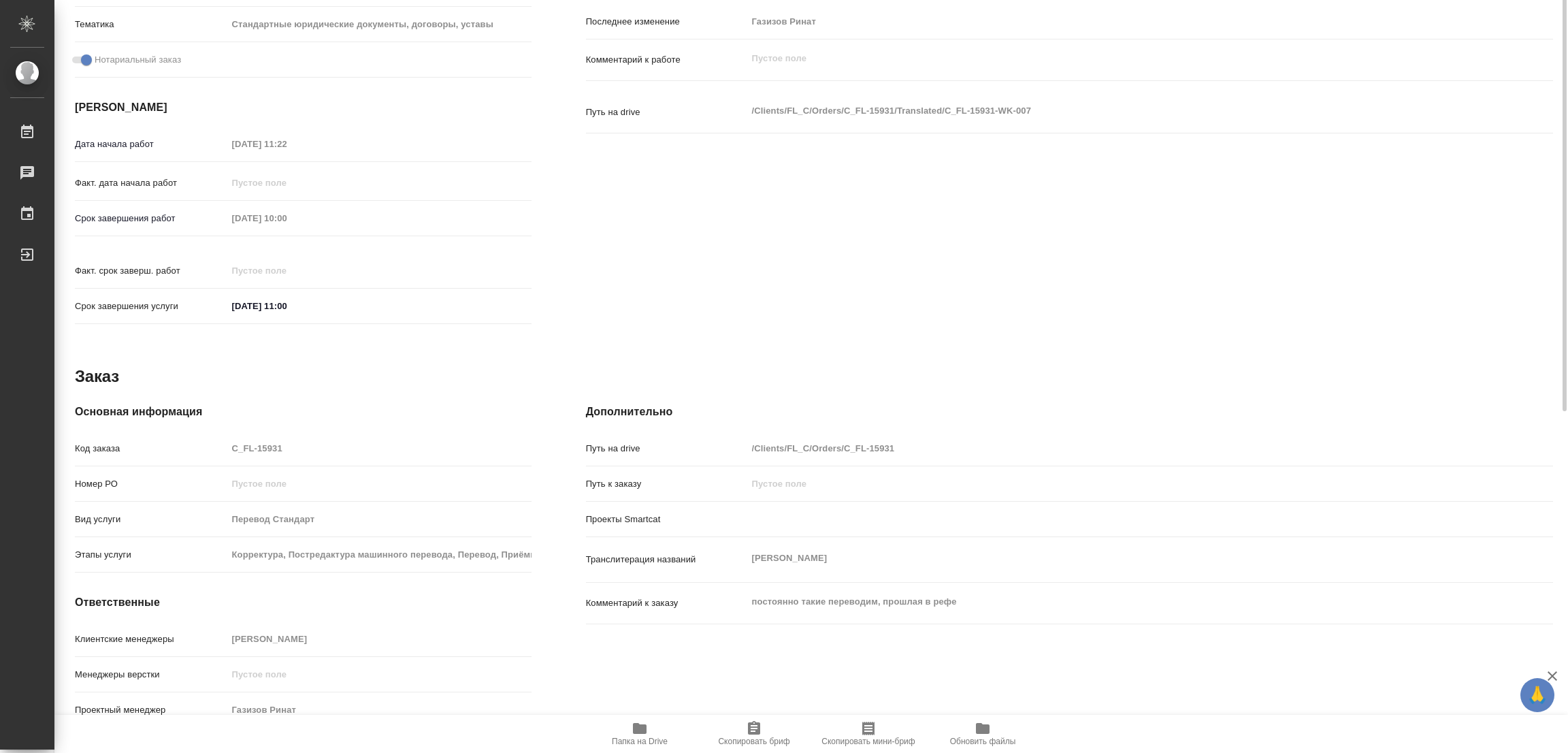
scroll to position [0, 0]
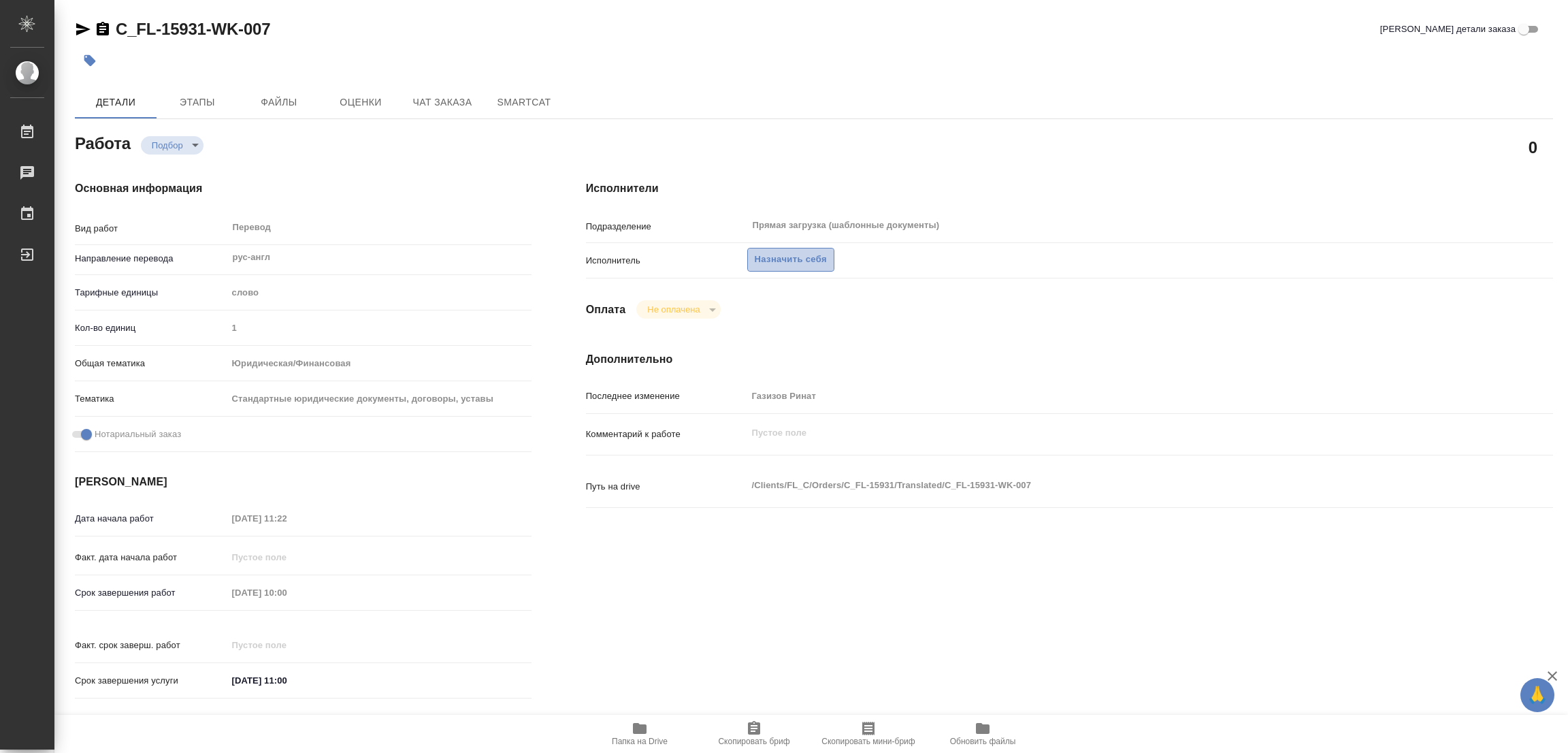
click at [782, 256] on span "Назначить себя" at bounding box center [791, 260] width 72 height 15
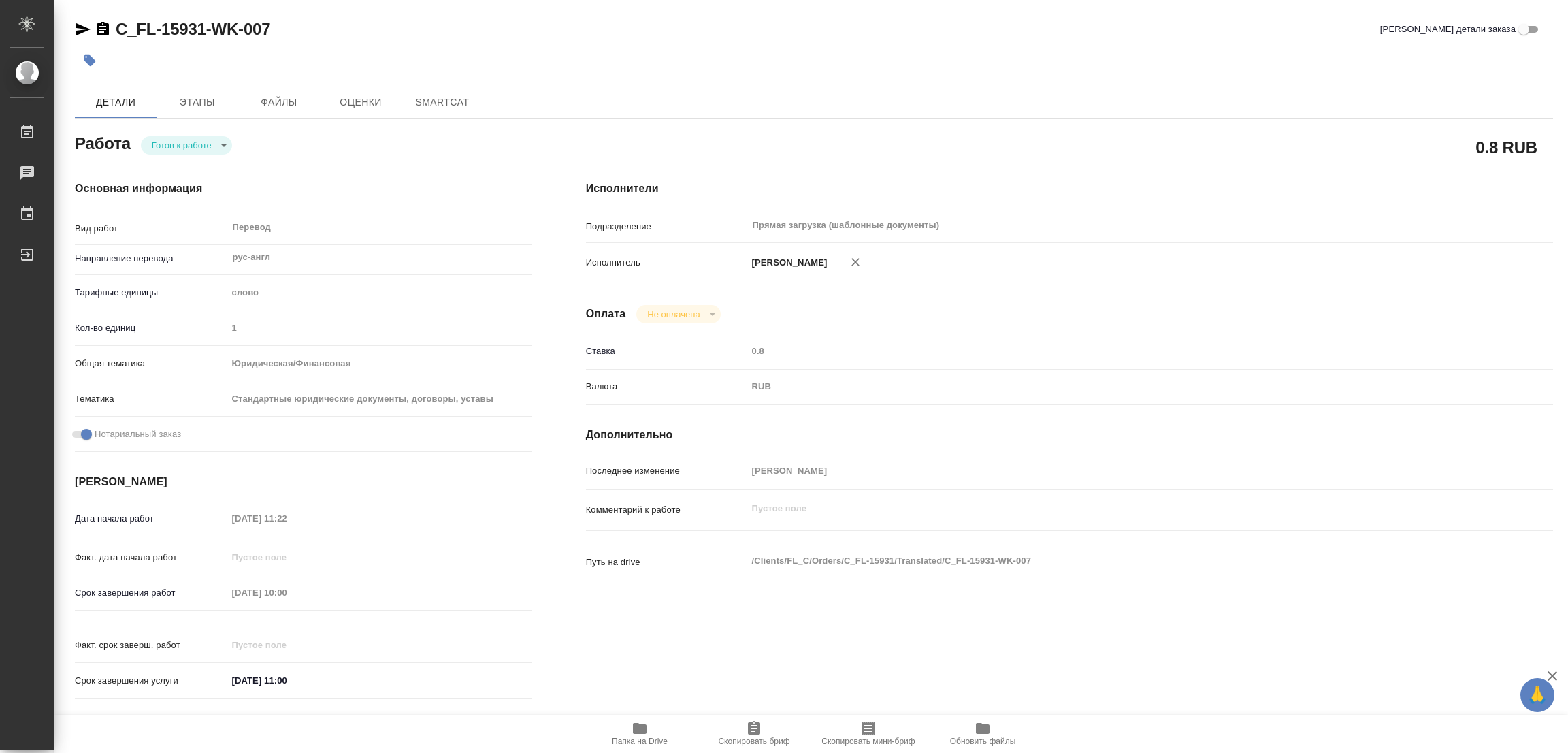
type textarea "x"
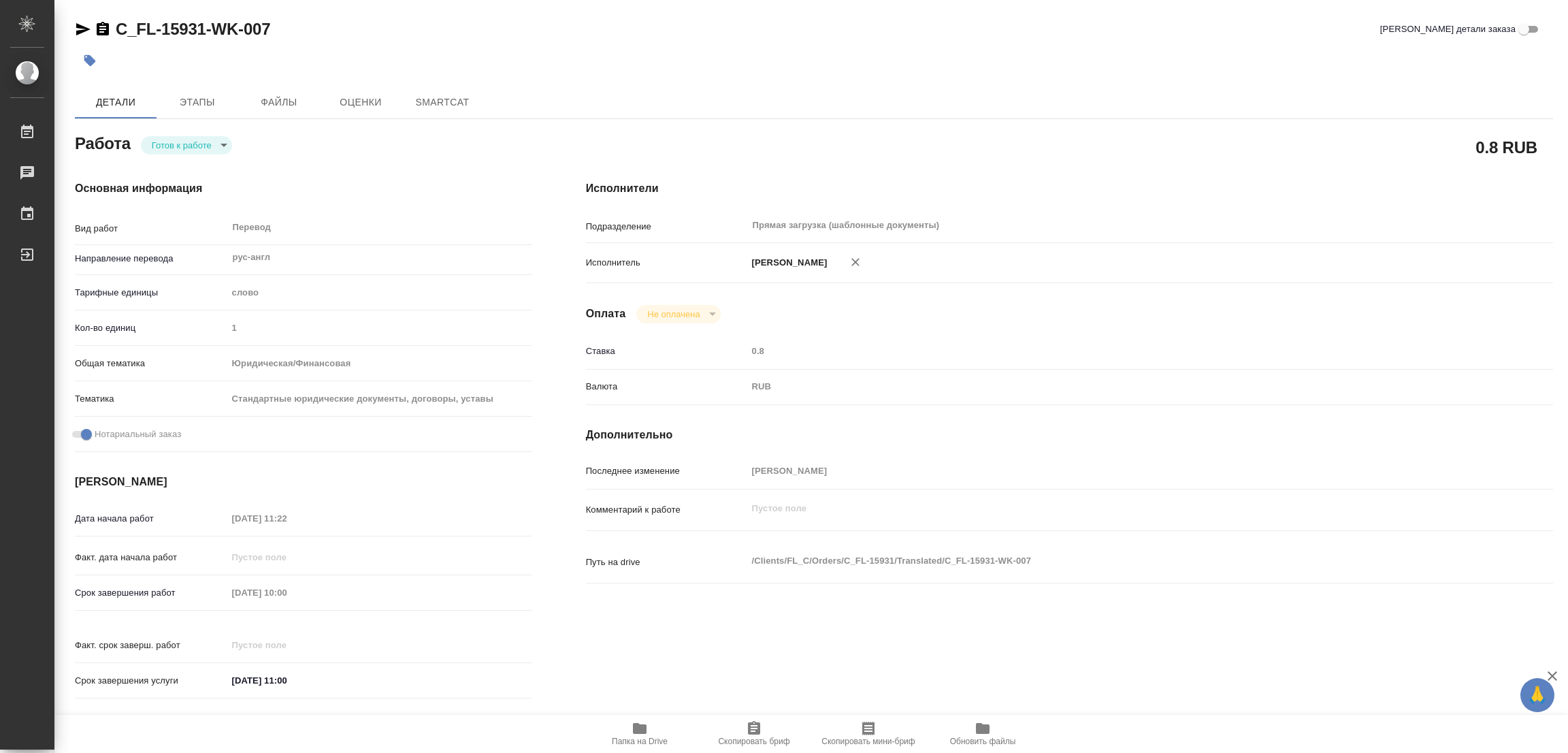
type textarea "x"
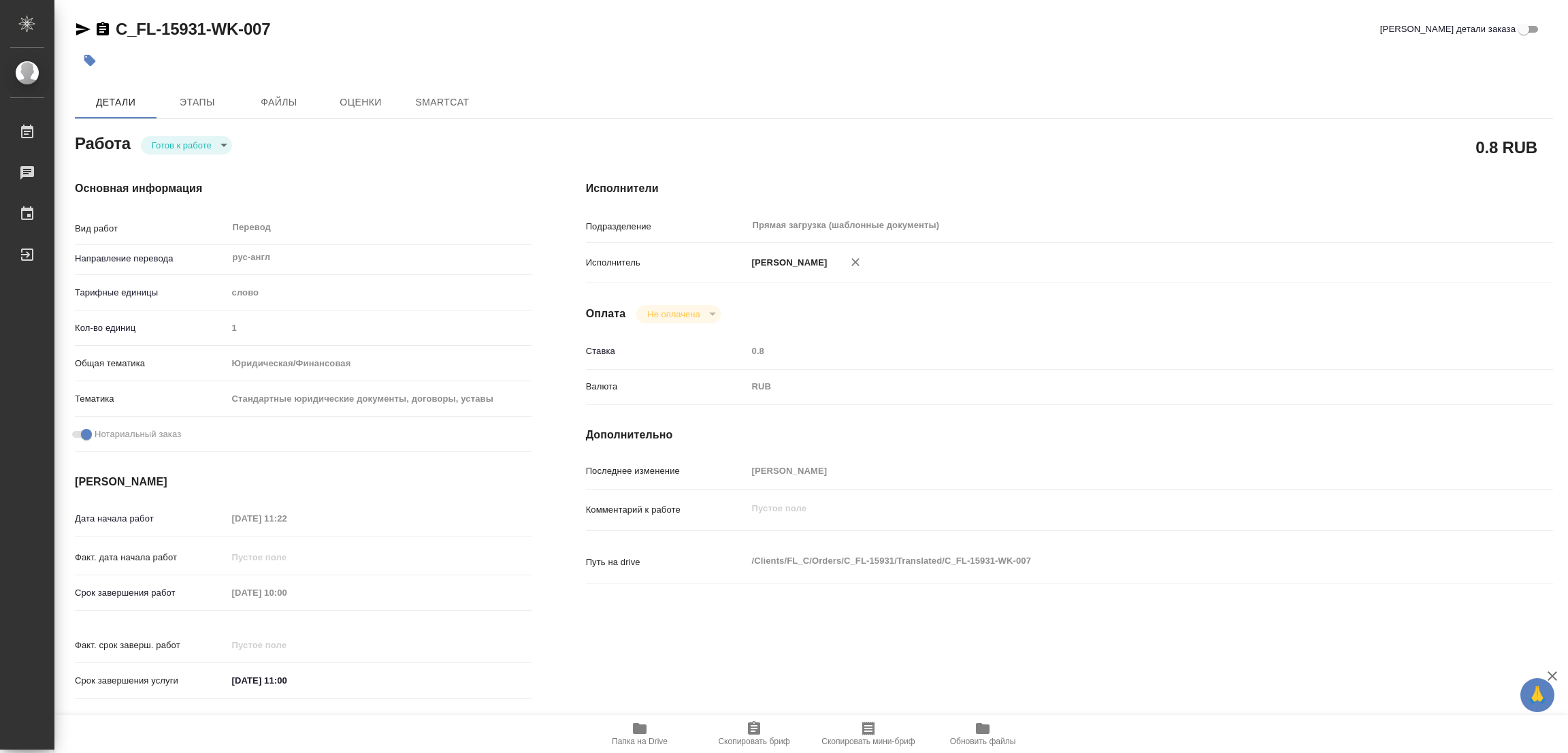
type textarea "x"
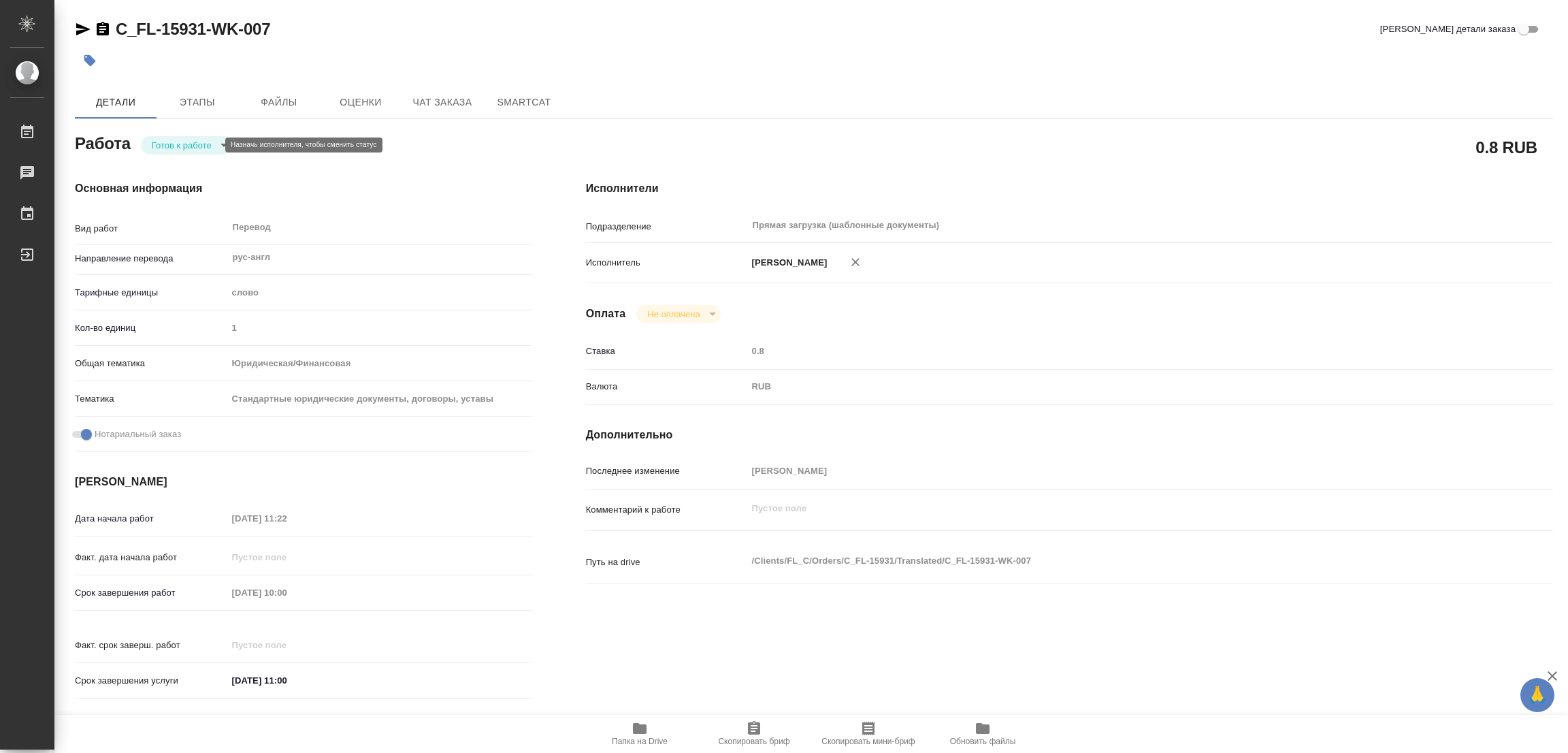
click at [160, 145] on body "🙏 .cls-1 fill:#fff; AWATERA [PERSON_NAME] Работы Чаты График Выйти C_FL-15931-W…" at bounding box center [784, 376] width 1568 height 753
type textarea "x"
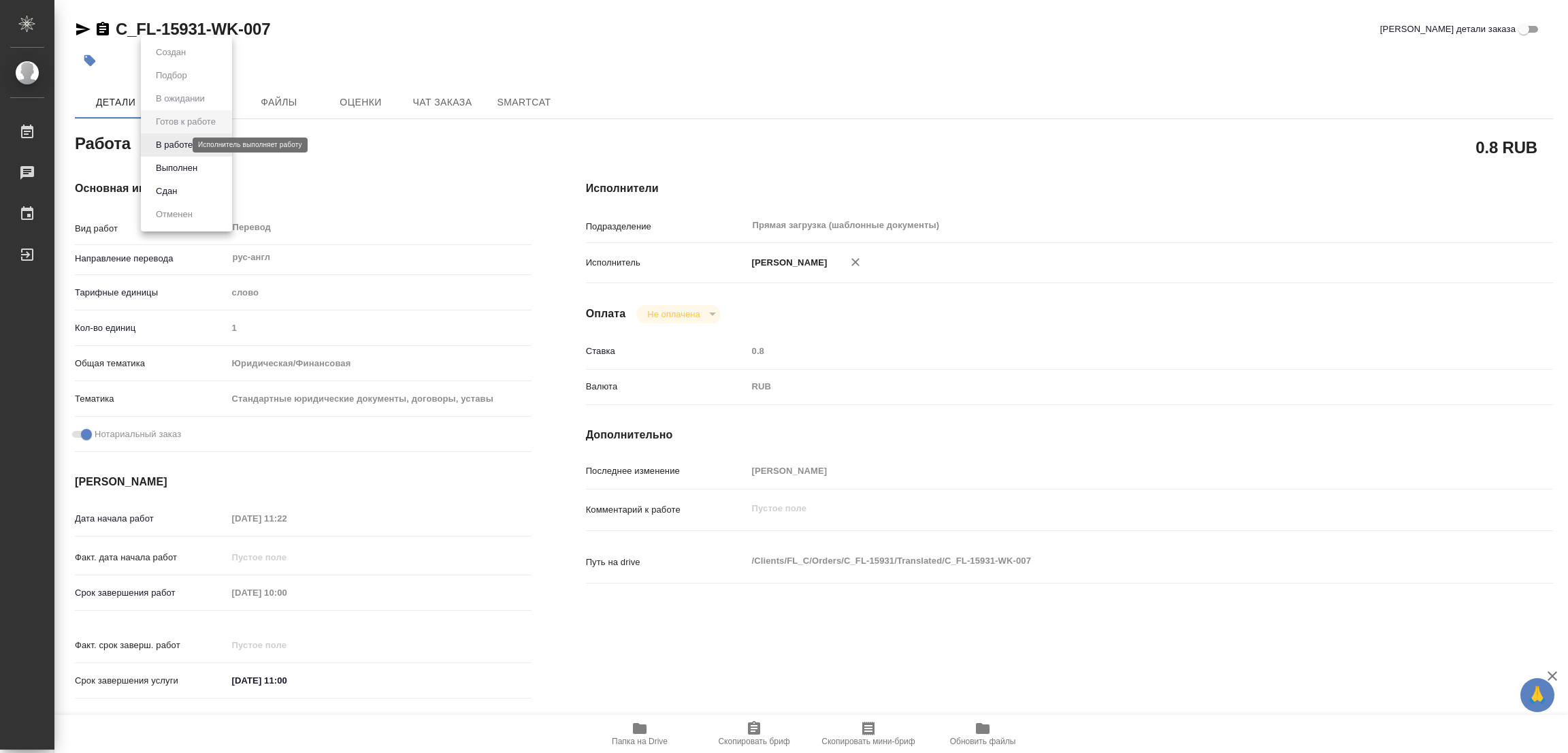
type textarea "x"
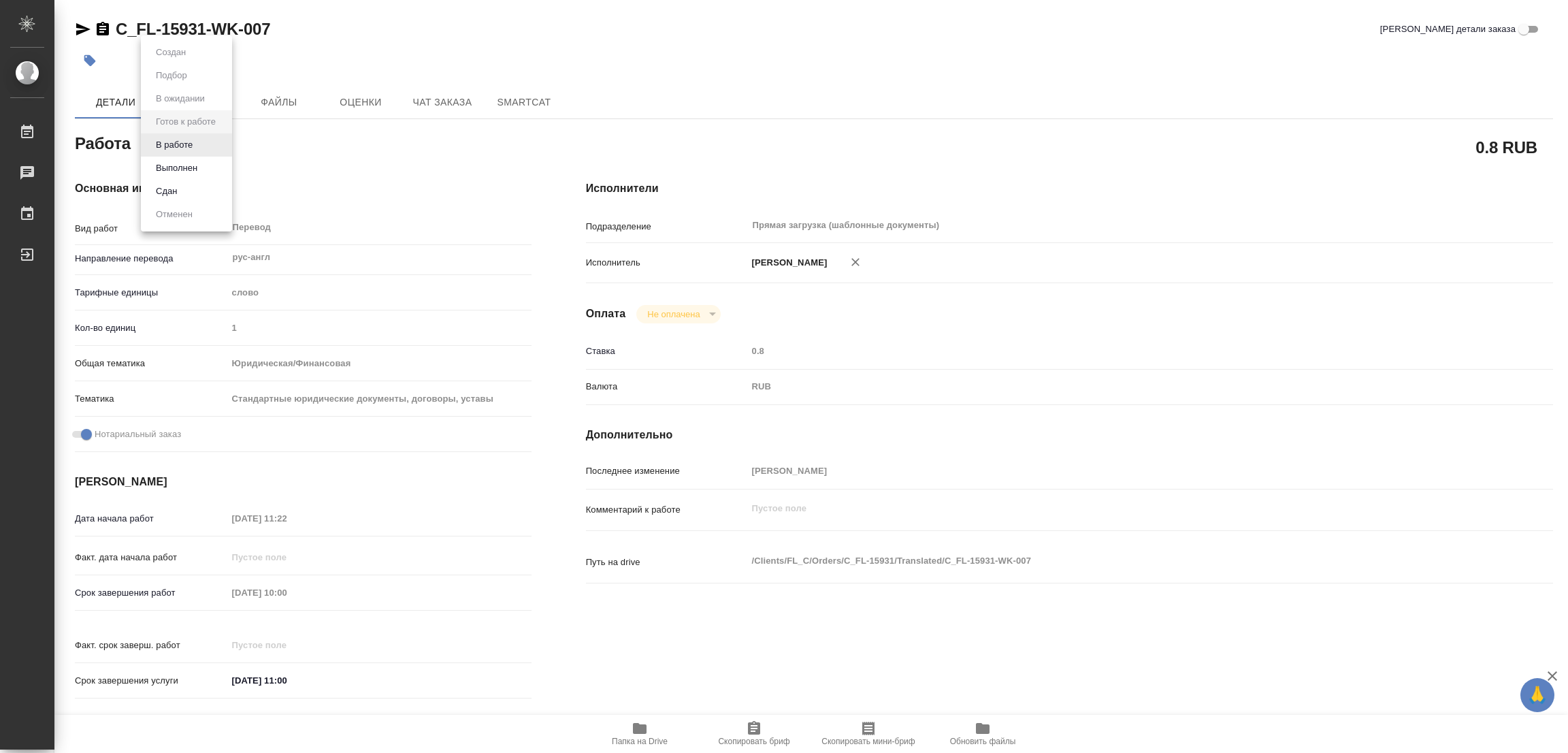
type textarea "x"
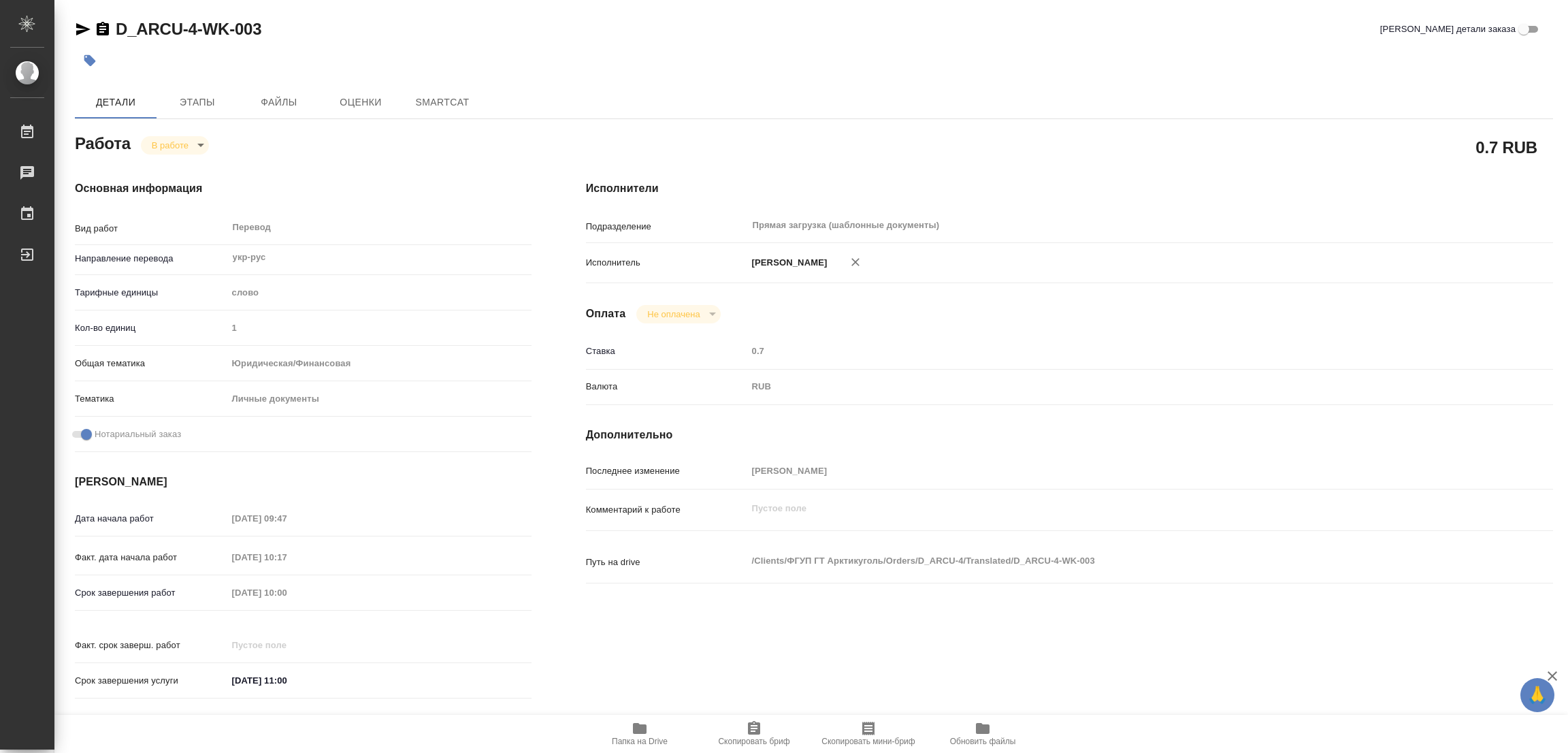
type textarea "x"
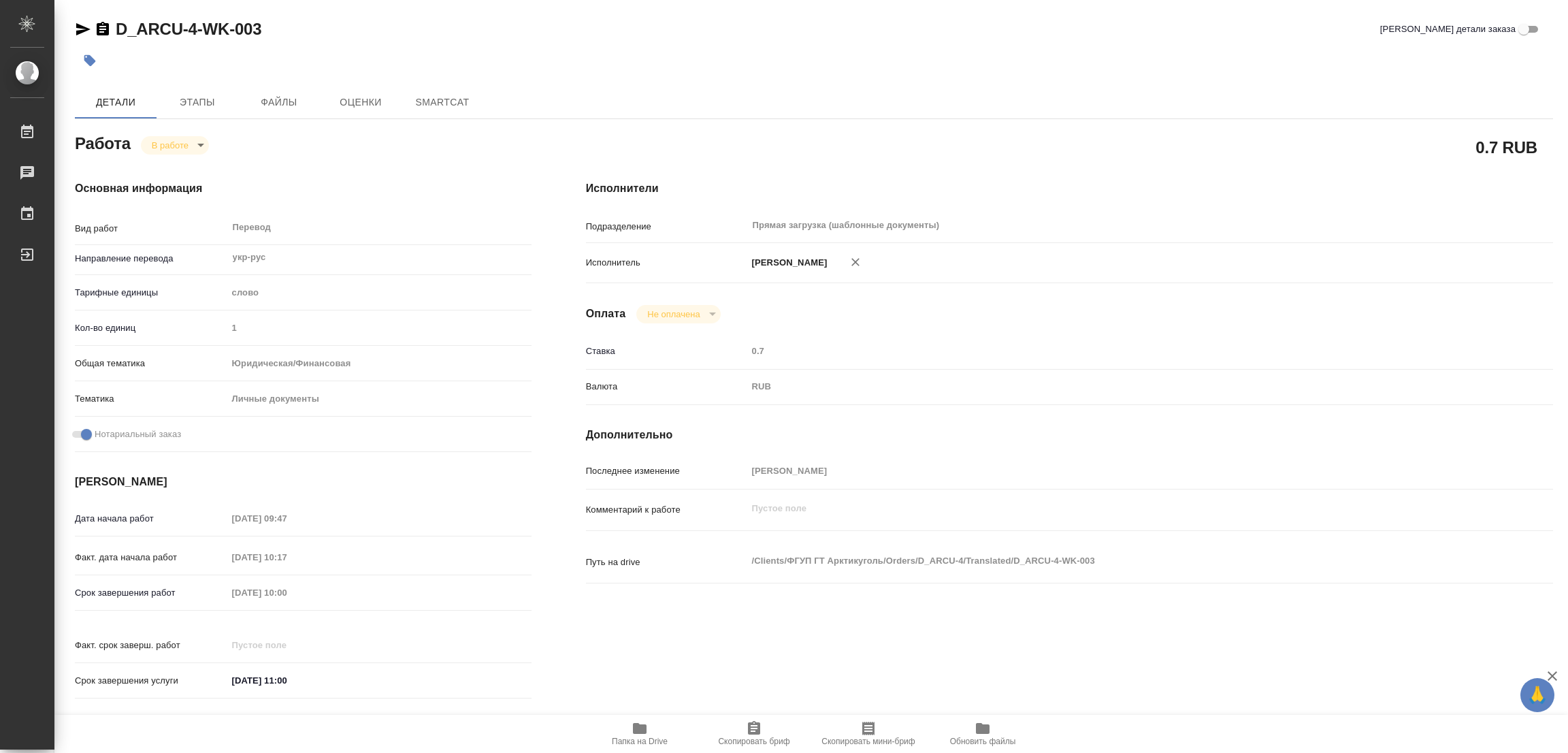
type textarea "x"
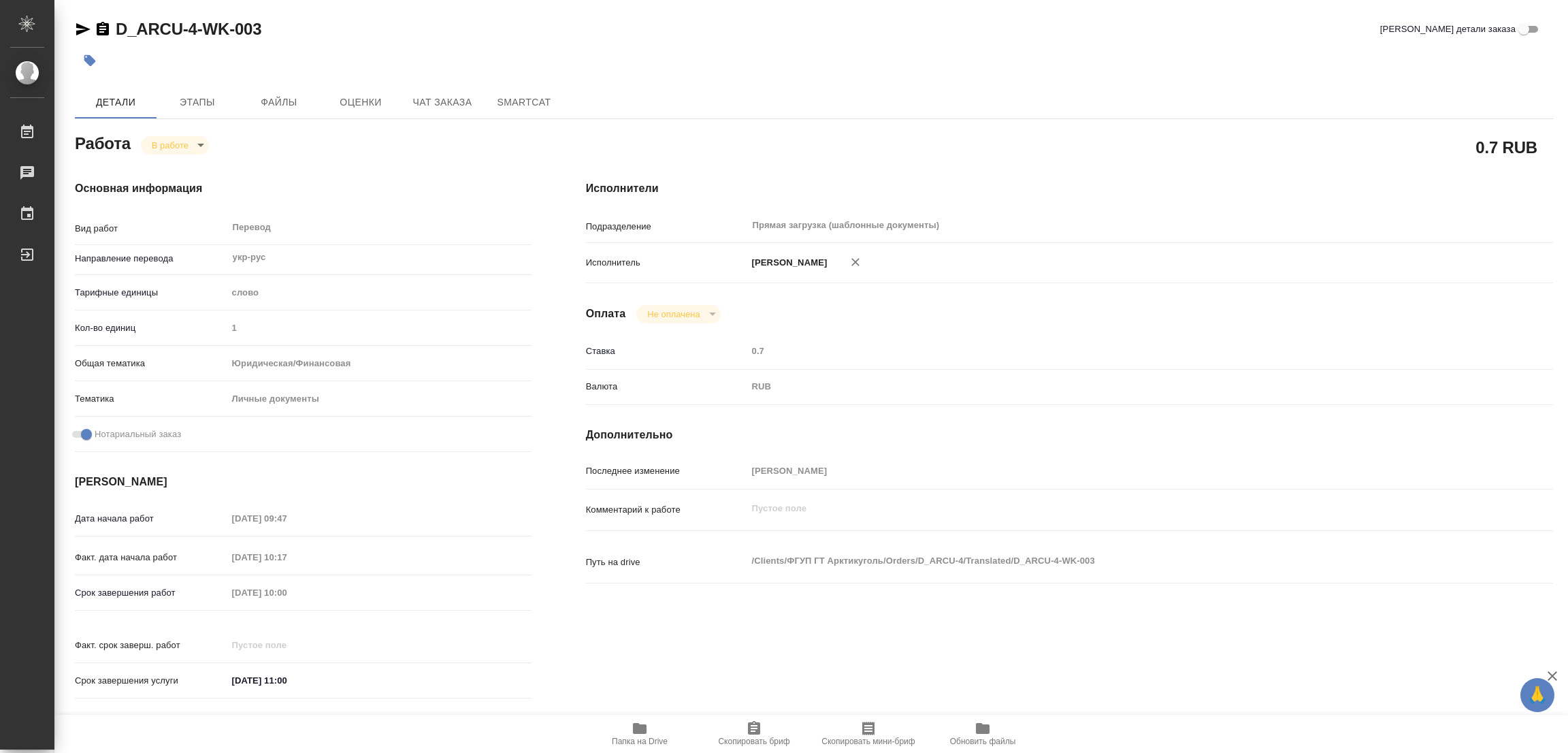
type textarea "x"
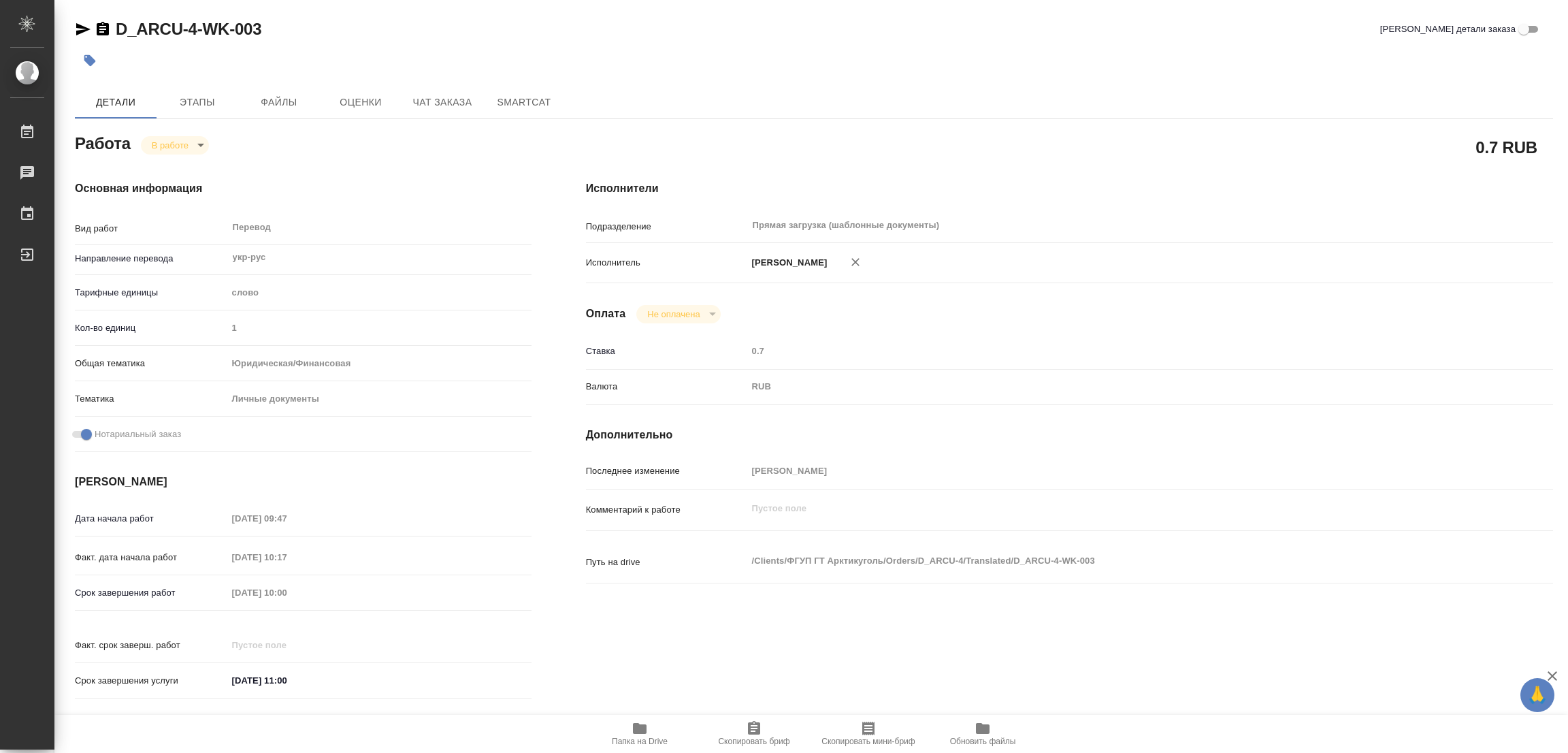
type textarea "x"
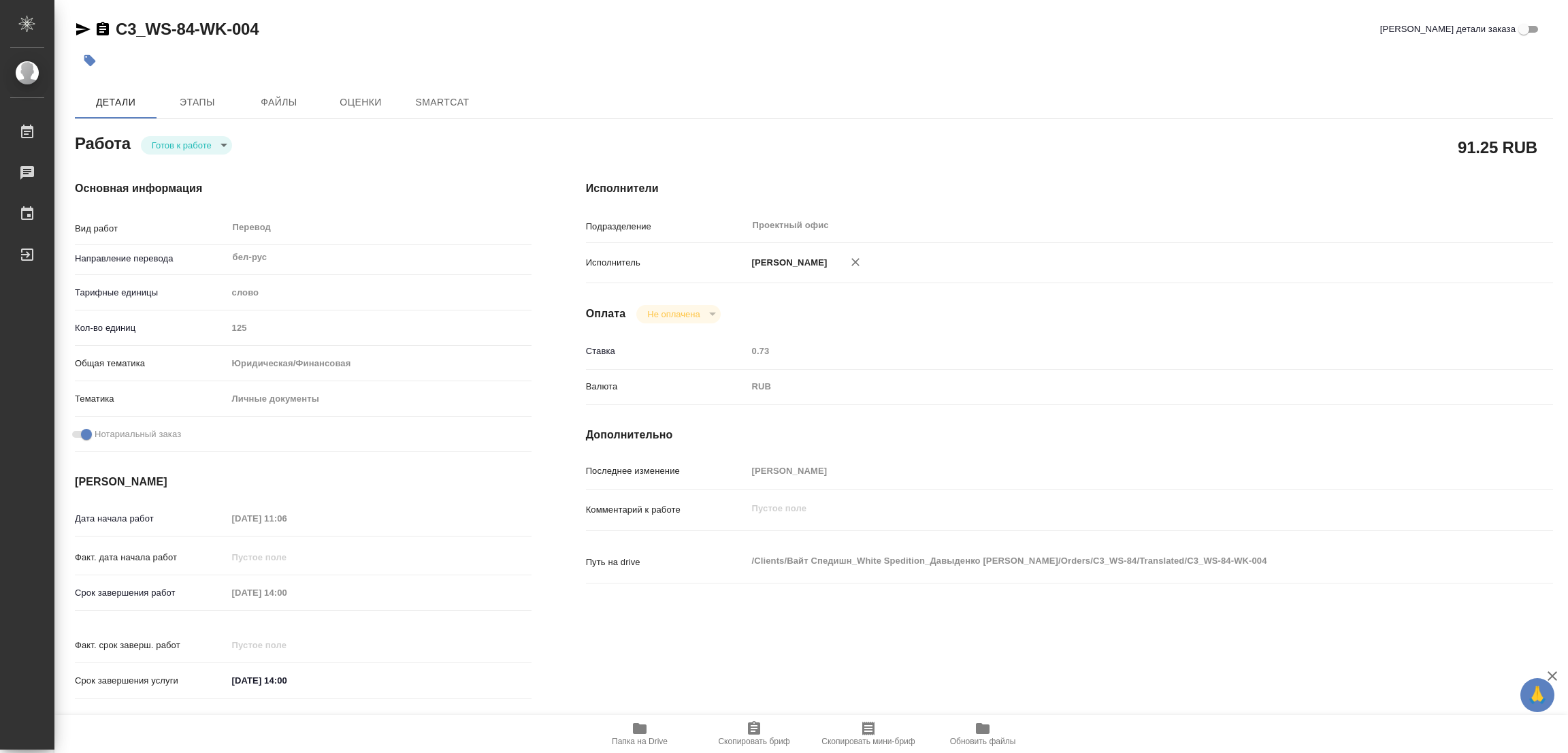
type textarea "x"
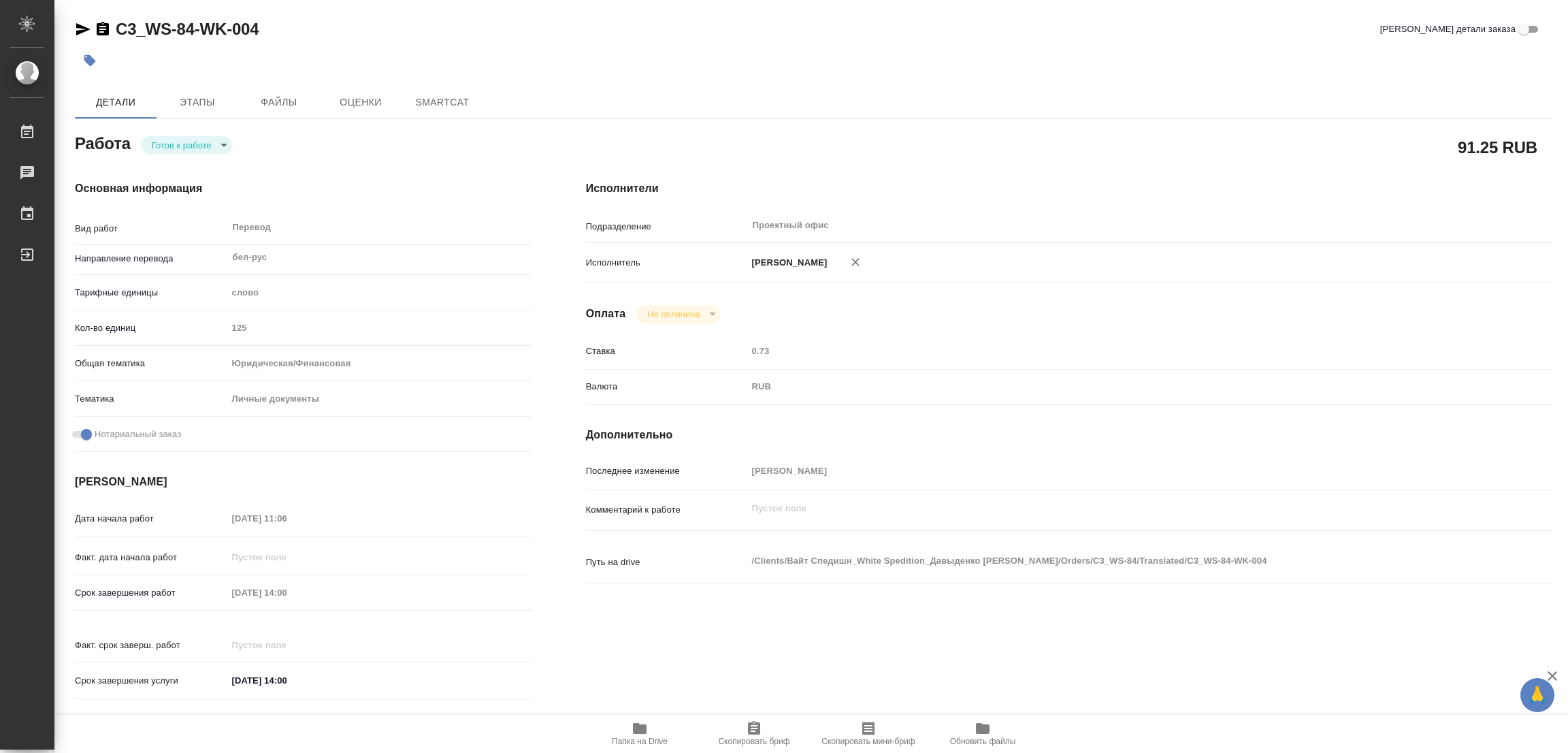
type textarea "x"
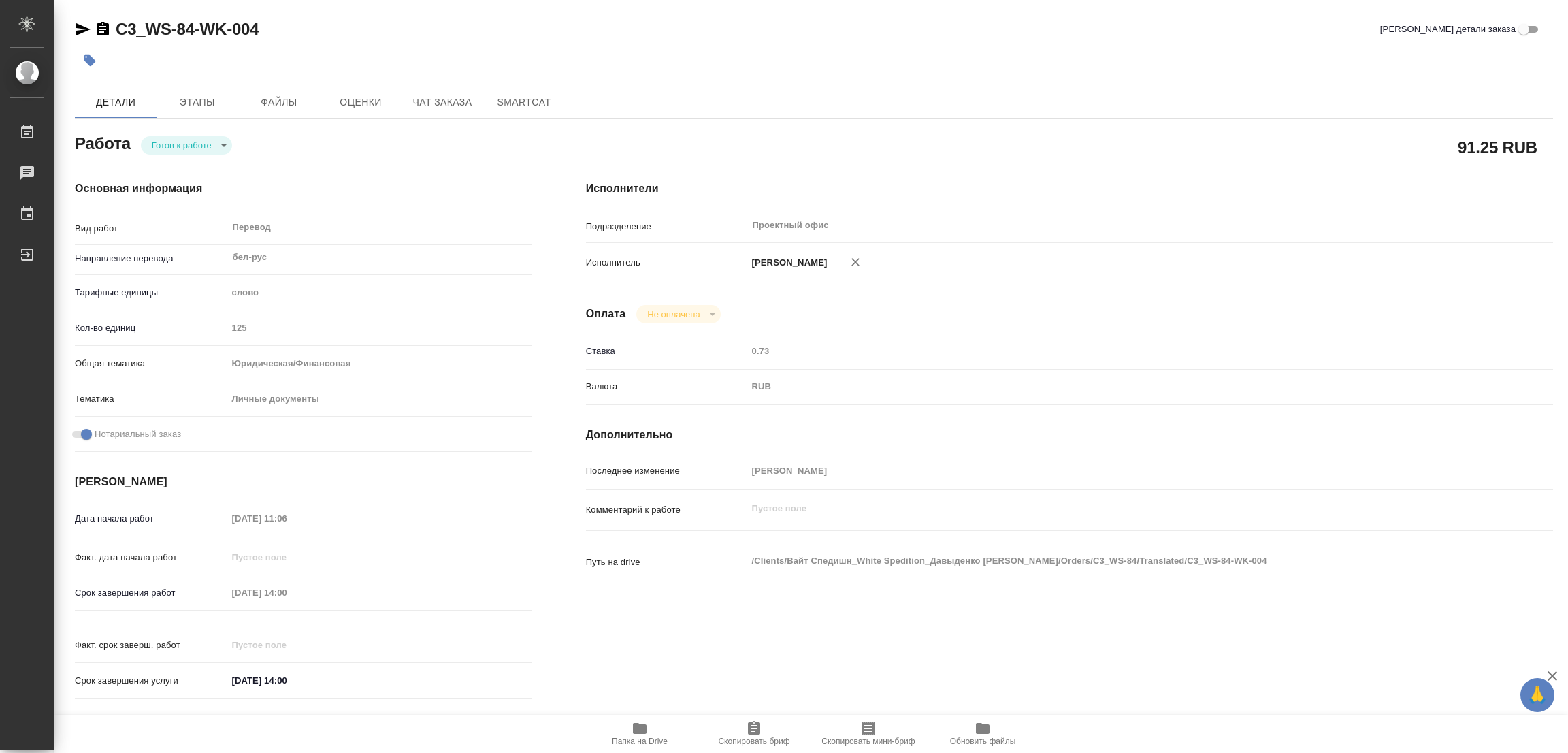
type textarea "x"
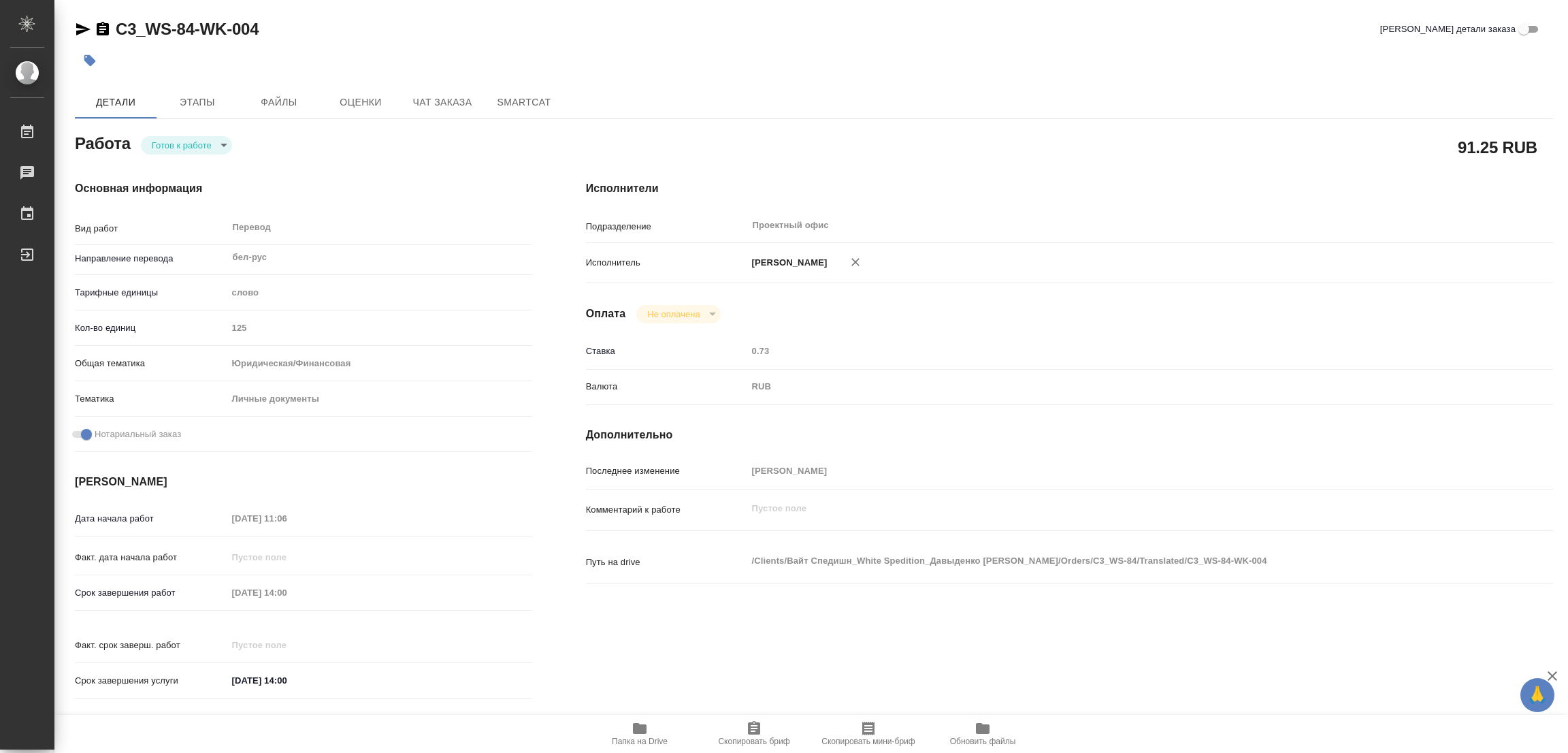
type textarea "x"
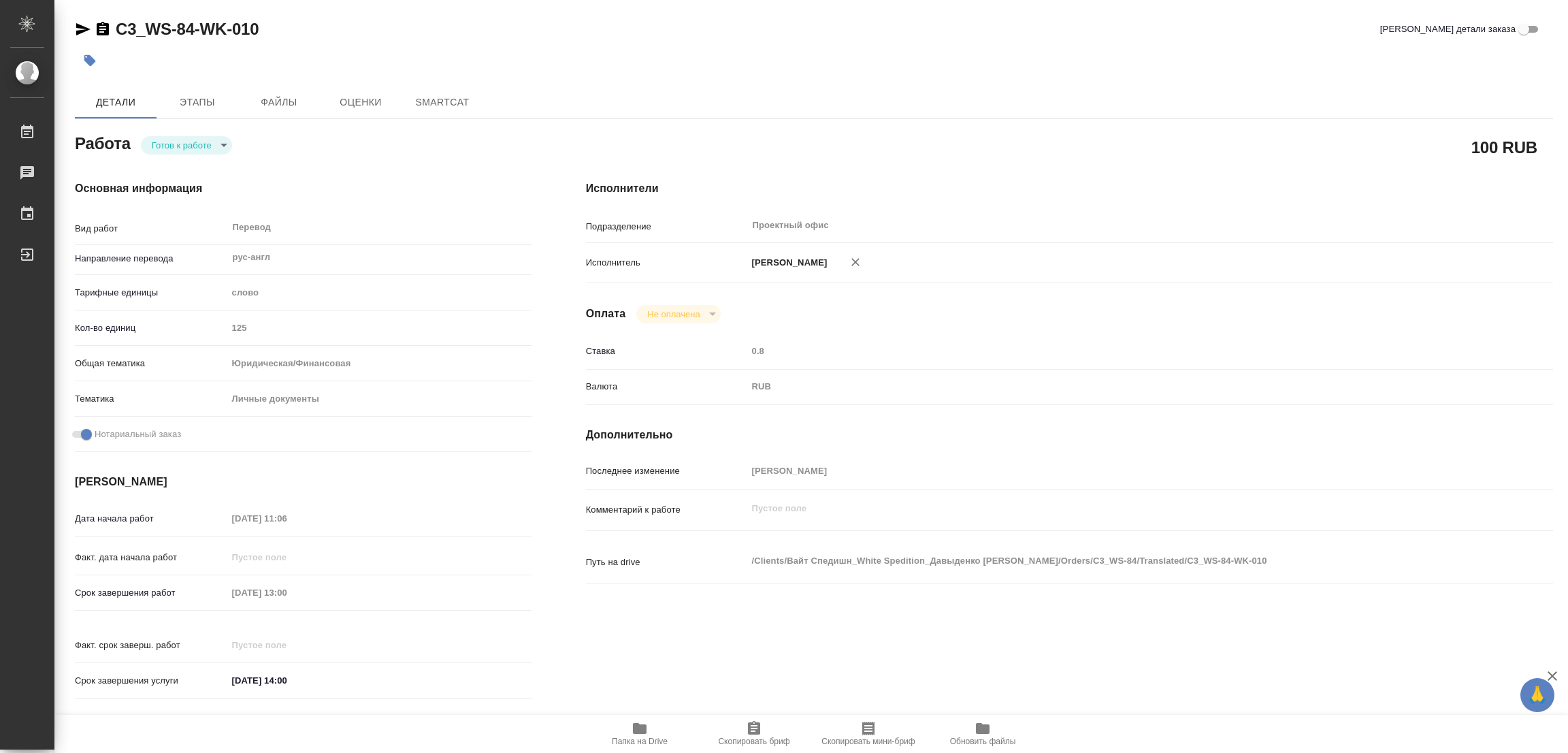
type textarea "x"
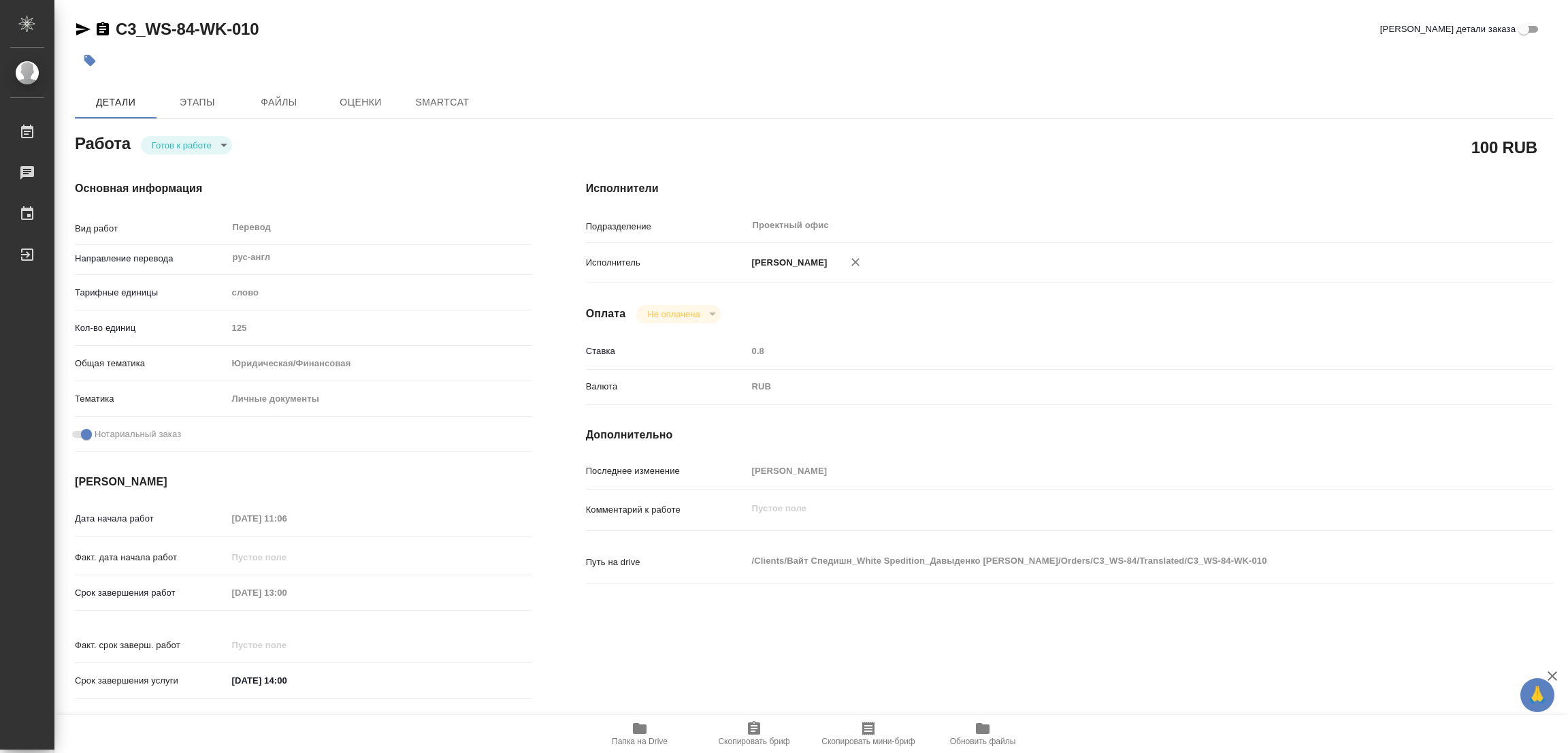
type textarea "x"
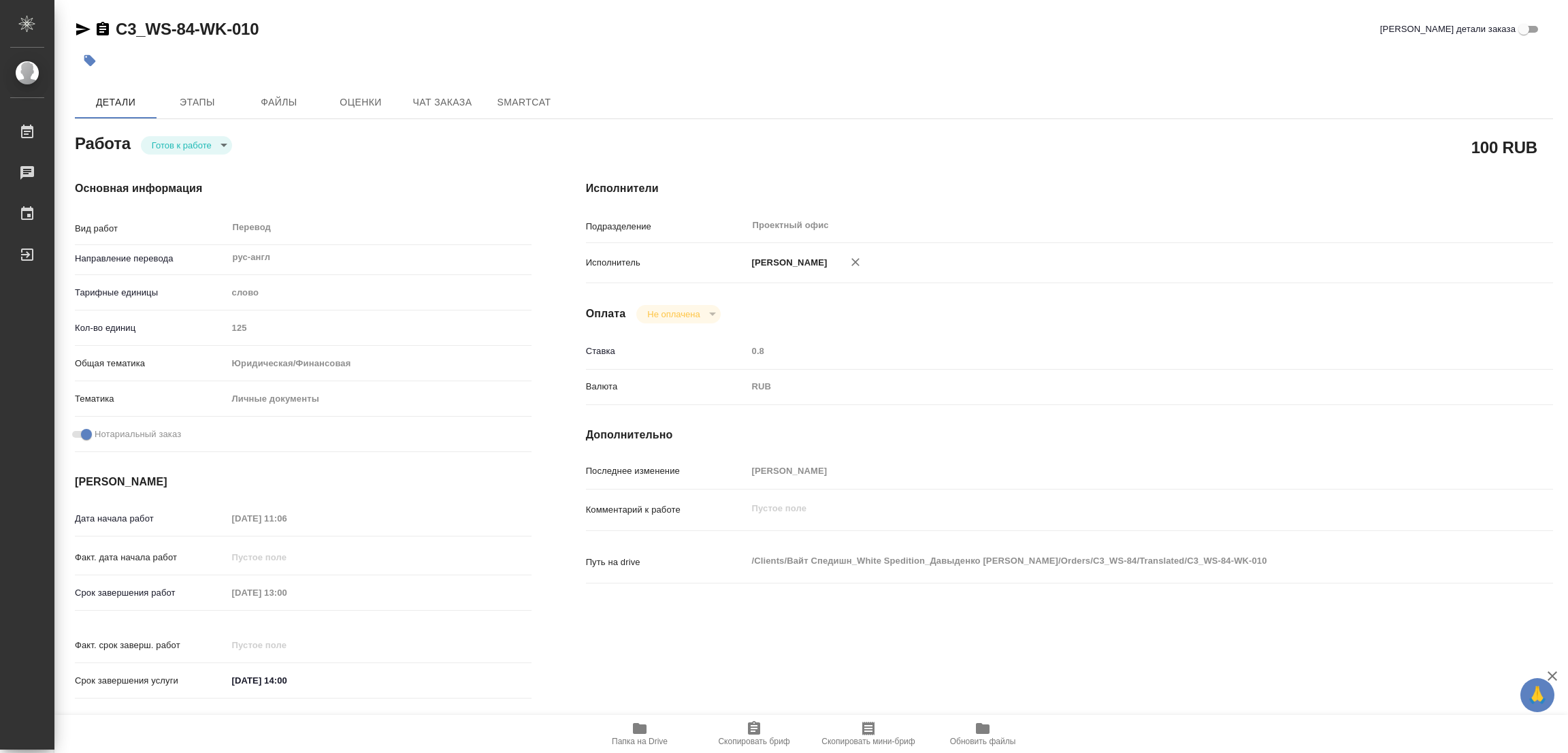
type textarea "x"
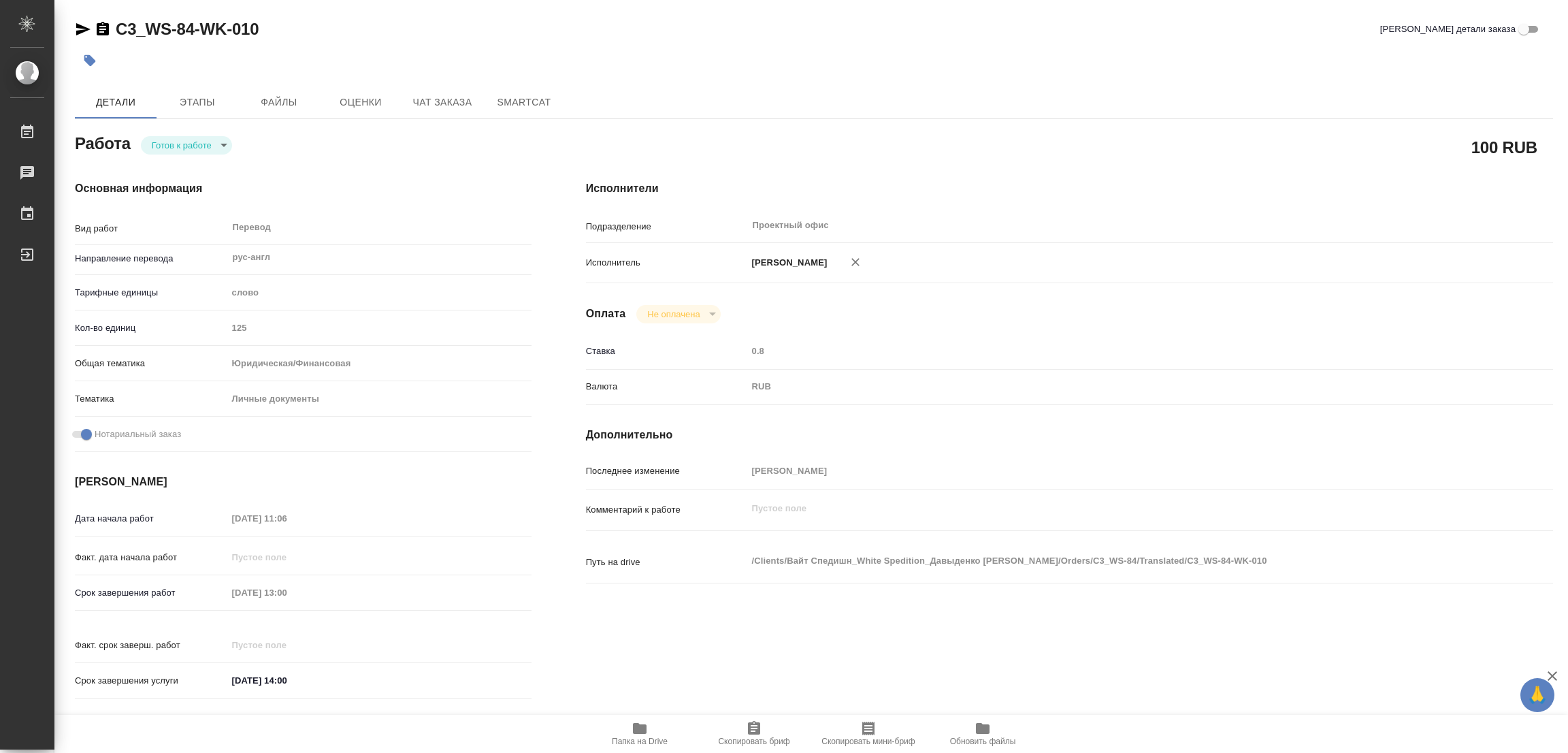
type textarea "x"
